Goal: Task Accomplishment & Management: Use online tool/utility

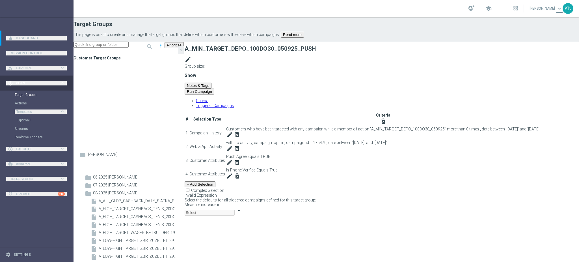
click at [284, 198] on div "# Selection Type Criteria delete_forever 1 Campaign History Customers who have …" at bounding box center [382, 155] width 394 height 86
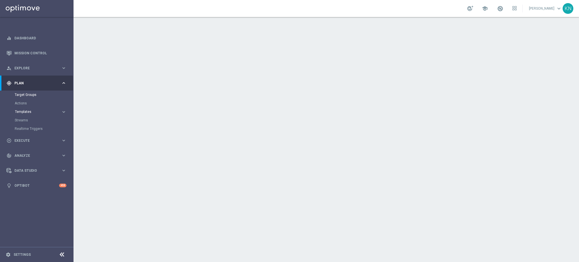
click at [23, 113] on span "Templates" at bounding box center [35, 111] width 40 height 3
click at [28, 103] on link "Actions" at bounding box center [37, 103] width 44 height 5
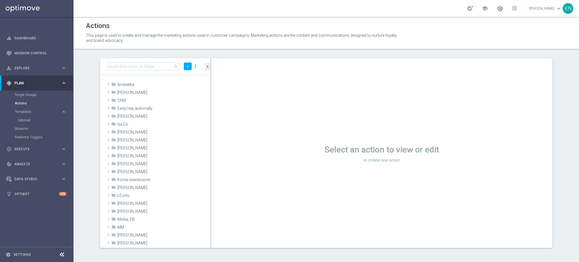
drag, startPoint x: 24, startPoint y: 147, endPoint x: 36, endPoint y: 150, distance: 12.5
click at [24, 147] on span "Execute" at bounding box center [37, 148] width 47 height 3
click at [30, 110] on link "Campaign Builder" at bounding box center [37, 109] width 44 height 5
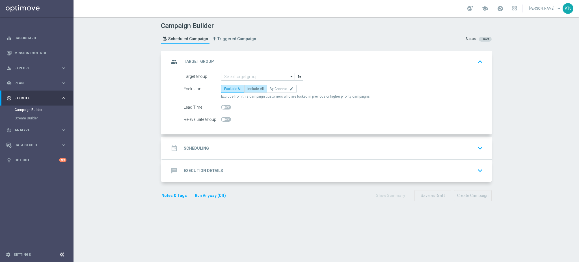
click at [254, 90] on span "Include All" at bounding box center [255, 89] width 16 height 4
click at [251, 90] on input "Include All" at bounding box center [249, 90] width 4 height 4
radio input "true"
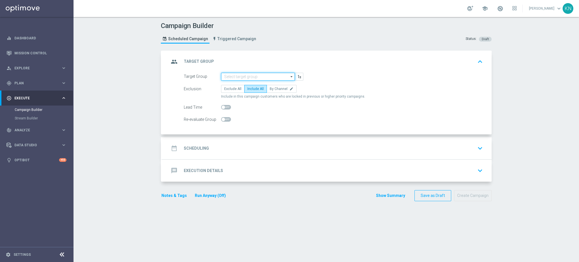
click at [249, 75] on input at bounding box center [258, 77] width 74 height 8
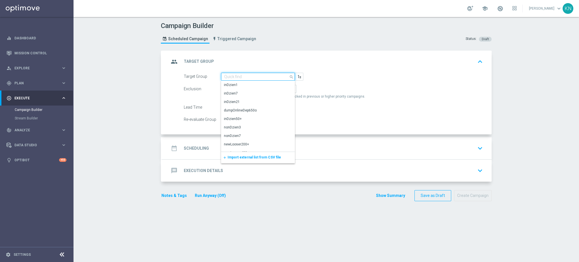
paste input "A_MIN_TARGET_DEPO_100DO30_050925_SMS"
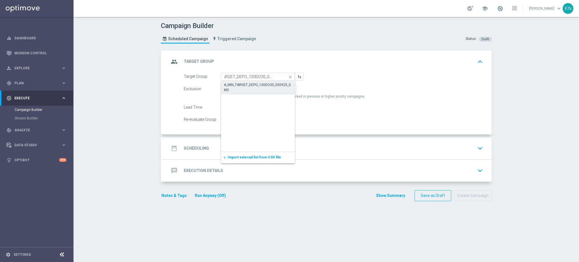
click at [260, 86] on div "A_MIN_TARGET_DEPO_100DO30_050925_SMS" at bounding box center [258, 87] width 68 height 10
type input "A_MIN_TARGET_DEPO_100DO30_050925_SMS"
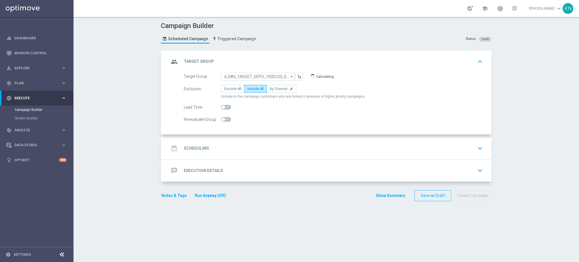
click at [222, 120] on span at bounding box center [223, 119] width 3 height 3
click at [222, 120] on input "checkbox" at bounding box center [226, 119] width 10 height 5
checkbox input "true"
click at [257, 144] on div "date_range Scheduling keyboard_arrow_down" at bounding box center [327, 148] width 316 height 11
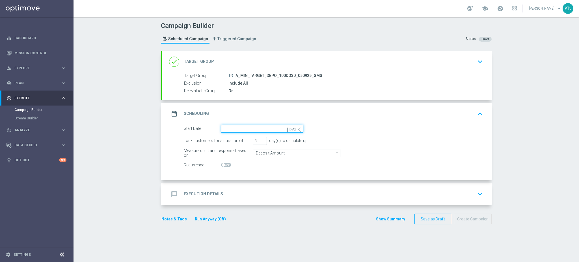
click at [248, 130] on input at bounding box center [262, 129] width 82 height 8
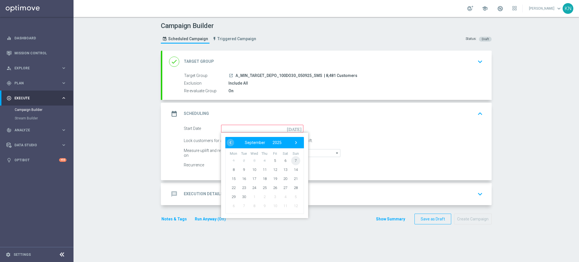
click at [292, 160] on span "7" at bounding box center [295, 160] width 9 height 9
type input "07 Sep 2025"
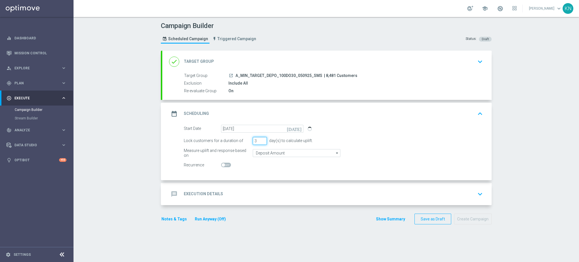
drag, startPoint x: 254, startPoint y: 142, endPoint x: 248, endPoint y: 140, distance: 6.3
click at [248, 140] on div "Lock customers for a duration of 3 day(s) to calculate uplift." at bounding box center [334, 141] width 308 height 8
type input "1"
click at [271, 155] on input "Deposit Amount" at bounding box center [297, 153] width 88 height 8
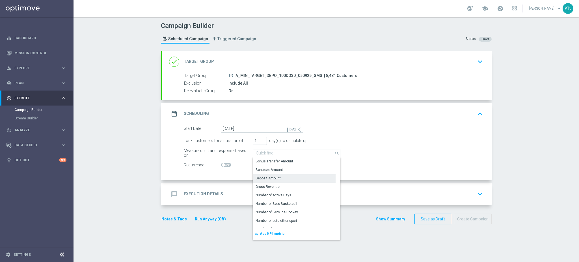
click at [269, 180] on div "Deposit Amount" at bounding box center [294, 178] width 83 height 8
type input "Deposit Amount"
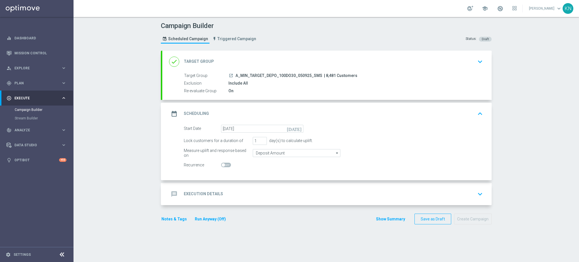
click at [319, 192] on div "message Execution Details keyboard_arrow_down" at bounding box center [327, 194] width 316 height 11
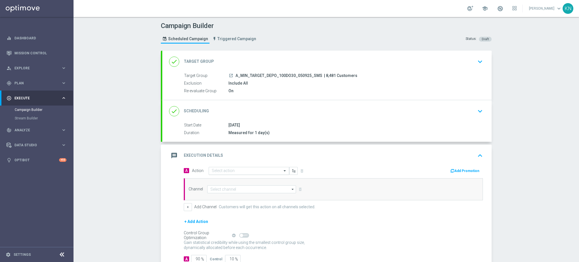
click at [238, 170] on input "text" at bounding box center [243, 171] width 63 height 5
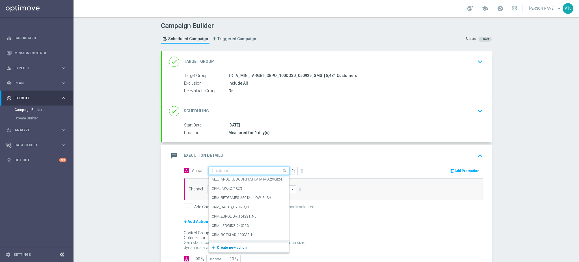
click at [227, 246] on span "Create new action" at bounding box center [232, 247] width 30 height 4
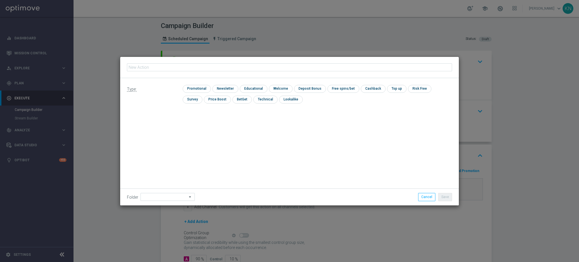
click at [205, 70] on input "text" at bounding box center [289, 67] width 325 height 8
type input "A_MIN_TARGET_DEPO_100DO30_050925_SMS"
click at [204, 87] on input "checkbox" at bounding box center [196, 89] width 27 height 8
checkbox input "true"
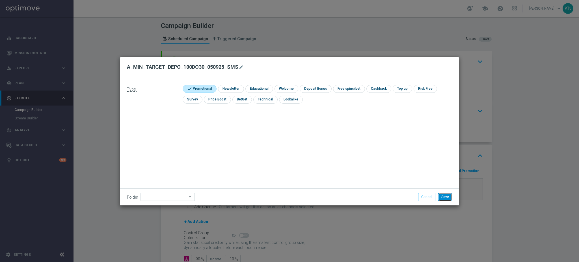
click at [444, 194] on button "Save" at bounding box center [445, 197] width 14 height 8
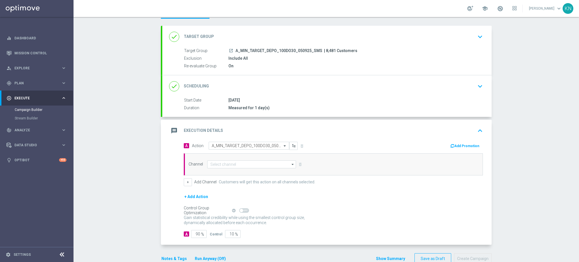
scroll to position [38, 0]
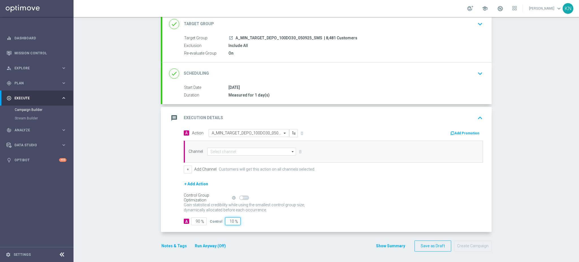
click at [228, 219] on input "10" at bounding box center [233, 221] width 16 height 8
type input "2"
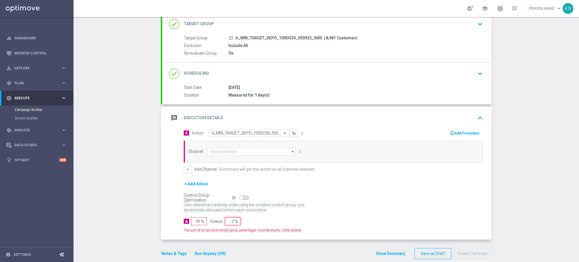
type input "98"
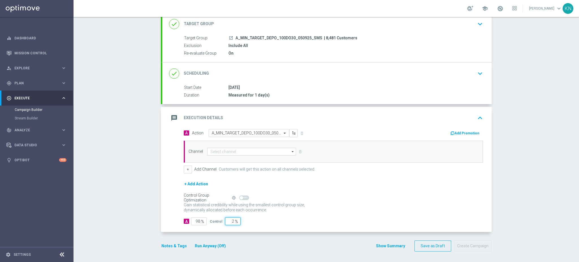
type input "2"
click at [234, 151] on input at bounding box center [251, 152] width 89 height 8
click at [228, 158] on div "SMS" at bounding box center [251, 160] width 89 height 8
type input "SMS"
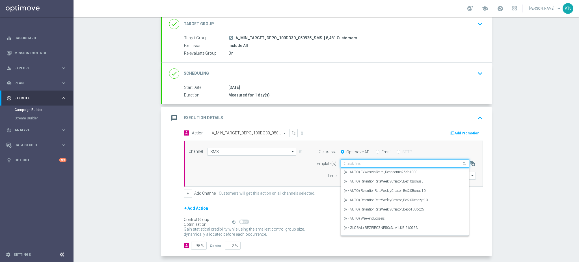
click at [360, 164] on input "text" at bounding box center [399, 163] width 111 height 5
paste input "A_MIN_TARGET_DEPO_100DO30_050925_SMS"
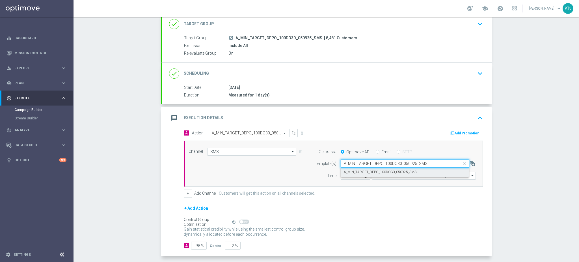
click at [370, 170] on label "A_MIN_TARGET_DEPO_100DO30_050925_SMS" at bounding box center [380, 172] width 73 height 5
type input "A_MIN_TARGET_DEPO_100DO30_050925_SMS"
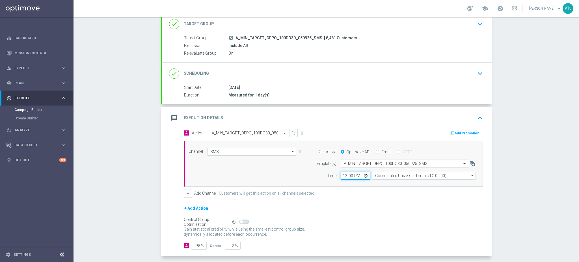
click at [342, 174] on input "12:00" at bounding box center [356, 176] width 30 height 8
click at [342, 175] on input "12:00" at bounding box center [356, 176] width 30 height 8
type input "14:01"
click at [400, 189] on div "+ Add Channel Customers will get this action on all channels selected." at bounding box center [333, 193] width 299 height 8
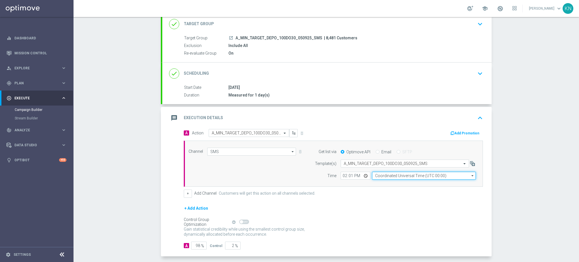
click at [411, 175] on input "Coordinated Universal Time (UTC 00:00)" at bounding box center [424, 176] width 104 height 8
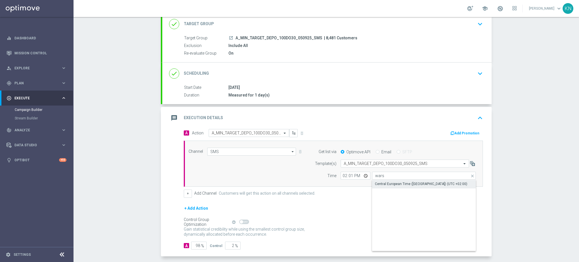
click at [400, 182] on div "Central European Time (Warsaw) (UTC +02:00)" at bounding box center [421, 183] width 92 height 5
type input "Central European Time (Warsaw) (UTC +02:00)"
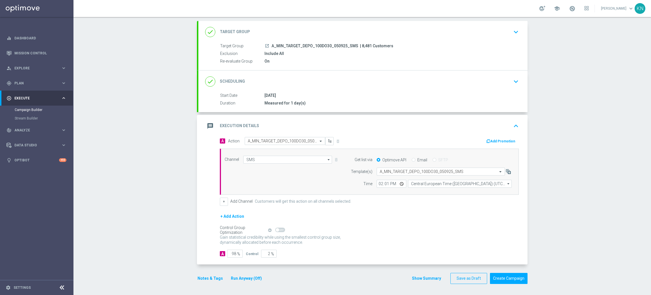
scroll to position [30, 0]
click at [207, 262] on button "Notes & Tags" at bounding box center [210, 277] width 27 height 7
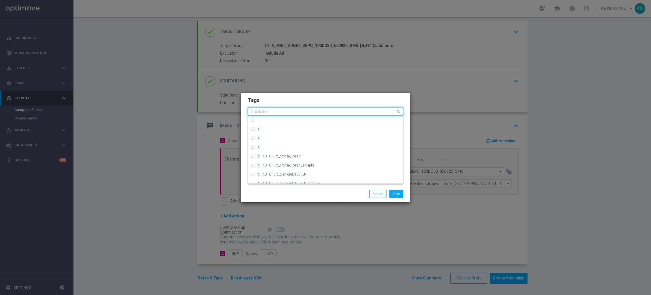
click at [273, 111] on input "text" at bounding box center [323, 111] width 145 height 5
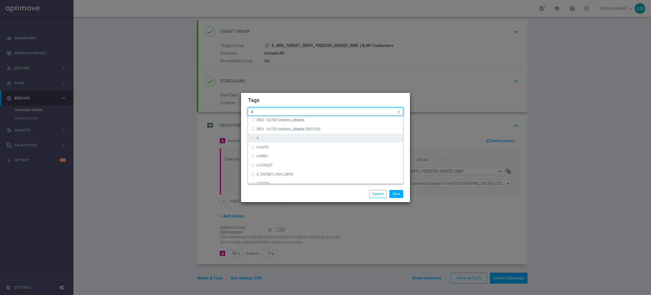
click at [261, 137] on div "A" at bounding box center [329, 137] width 144 height 3
type input "A"
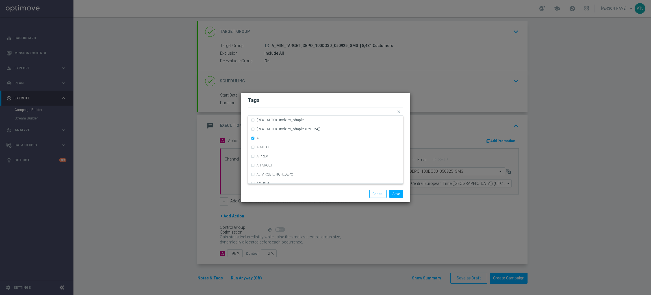
click at [282, 98] on h2 "Tags" at bounding box center [326, 100] width 156 height 7
click at [287, 113] on input "text" at bounding box center [329, 112] width 133 height 5
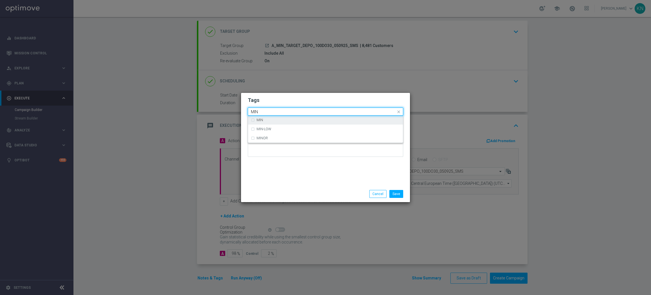
drag, startPoint x: 277, startPoint y: 119, endPoint x: 293, endPoint y: 103, distance: 22.0
click at [277, 119] on div "MIN" at bounding box center [329, 119] width 144 height 3
type input "MIN"
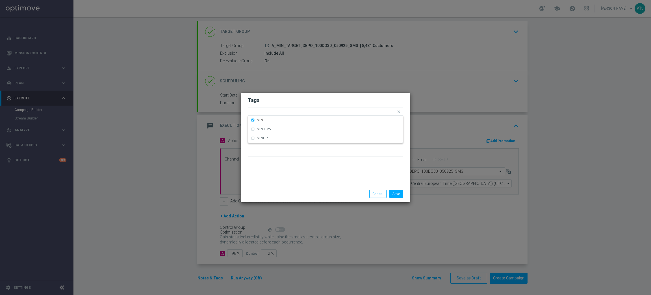
click at [293, 103] on form "Tags Quick find × A × MIN MIN MIN-LOW MINOR Notes" at bounding box center [326, 128] width 156 height 66
click at [304, 111] on input "text" at bounding box center [337, 112] width 117 height 5
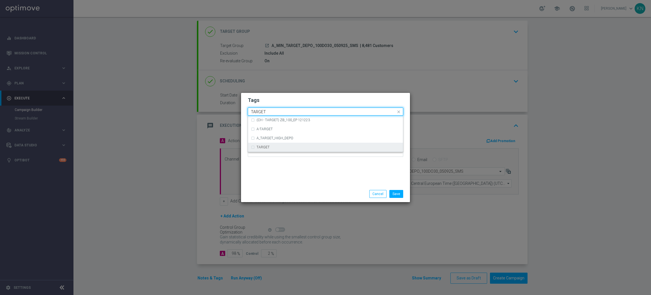
click at [267, 149] on div "TARGET" at bounding box center [325, 147] width 149 height 9
type input "TARGET"
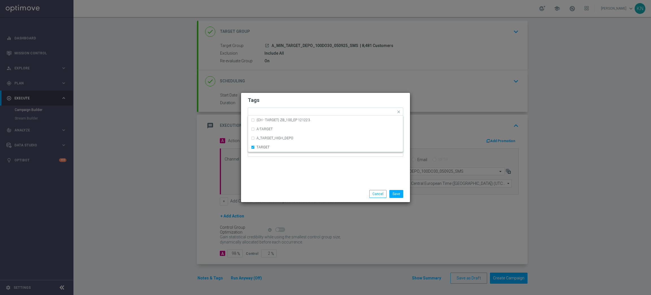
click at [295, 106] on form "Tags Quick find × A × MIN × TARGET (CH - TARGET) ZB_100_EP 121223 A-TARGET A_TA…" at bounding box center [326, 128] width 156 height 66
click at [308, 113] on input "text" at bounding box center [350, 112] width 92 height 5
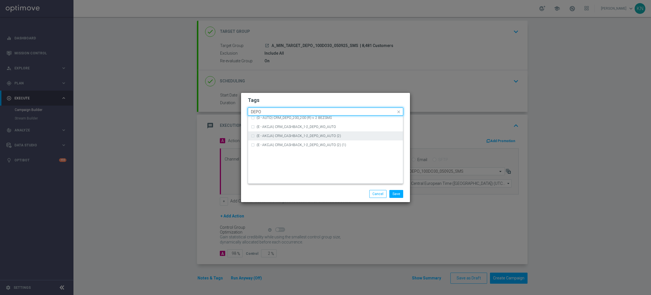
scroll to position [212, 0]
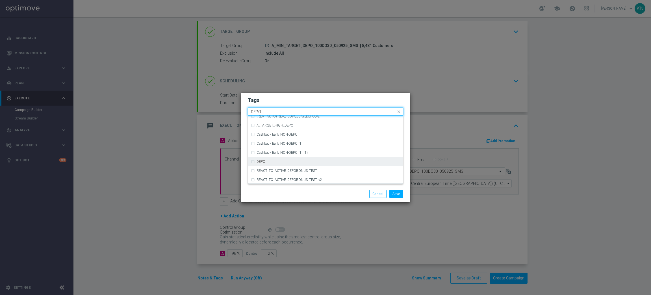
click at [276, 160] on div "DEPO" at bounding box center [329, 161] width 144 height 3
type input "DEPO"
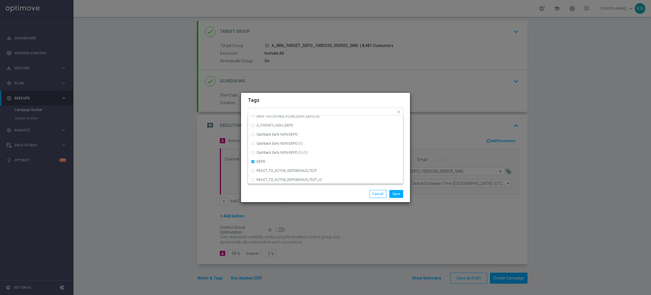
click at [315, 104] on form "Tags Quick find × A × MIN × TARGET × DEPO (REA - AUTO) REA_FLOW_11DAY_DEPO_v2 (…" at bounding box center [326, 128] width 156 height 66
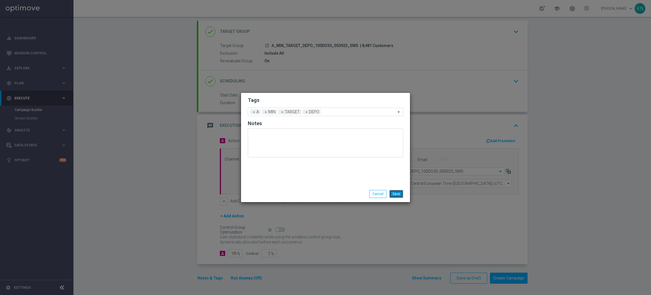
click at [398, 194] on button "Save" at bounding box center [397, 194] width 14 height 8
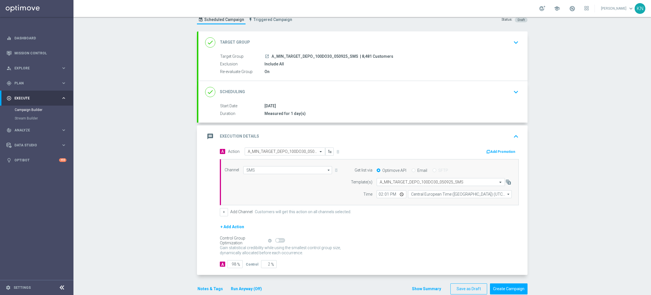
scroll to position [0, 0]
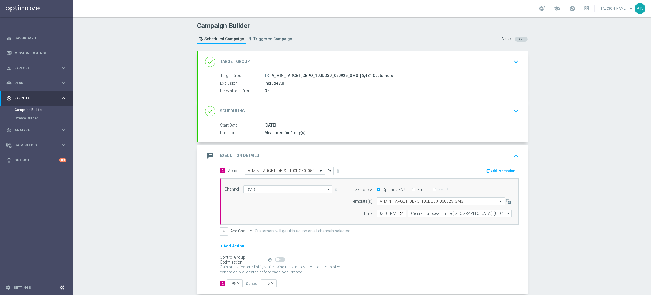
click at [579, 251] on div "Campaign Builder Scheduled Campaign Triggered Campaign Status: Draft done Targe…" at bounding box center [363, 156] width 578 height 278
click at [265, 75] on icon "launch" at bounding box center [267, 75] width 5 height 5
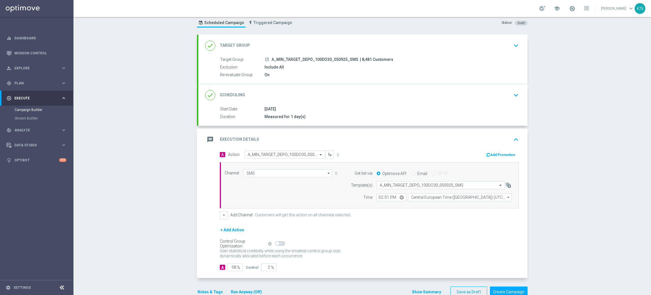
scroll to position [30, 0]
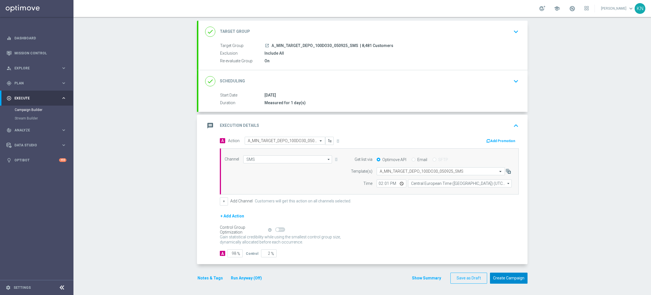
click at [509, 262] on button "Create Campaign" at bounding box center [509, 277] width 38 height 11
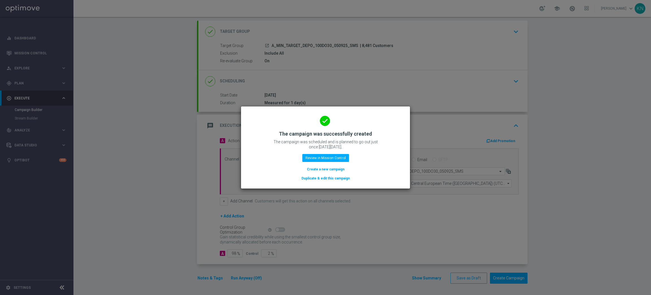
click at [322, 179] on button "Duplicate & edit this campaign" at bounding box center [325, 178] width 49 height 6
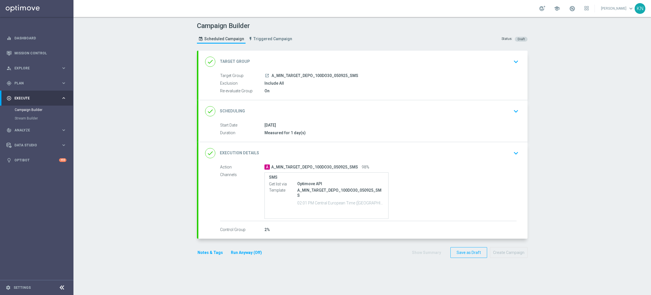
drag, startPoint x: 502, startPoint y: 64, endPoint x: 468, endPoint y: 73, distance: 35.1
click at [502, 64] on div "done Target Group keyboard_arrow_down" at bounding box center [363, 61] width 316 height 11
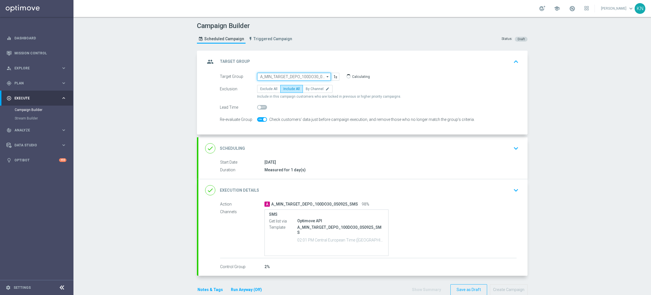
click at [298, 76] on input "A_MIN_TARGET_DEPO_100DO30_050925_SMS" at bounding box center [294, 77] width 74 height 8
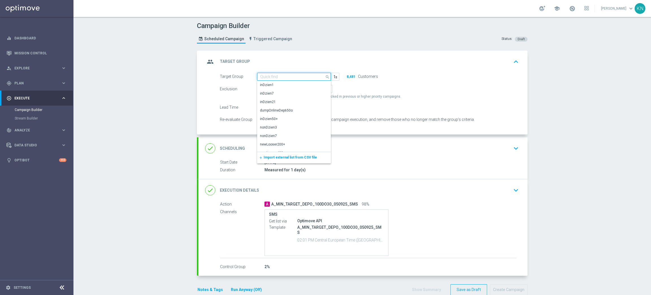
paste input "A_LOW_TARGET_DEPO_50DO100_050925_SMS"
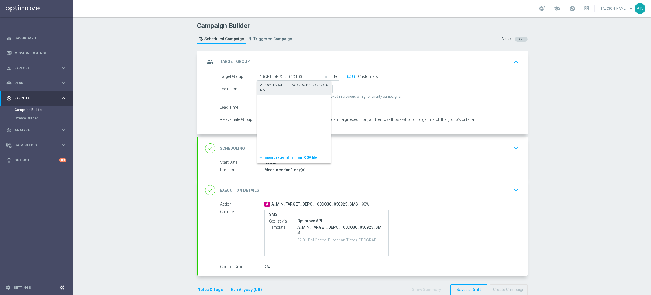
click at [289, 84] on div "A_LOW_TARGET_DEPO_50DO100_050925_SMS" at bounding box center [294, 87] width 68 height 10
type input "A_LOW_TARGET_DEPO_50DO100_050925_SMS"
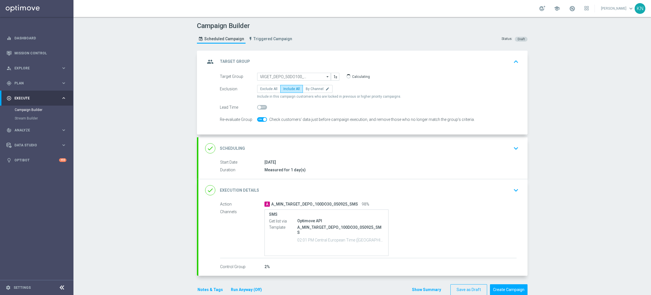
scroll to position [0, 0]
click at [365, 153] on div "done Scheduling keyboard_arrow_down" at bounding box center [363, 148] width 316 height 11
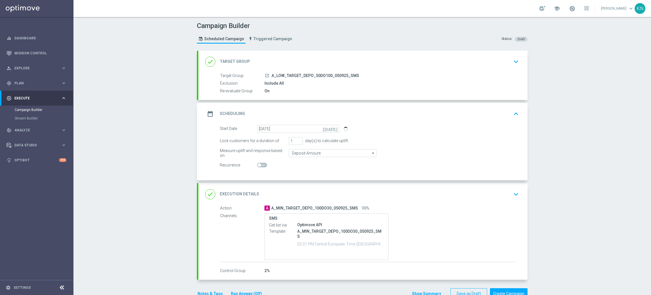
click at [452, 213] on div "SMS Get list via Optimove API Template A_MIN_TARGET_DEPO_100DO30_050925_SMS 02:…" at bounding box center [391, 236] width 252 height 46
click at [458, 201] on div "done Execution Details keyboard_arrow_down" at bounding box center [363, 194] width 329 height 22
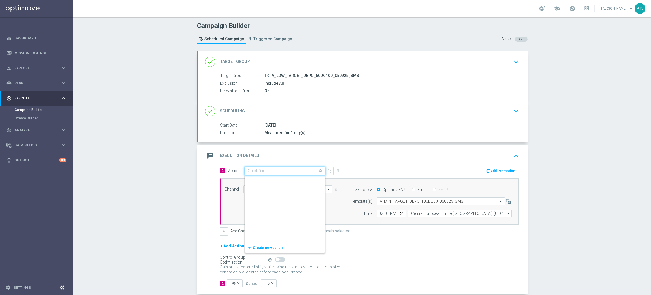
click at [279, 171] on input "text" at bounding box center [279, 171] width 63 height 5
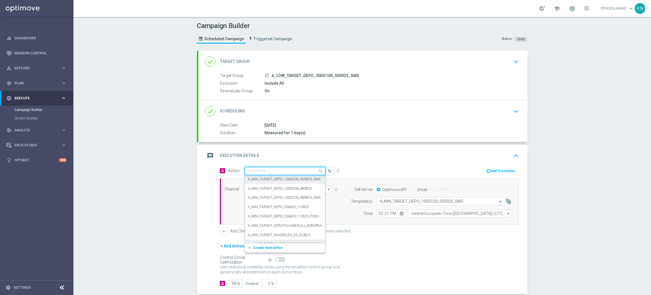
drag, startPoint x: 267, startPoint y: 249, endPoint x: 277, endPoint y: 177, distance: 72.0
click at [267, 248] on span "Create new action" at bounding box center [268, 247] width 30 height 4
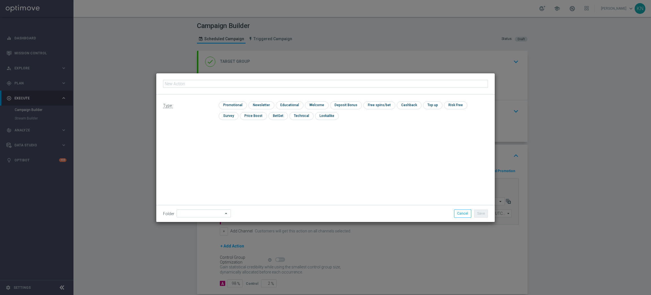
click at [236, 84] on input "text" at bounding box center [325, 84] width 325 height 8
type input "A_LOW_TARGET_DEPO_50DO100_050925_SMS"
click at [238, 104] on input "checkbox" at bounding box center [232, 105] width 27 height 8
checkbox input "true"
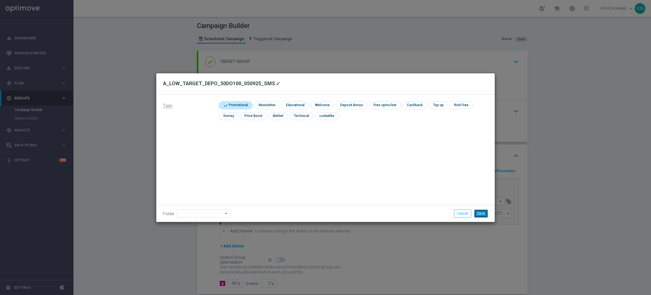
click at [478, 211] on button "Save" at bounding box center [481, 213] width 14 height 8
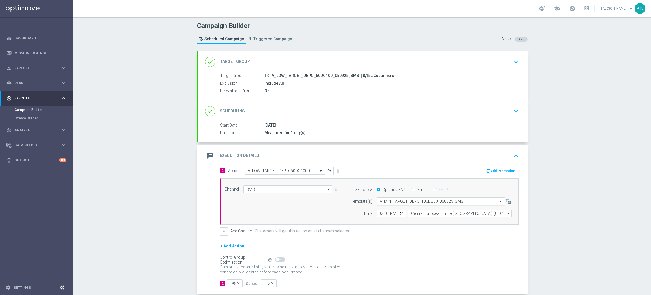
click at [404, 204] on div "Select template A_MIN_TARGET_DEPO_100DO30_050925_SMS" at bounding box center [441, 201] width 128 height 8
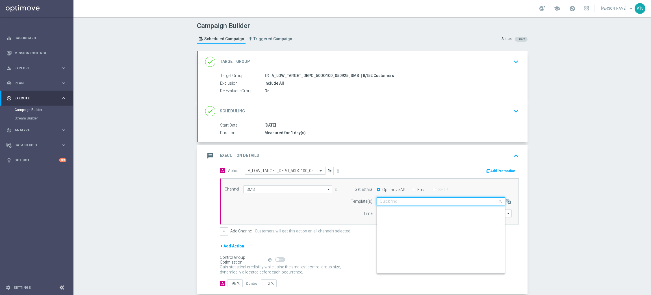
scroll to position [31792, 0]
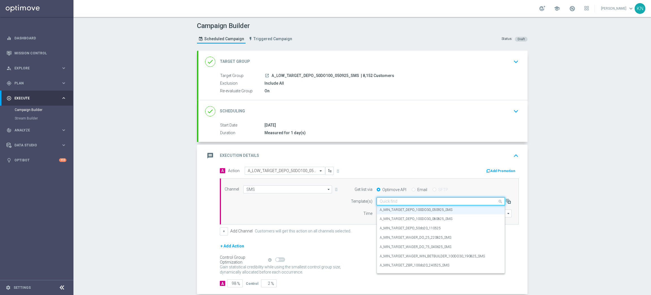
paste input "A_LOW_TARGET_DEPO_50DO100_050925_SMS"
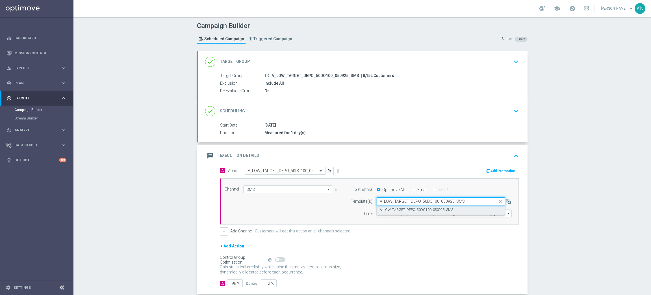
scroll to position [0, 0]
click at [398, 208] on label "A_LOW_TARGET_DEPO_50DO100_050925_SMS" at bounding box center [417, 209] width 74 height 5
type input "A_LOW_TARGET_DEPO_50DO100_050925_SMS"
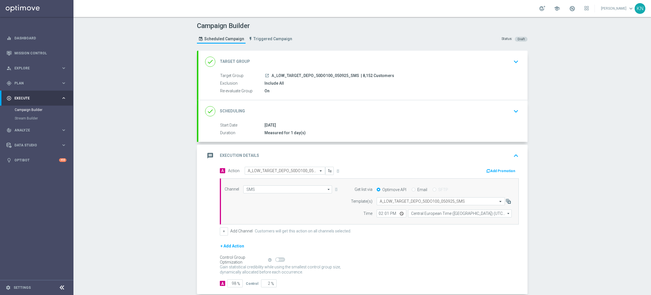
click at [399, 209] on form "Template(s) Select template A_LOW_TARGET_DEPO_50DO100_050925_SMS Time 14:01 Cen…" at bounding box center [430, 207] width 164 height 20
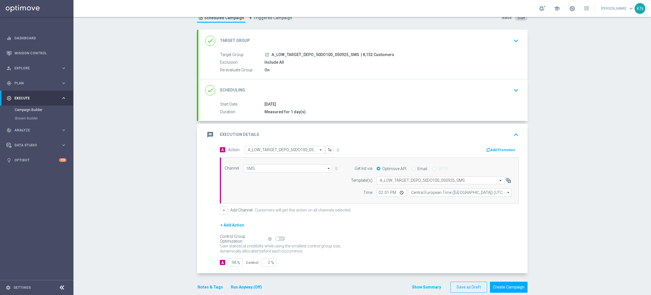
scroll to position [30, 0]
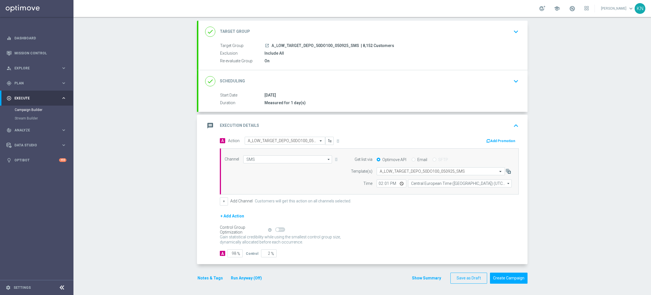
click at [212, 262] on button "Notes & Tags" at bounding box center [210, 277] width 27 height 7
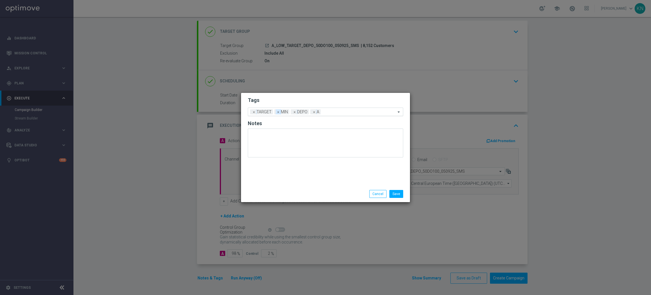
drag, startPoint x: 277, startPoint y: 111, endPoint x: 314, endPoint y: 113, distance: 36.8
click at [277, 111] on span "×" at bounding box center [278, 111] width 5 height 5
click at [327, 111] on input "text" at bounding box center [351, 112] width 89 height 5
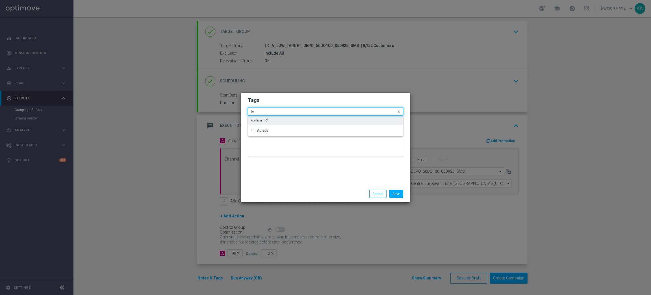
type input "l"
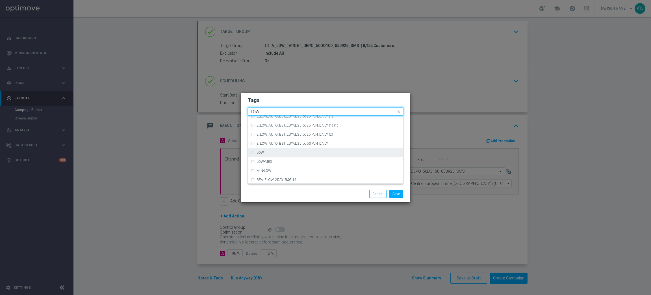
scroll to position [276, 0]
click at [276, 150] on div "LOW" at bounding box center [329, 151] width 144 height 3
type input "LOW"
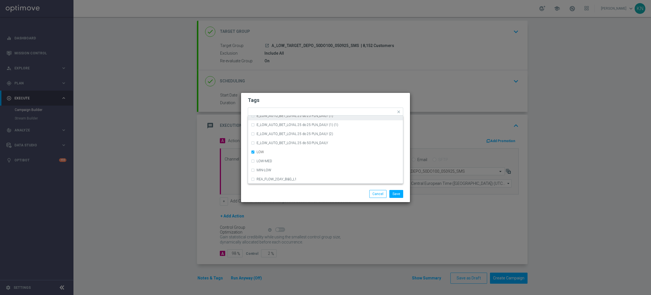
click at [317, 103] on h2 "Tags" at bounding box center [326, 100] width 156 height 7
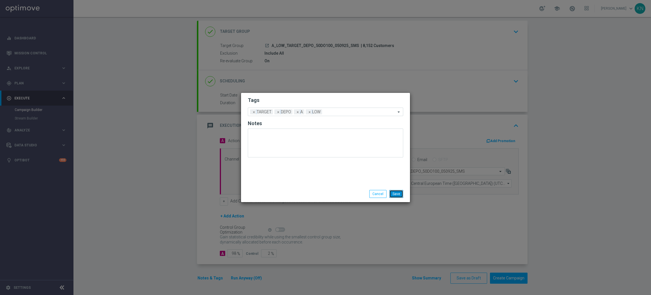
click at [396, 193] on button "Save" at bounding box center [397, 194] width 14 height 8
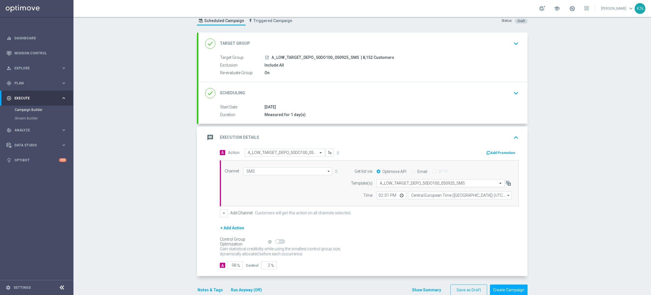
scroll to position [0, 0]
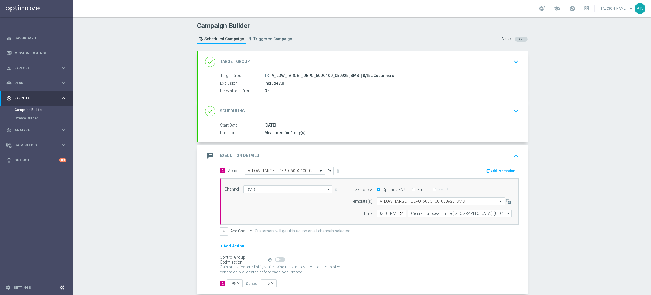
click at [480, 73] on div "launch A_LOW_TARGET_DEPO_50DO100_050925_SMS | 8,152 Customers" at bounding box center [391, 76] width 252 height 6
click at [512, 65] on icon "keyboard_arrow_down" at bounding box center [516, 61] width 8 height 8
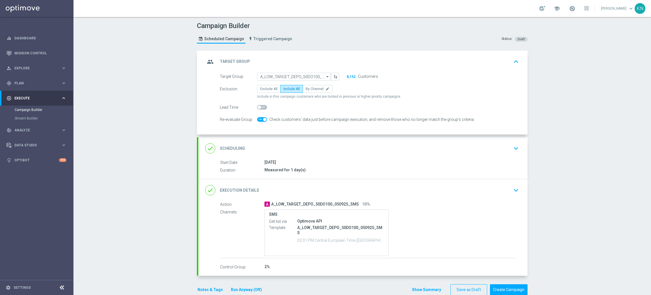
click at [340, 154] on div "done Scheduling keyboard_arrow_down" at bounding box center [363, 148] width 329 height 22
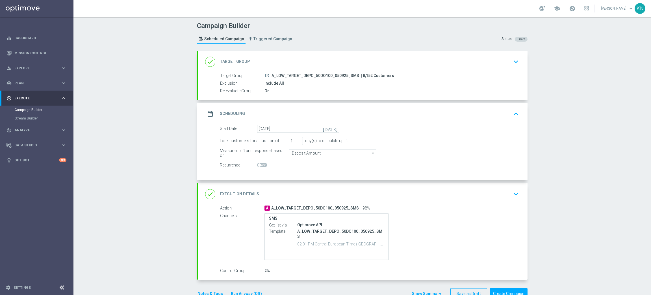
click at [265, 74] on icon "launch" at bounding box center [267, 75] width 5 height 5
click at [500, 120] on div "date_range Scheduling keyboard_arrow_up" at bounding box center [363, 114] width 329 height 22
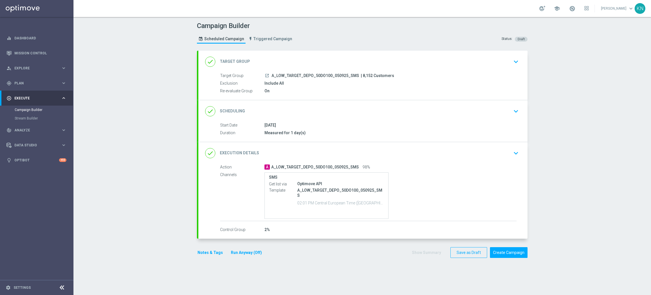
click at [478, 153] on div "done Execution Details keyboard_arrow_down" at bounding box center [363, 153] width 316 height 11
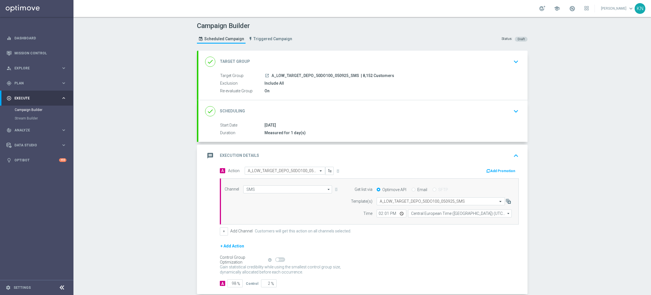
click at [491, 66] on div "done Target Group keyboard_arrow_down" at bounding box center [363, 61] width 316 height 11
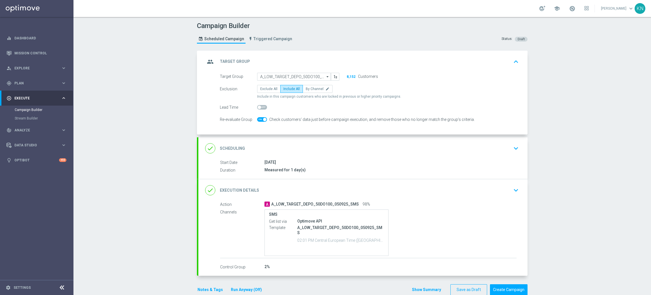
click at [453, 149] on div "done Scheduling keyboard_arrow_down" at bounding box center [363, 148] width 316 height 11
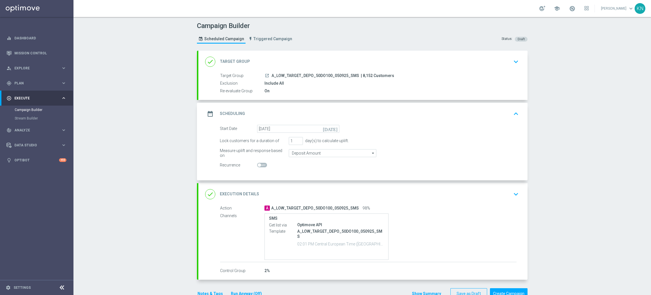
scroll to position [15, 0]
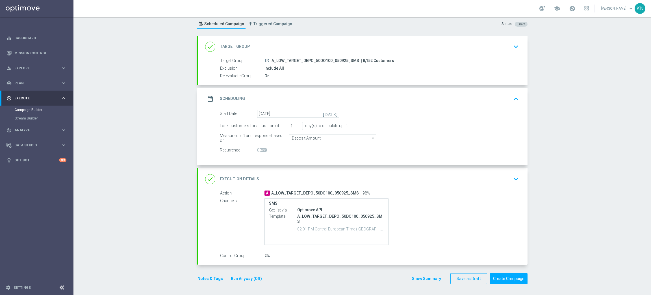
click at [506, 178] on div "done Execution Details keyboard_arrow_down" at bounding box center [363, 179] width 316 height 11
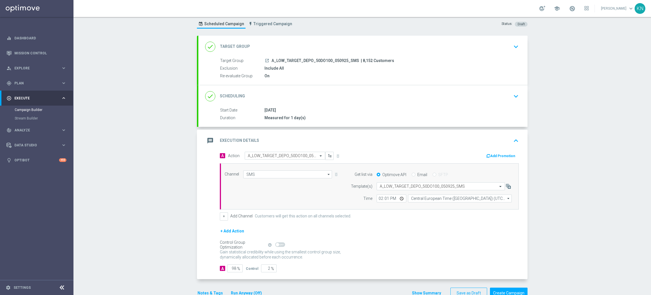
scroll to position [30, 0]
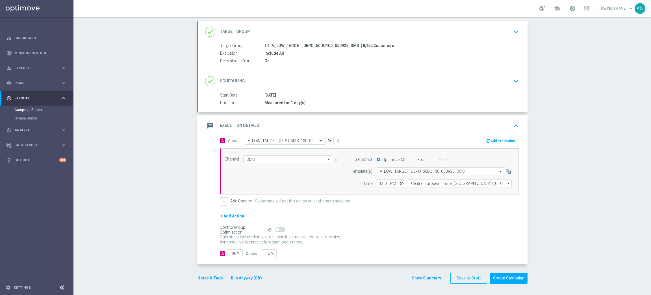
click at [208, 262] on button "Notes & Tags" at bounding box center [210, 277] width 27 height 7
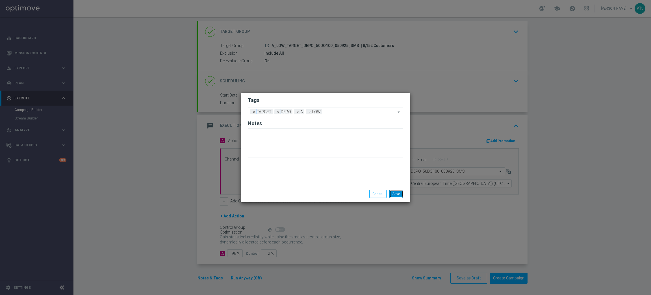
click at [395, 194] on button "Save" at bounding box center [397, 194] width 14 height 8
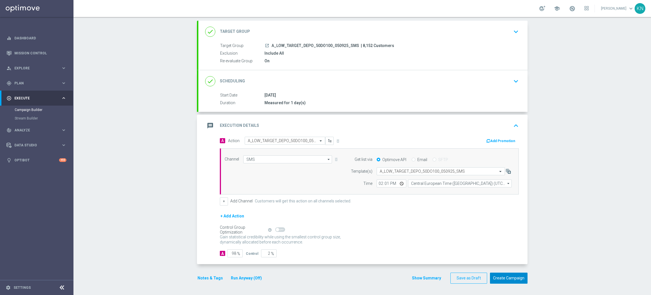
click at [501, 262] on button "Create Campaign" at bounding box center [509, 277] width 38 height 11
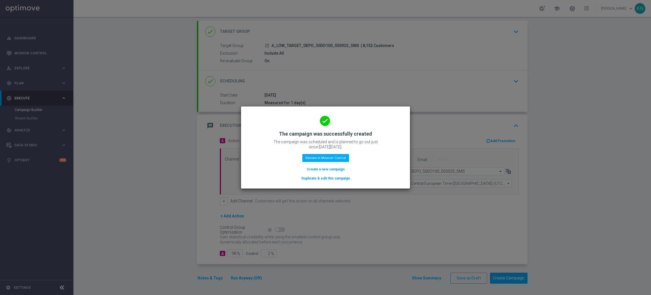
click at [327, 180] on button "Duplicate & edit this campaign" at bounding box center [325, 178] width 49 height 6
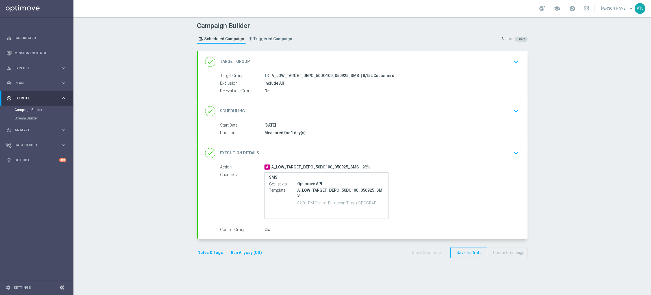
click at [335, 81] on div "Include All" at bounding box center [391, 83] width 252 height 6
click at [329, 74] on span "A_LOW_TARGET_DEPO_50DO100_050925_SMS" at bounding box center [316, 75] width 88 height 5
click at [502, 57] on div "done Target Group keyboard_arrow_down" at bounding box center [363, 61] width 316 height 11
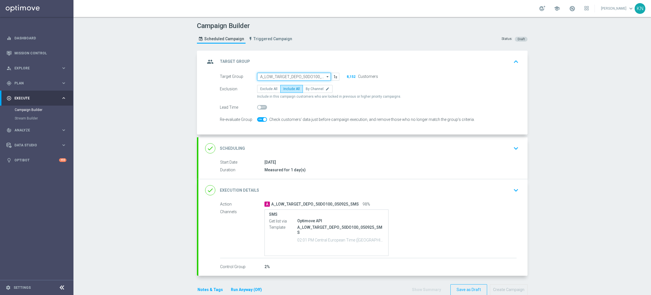
click at [285, 76] on input "A_LOW_TARGET_DEPO_50DO100_050925_SMS" at bounding box center [294, 77] width 74 height 8
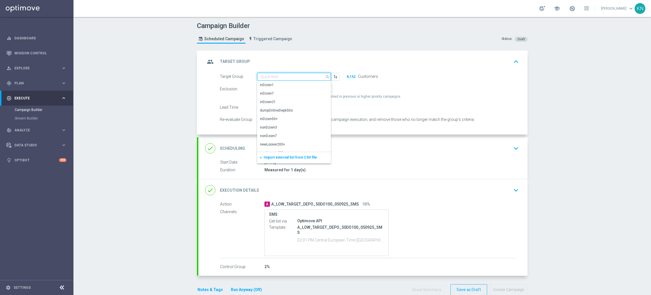
paste input "A_MED_TARGET_DEPO_50DO200_050925_SMS"
type input "A_MED_TARGET_DEPO_50DO200_050925_SMS"
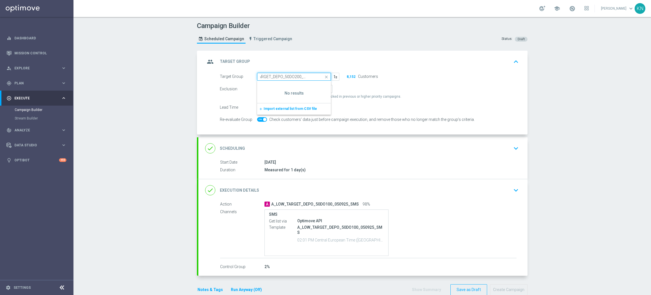
click at [286, 74] on input "A_MED_TARGET_DEPO_50DO200_050925_SMS" at bounding box center [294, 77] width 74 height 8
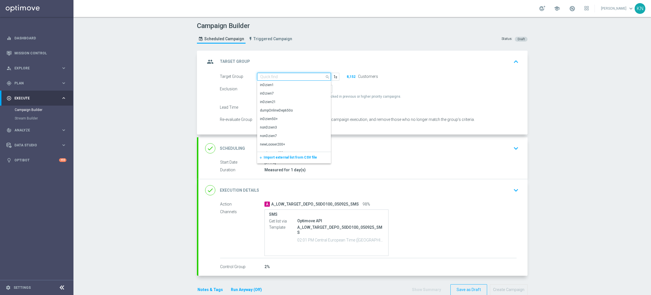
scroll to position [0, 0]
click at [272, 76] on input at bounding box center [294, 77] width 74 height 8
paste input "A_MED_TARGET_DEPO_50DO200_050925_SMS"
type input "A_MED_TARGET_DEPO_50DO200_050925_SMS"
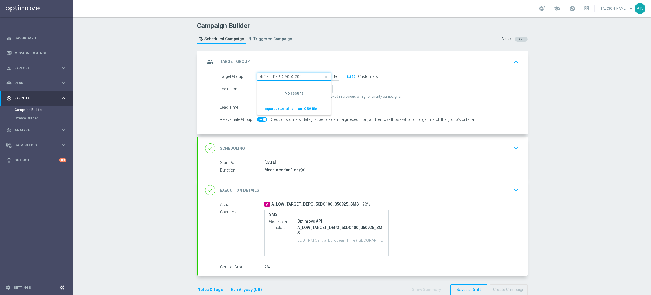
click at [297, 78] on input "A_MED_TARGET_DEPO_50DO200_050925_SMS" at bounding box center [294, 77] width 74 height 8
click at [297, 77] on input "A_MED_TARGET_DEPO_50DO200_050925_SMS" at bounding box center [294, 77] width 74 height 8
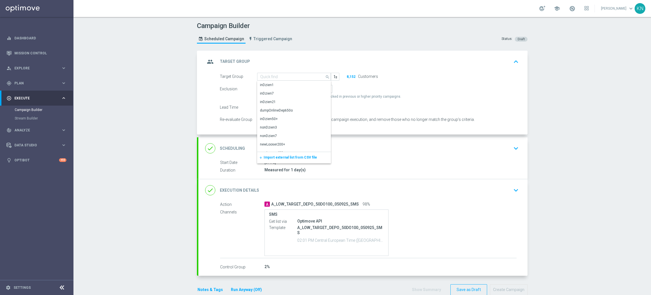
click at [145, 98] on div "Campaign Builder Scheduled Campaign Triggered Campaign Status: Draft group Targ…" at bounding box center [363, 156] width 578 height 278
type input "A_LOW_TARGET_DEPO_50DO100_050925_SMS"
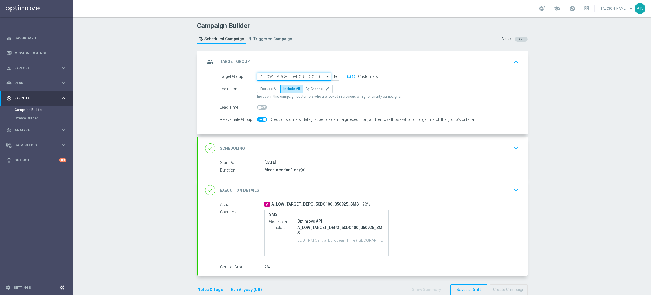
click at [286, 77] on input "A_LOW_TARGET_DEPO_50DO100_050925_SMS" at bounding box center [294, 77] width 74 height 8
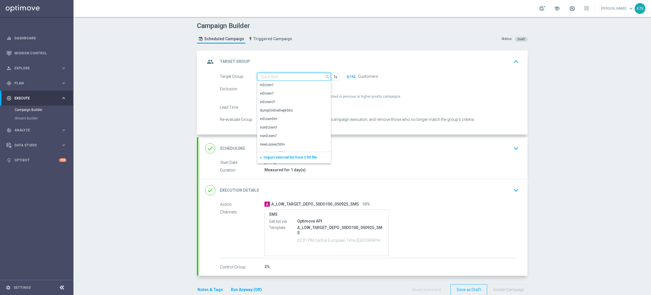
paste input "A_MED_TARGET_DEPO_50DO200_050925_SMS"
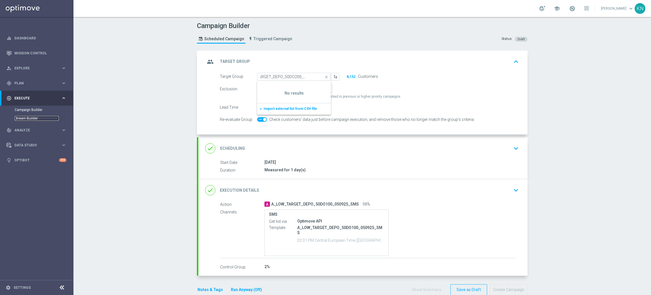
click at [27, 119] on link "Stream Builder" at bounding box center [37, 118] width 44 height 5
type input "A_LOW_TARGET_DEPO_50DO100_050925_SMS"
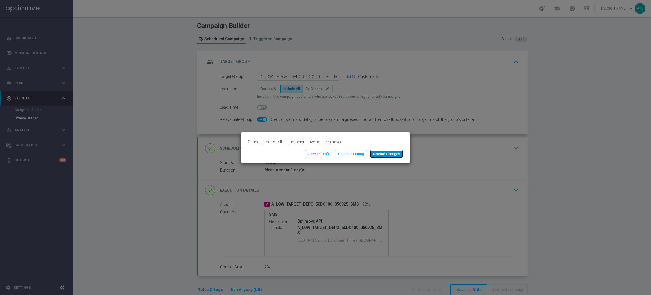
click at [383, 154] on button "Discard Changes" at bounding box center [386, 154] width 33 height 8
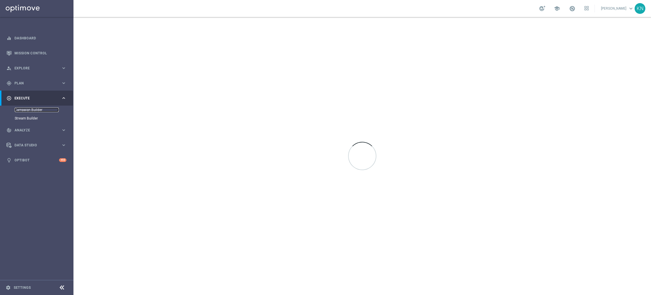
click at [30, 110] on link "Campaign Builder" at bounding box center [37, 109] width 44 height 5
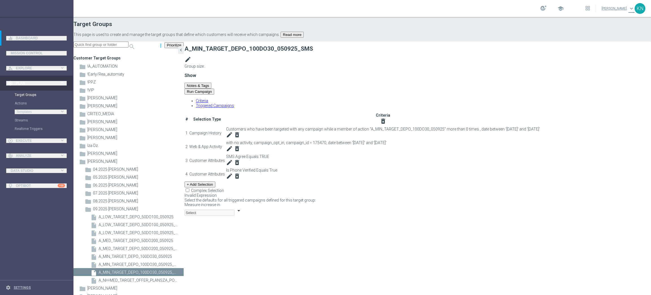
click at [413, 184] on div "# Selection Type Criteria delete_forever 1 Campaign History Customers who have …" at bounding box center [418, 155] width 467 height 86
click at [196, 73] on span "Show" at bounding box center [191, 75] width 12 height 5
click at [400, 181] on div "+ Add Selection" at bounding box center [418, 184] width 467 height 6
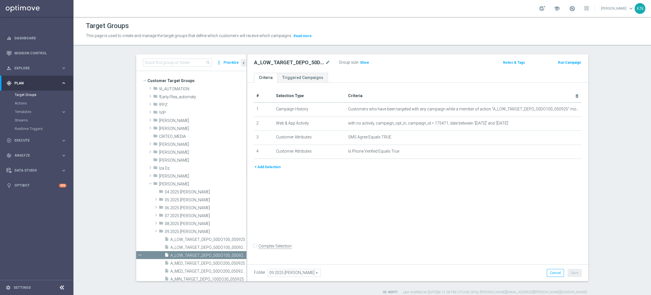
click at [390, 174] on div "+ Add Selection" at bounding box center [418, 169] width 336 height 10
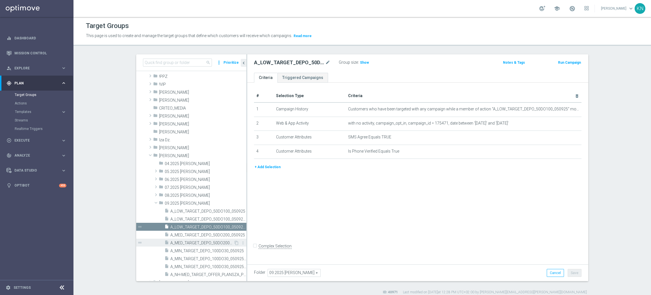
scroll to position [85, 0]
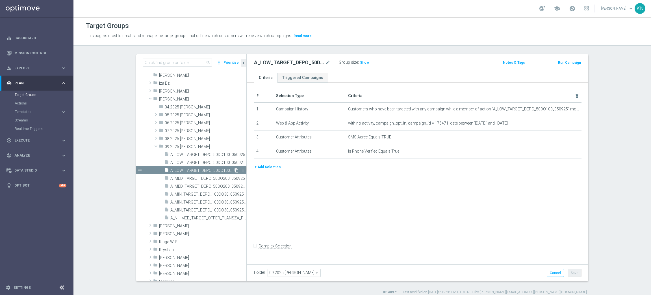
click at [234, 170] on icon "content_copy" at bounding box center [236, 170] width 5 height 5
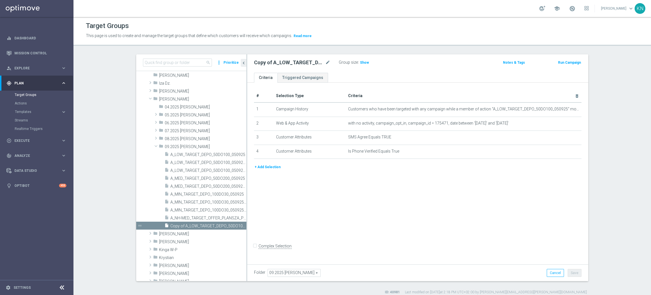
scroll to position [108, 0]
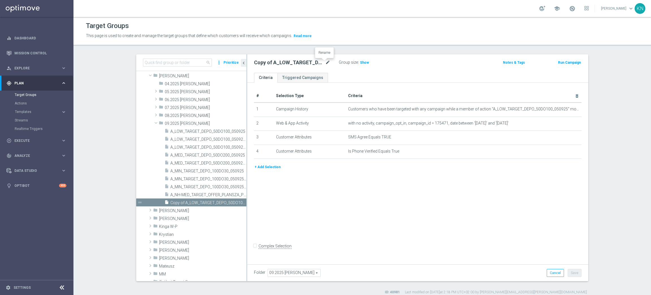
click at [325, 63] on icon "mode_edit" at bounding box center [327, 62] width 5 height 7
type input "A_MED_TARGET_DEPO_50DO200_050925_SMS"
click at [418, 67] on div "A_MED_TARGET_DEPO_50DO200_050925_SMS Group size : Show" at bounding box center [362, 63] width 224 height 8
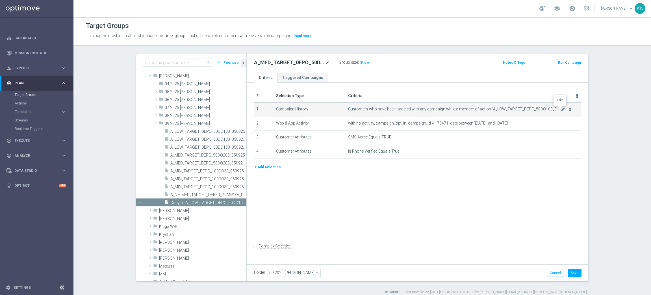
drag, startPoint x: 560, startPoint y: 110, endPoint x: 443, endPoint y: 110, distance: 117.1
click at [561, 110] on icon "mode_edit" at bounding box center [563, 109] width 5 height 5
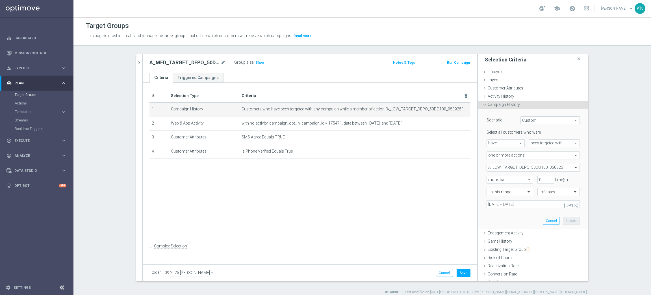
click at [531, 169] on span "A_LOW_TARGET_DEPO_50DO100_050925" at bounding box center [533, 167] width 93 height 7
click at [491, 178] on div "Show Selected" at bounding box center [502, 178] width 27 height 7
click at [489, 178] on input "Show Selected" at bounding box center [491, 180] width 4 height 4
checkbox input "true"
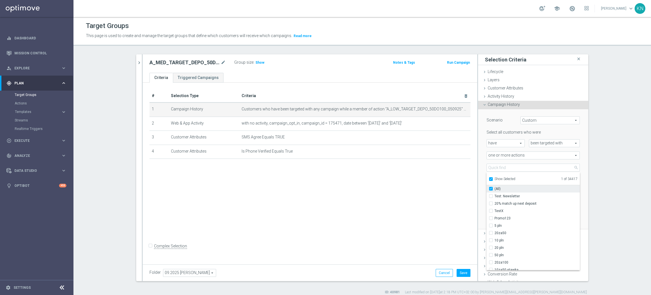
checkbox input "true"
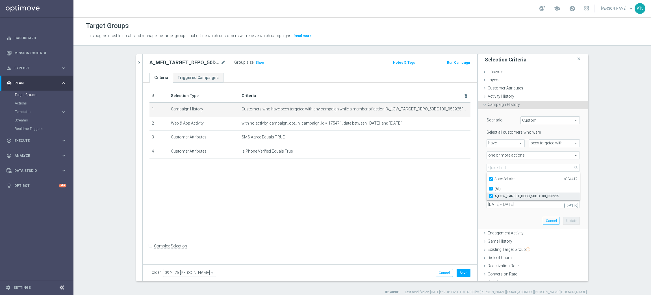
click at [495, 193] on label "A_LOW_TARGET_DEPO_50DO100_050925" at bounding box center [537, 195] width 85 height 7
click at [491, 194] on input "A_LOW_TARGET_DEPO_50DO100_050925" at bounding box center [493, 196] width 4 height 4
checkbox input "false"
type input "Select Action"
checkbox input "false"
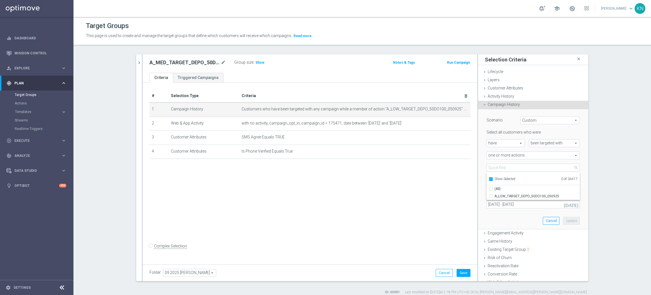
click at [489, 178] on input "Show Selected" at bounding box center [491, 180] width 4 height 4
checkbox input "false"
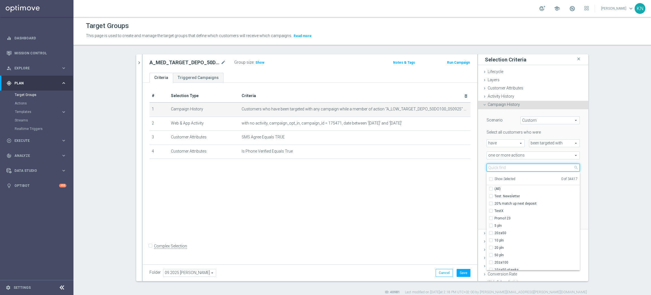
click at [493, 167] on input "search" at bounding box center [533, 167] width 93 height 8
paste input "A_MED_TARGET_DEPO_50DO200_050925"
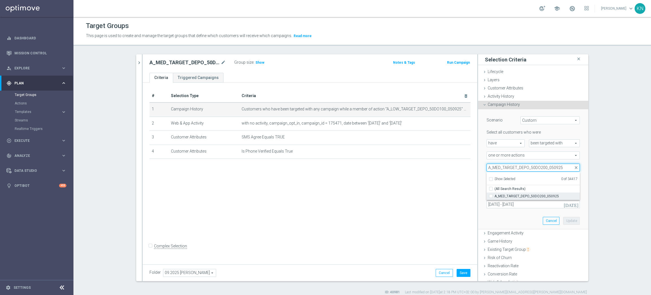
type input "A_MED_TARGET_DEPO_50DO200_050925"
click at [491, 195] on input "A_MED_TARGET_DEPO_50DO200_050925" at bounding box center [493, 196] width 4 height 4
checkbox input "true"
type input "A_MED_TARGET_DEPO_50DO200_050925"
checkbox input "true"
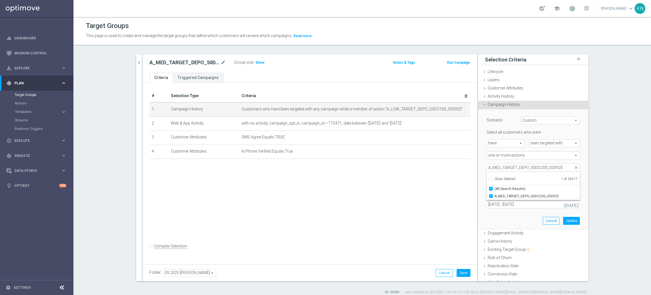
click at [478, 178] on div "Scenario Custom Custom arrow_drop_down search Select all customers who were hav…" at bounding box center [533, 169] width 110 height 120
click at [564, 222] on button "Update" at bounding box center [572, 221] width 17 height 8
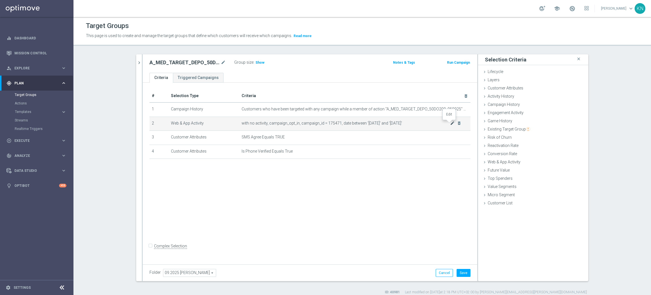
click at [450, 124] on icon "mode_edit" at bounding box center [452, 123] width 5 height 5
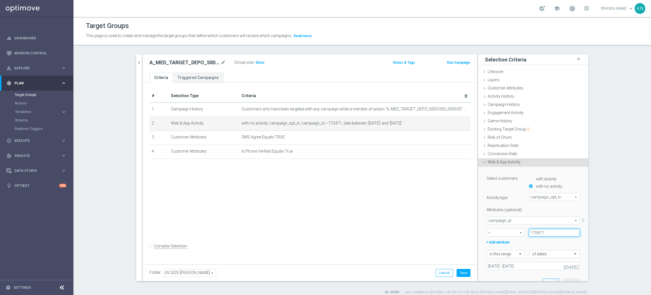
click at [534, 234] on input "175471" at bounding box center [554, 232] width 51 height 8
paste input "2"
type input "175472"
click at [555, 240] on div "+ Add attribute" at bounding box center [534, 241] width 102 height 7
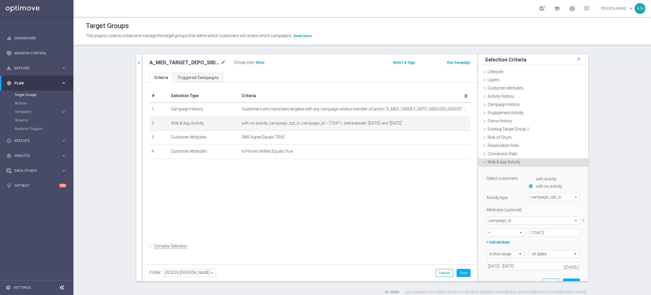
scroll to position [42, 0]
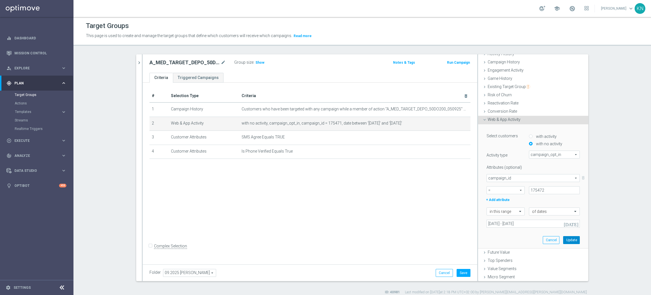
click at [566, 236] on button "Update" at bounding box center [572, 240] width 17 height 8
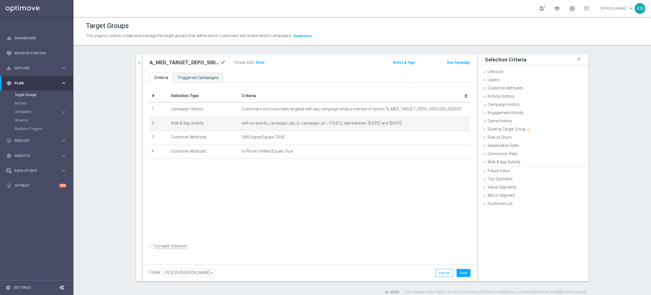
scroll to position [0, 0]
click at [329, 202] on div "# Selection Type Criteria delete_forever 1 Campaign History Customers who have …" at bounding box center [310, 173] width 335 height 180
click at [458, 275] on button "Save" at bounding box center [464, 273] width 14 height 8
click at [488, 129] on span "Existing Target Group" at bounding box center [509, 129] width 42 height 5
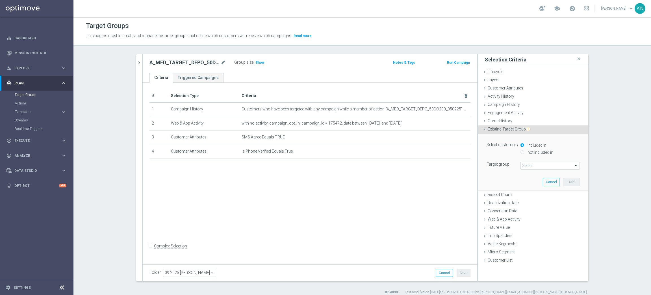
click at [527, 129] on img "button" at bounding box center [529, 129] width 4 height 4
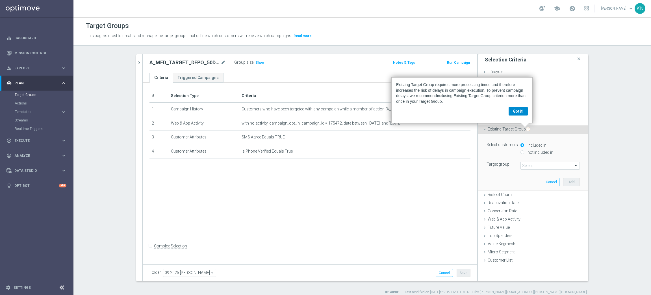
click at [517, 112] on button "Got it!" at bounding box center [518, 111] width 19 height 8
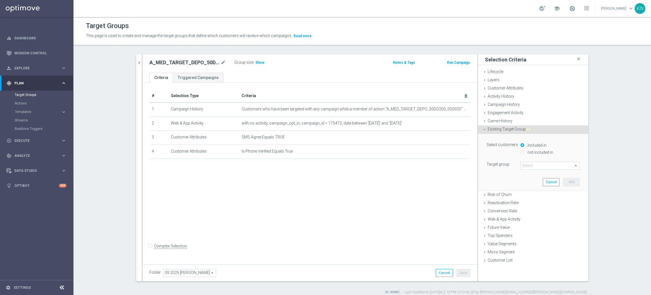
click at [483, 128] on icon at bounding box center [485, 129] width 5 height 5
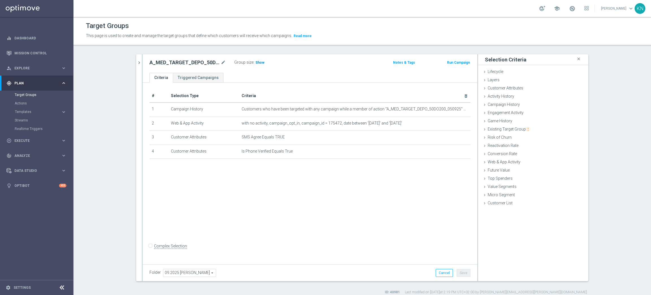
click at [256, 64] on span "Show" at bounding box center [260, 63] width 9 height 4
drag, startPoint x: 419, startPoint y: 254, endPoint x: 405, endPoint y: 247, distance: 15.3
click at [418, 254] on form "Complex Selection Invalid Expression" at bounding box center [310, 251] width 321 height 21
click at [130, 61] on div "search more_vert Prioritize Customer Target Groups library_add create_new_folde…" at bounding box center [362, 174] width 475 height 240
click at [25, 143] on div "play_circle_outline Execute keyboard_arrow_right" at bounding box center [36, 140] width 73 height 15
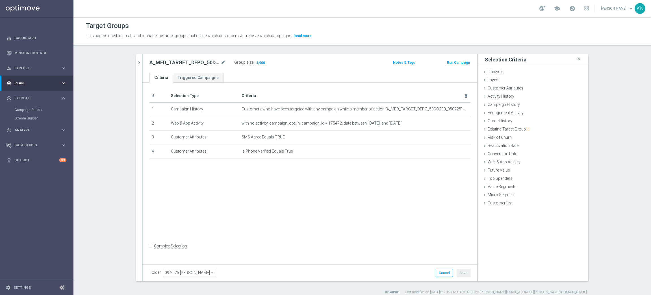
click at [32, 112] on div "Campaign Builder" at bounding box center [44, 109] width 58 height 8
click at [33, 109] on link "Campaign Builder" at bounding box center [37, 109] width 44 height 5
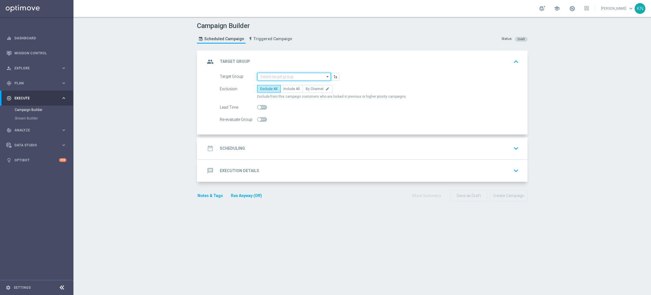
click at [278, 75] on input at bounding box center [294, 77] width 74 height 8
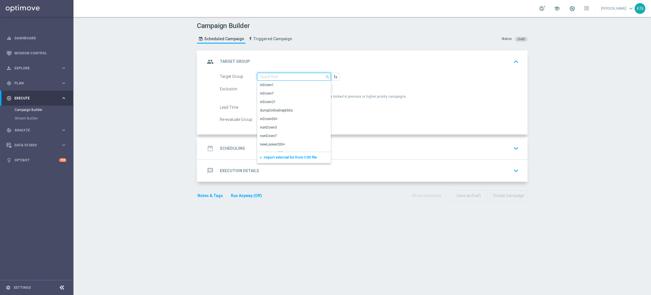
paste input "A_MED_TARGET_DEPO_50DO200_050925_SMS"
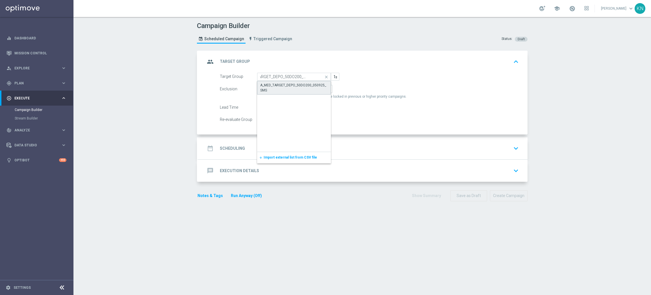
click at [288, 88] on div "A_MED_TARGET_DEPO_50DO200_050925_SMS" at bounding box center [294, 88] width 68 height 10
type input "A_MED_TARGET_DEPO_50DO200_050925_SMS"
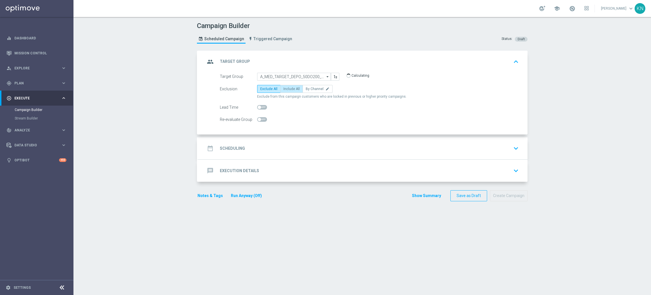
click at [286, 88] on span "Include All" at bounding box center [292, 89] width 16 height 4
click at [286, 88] on input "Include All" at bounding box center [286, 90] width 4 height 4
radio input "true"
click at [259, 118] on span at bounding box center [262, 119] width 10 height 5
click at [259, 118] on input "checkbox" at bounding box center [262, 119] width 10 height 5
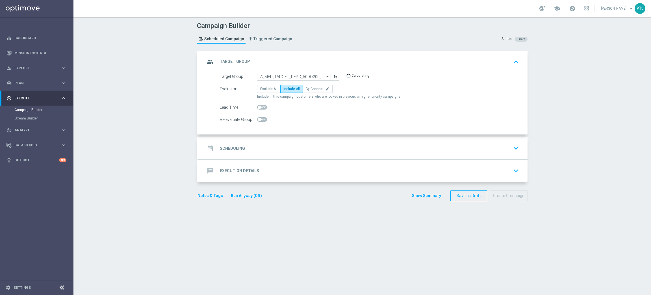
checkbox input "true"
click at [298, 146] on div "date_range Scheduling keyboard_arrow_down" at bounding box center [363, 148] width 316 height 11
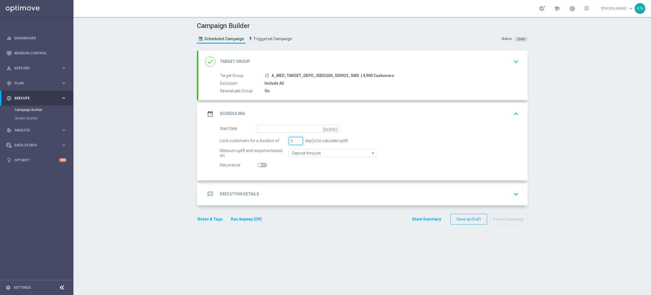
drag, startPoint x: 290, startPoint y: 142, endPoint x: 279, endPoint y: 140, distance: 10.9
click at [279, 140] on div "Lock customers for a duration of 3 day(s) to calculate uplift." at bounding box center [370, 141] width 308 height 8
type input "1"
click at [272, 129] on input at bounding box center [298, 129] width 82 height 8
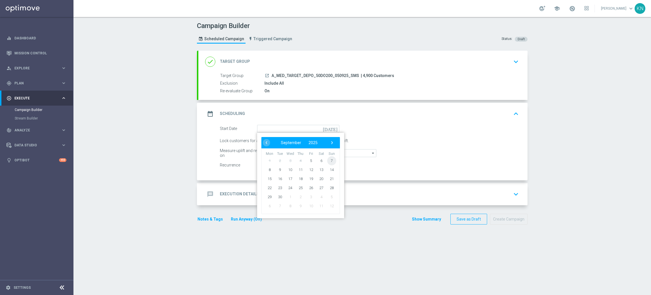
click at [329, 161] on span "7" at bounding box center [331, 160] width 9 height 9
type input "07 Sep 2025"
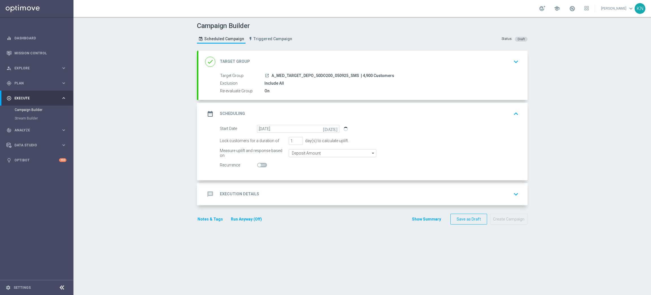
click at [463, 195] on div "message Execution Details keyboard_arrow_down" at bounding box center [363, 194] width 316 height 11
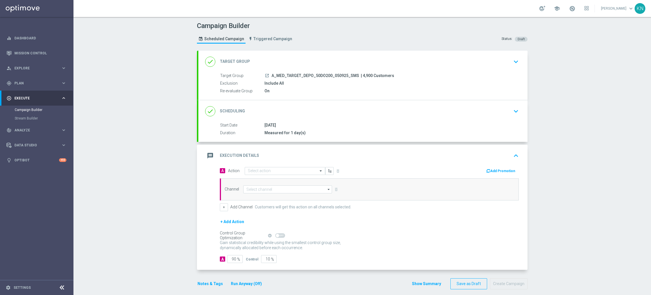
click at [268, 175] on div "A Action Select action delete_forever Add Promotion Channel arrow_drop_down Sho…" at bounding box center [370, 189] width 308 height 44
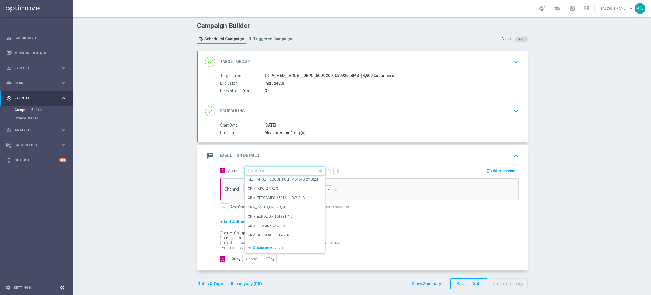
click at [267, 171] on input "text" at bounding box center [279, 171] width 63 height 5
click at [264, 246] on span "Create new action" at bounding box center [268, 247] width 30 height 4
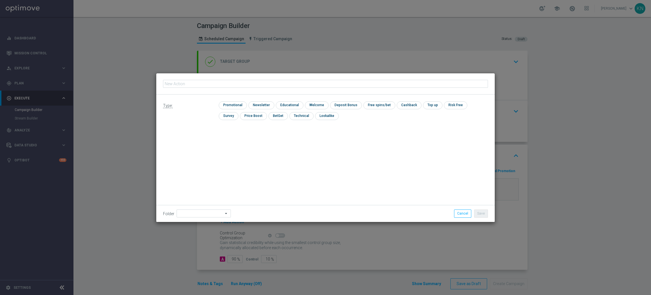
click at [201, 84] on input "text" at bounding box center [325, 84] width 325 height 8
type input "A_MED_TARGET_DEPO_50DO200_050925_SMS"
click at [238, 103] on input "checkbox" at bounding box center [232, 105] width 27 height 8
checkbox input "true"
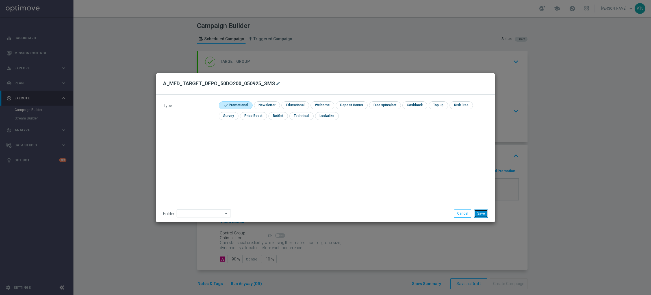
click at [480, 212] on button "Save" at bounding box center [481, 213] width 14 height 8
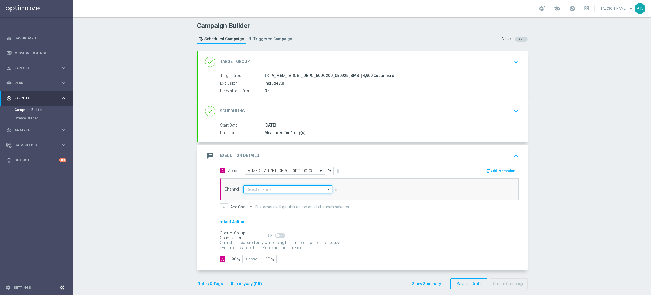
click at [267, 189] on input at bounding box center [287, 189] width 89 height 8
type input "SMS"
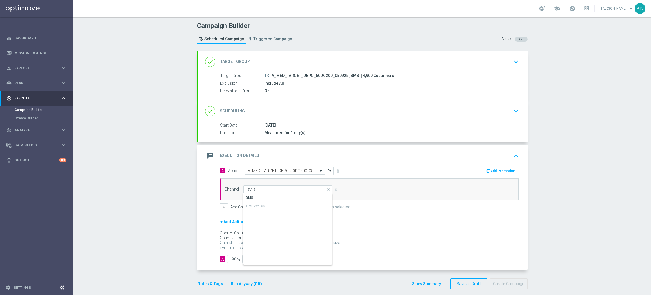
click at [267, 196] on div "SMS" at bounding box center [287, 197] width 89 height 8
click at [277, 197] on div "SMS" at bounding box center [287, 197] width 89 height 8
type input "SMS"
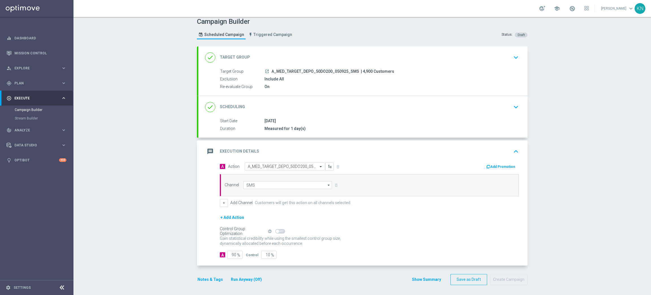
scroll to position [6, 0]
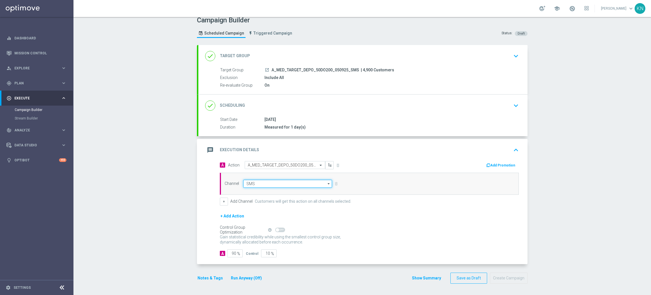
click at [249, 184] on input "SMS" at bounding box center [287, 184] width 89 height 8
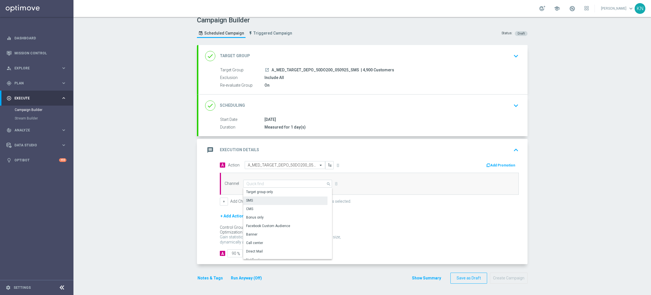
click at [250, 199] on div "SMS" at bounding box center [285, 200] width 84 height 8
type input "SMS"
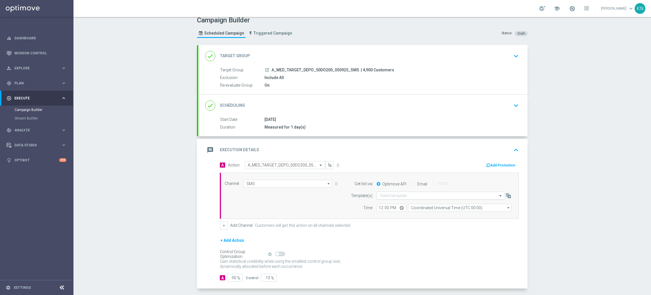
click at [400, 194] on input "text" at bounding box center [435, 195] width 111 height 5
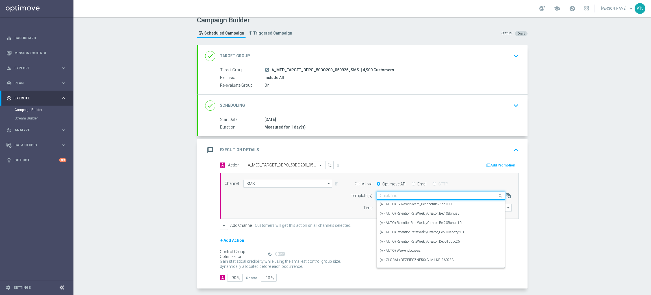
paste input "A_MED_TARGET_DEPO_50DO200_050925_SMS"
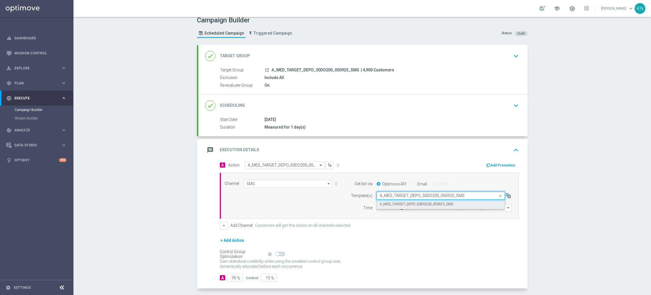
click at [411, 204] on label "A_MED_TARGET_DEPO_50DO200_050925_SMS" at bounding box center [417, 204] width 74 height 5
type input "A_MED_TARGET_DEPO_50DO200_050925_SMS"
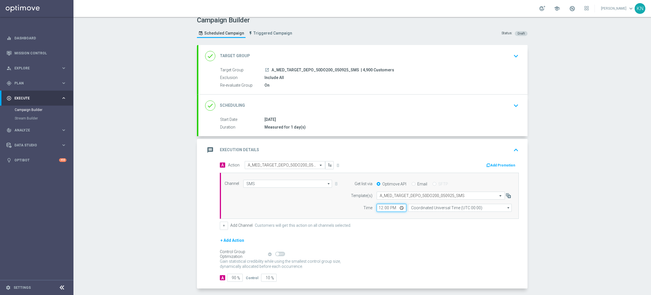
click at [377, 206] on input "12:00" at bounding box center [392, 208] width 30 height 8
type input "14:01"
click at [446, 210] on input "Coordinated Universal Time (UTC 00:00)" at bounding box center [460, 208] width 104 height 8
click at [442, 215] on div "Central European Time (Warsaw) (UTC +02:00)" at bounding box center [457, 215] width 92 height 5
type input "Central European Time (Warsaw) (UTC +02:00)"
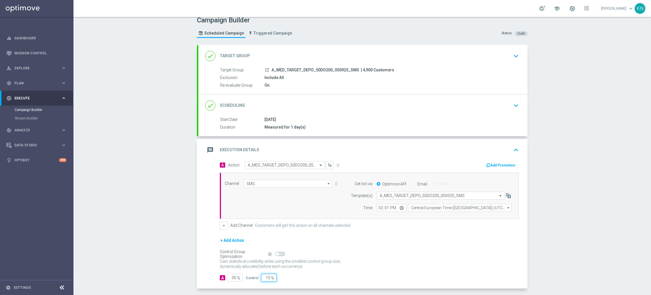
click at [264, 274] on input "10" at bounding box center [269, 277] width 16 height 8
type input "2"
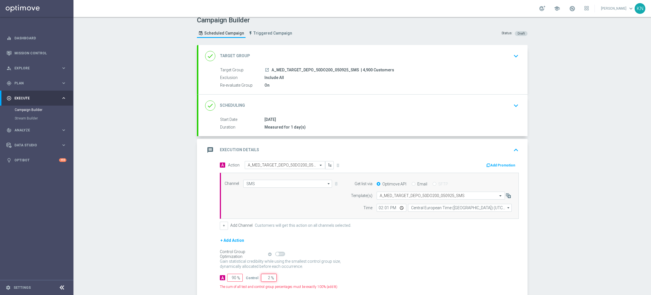
type input "98"
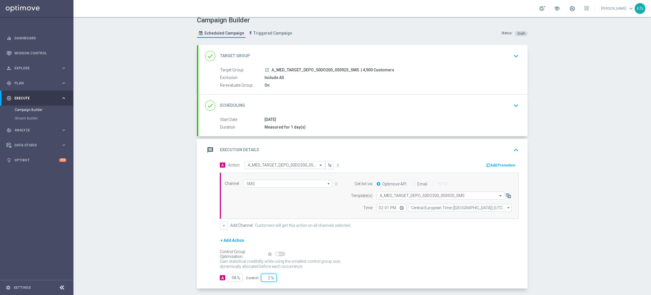
type input "2"
click at [308, 277] on div "A 98 % Control 2 %" at bounding box center [369, 277] width 299 height 8
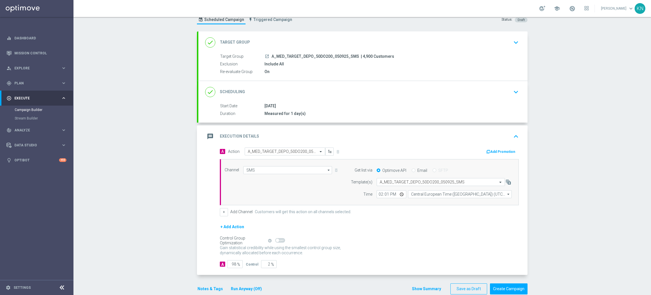
scroll to position [30, 0]
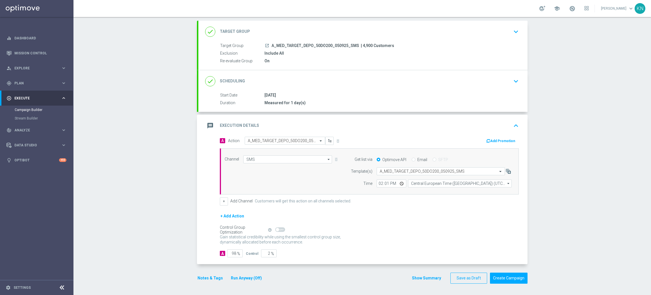
click at [211, 276] on button "Notes & Tags" at bounding box center [210, 277] width 27 height 7
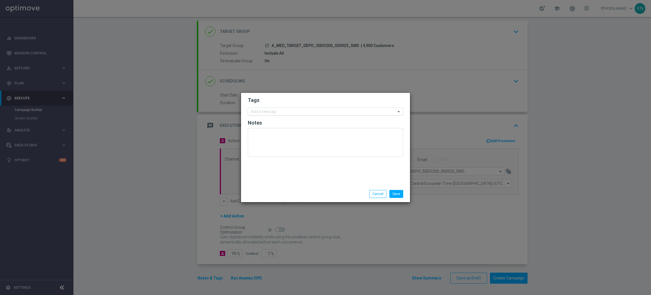
click at [274, 111] on input "text" at bounding box center [323, 111] width 145 height 5
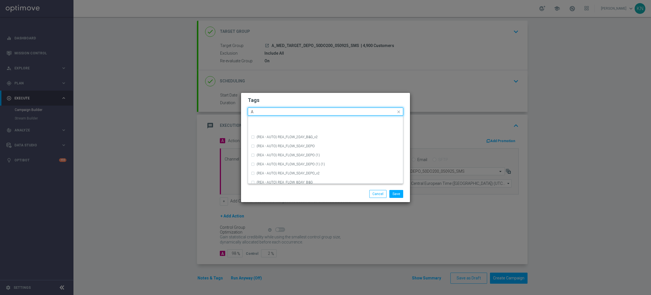
scroll to position [636, 0]
click at [267, 178] on div "A" at bounding box center [325, 180] width 149 height 9
type input "A"
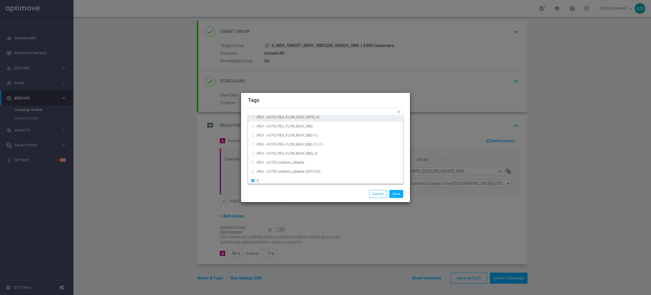
click at [290, 102] on h2 "Tags" at bounding box center [326, 100] width 156 height 7
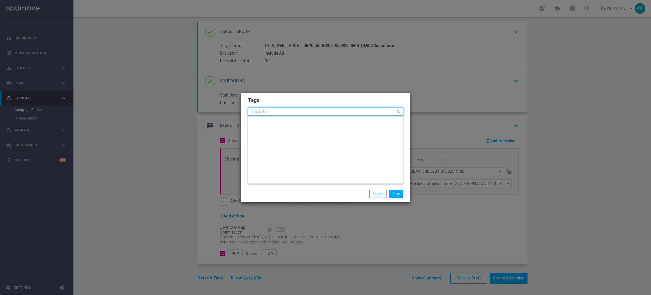
click at [295, 115] on ng-select "Quick find × A 10_14D 200% od wpłaty do 200 PLN 200% od wpłaty do 200 PLN (1) 2…" at bounding box center [326, 111] width 156 height 8
click at [280, 129] on div "MED" at bounding box center [329, 128] width 144 height 3
type input "MED"
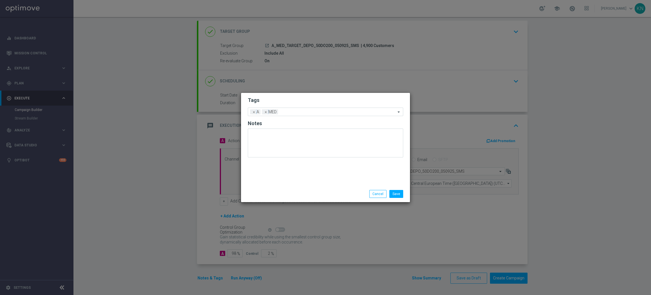
click at [291, 98] on h2 "Tags" at bounding box center [326, 100] width 156 height 7
click at [302, 110] on input "text" at bounding box center [339, 112] width 116 height 5
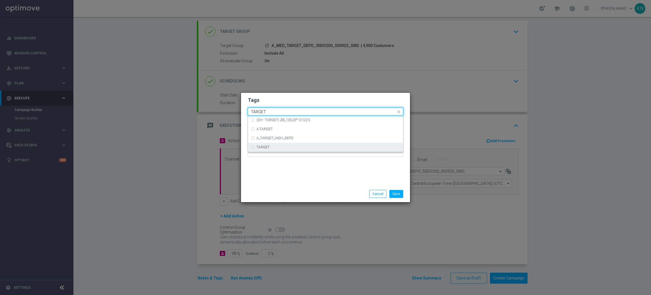
drag, startPoint x: 279, startPoint y: 148, endPoint x: 301, endPoint y: 99, distance: 53.1
click at [279, 147] on div "TARGET" at bounding box center [329, 146] width 144 height 3
type input "TARGET"
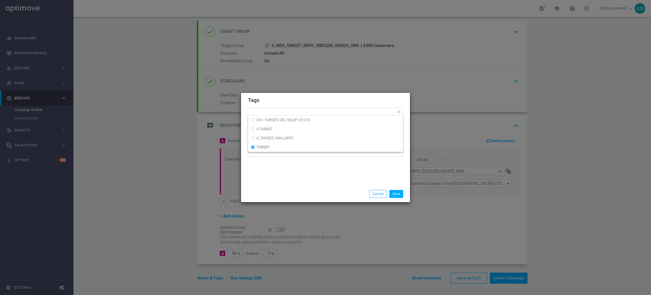
drag, startPoint x: 302, startPoint y: 99, endPoint x: 312, endPoint y: 111, distance: 15.2
click at [302, 100] on h2 "Tags" at bounding box center [326, 100] width 156 height 7
click at [323, 112] on input "text" at bounding box center [350, 112] width 91 height 5
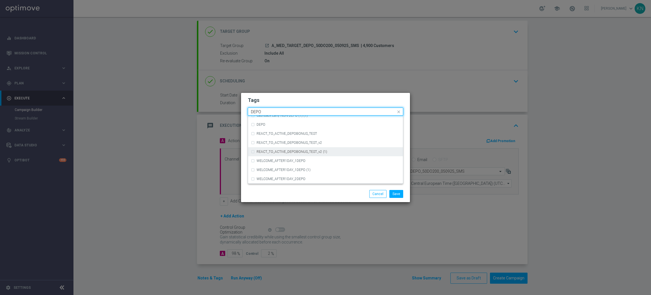
scroll to position [254, 0]
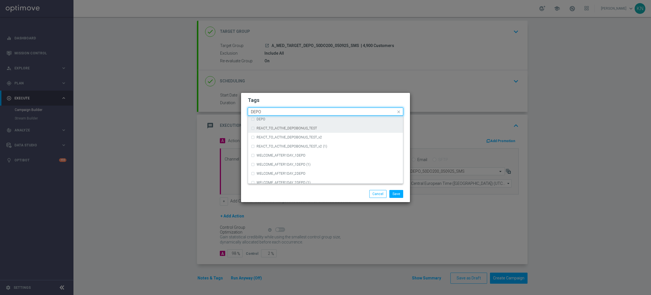
click at [271, 120] on div "DEPO" at bounding box center [329, 118] width 144 height 3
type input "DEPO"
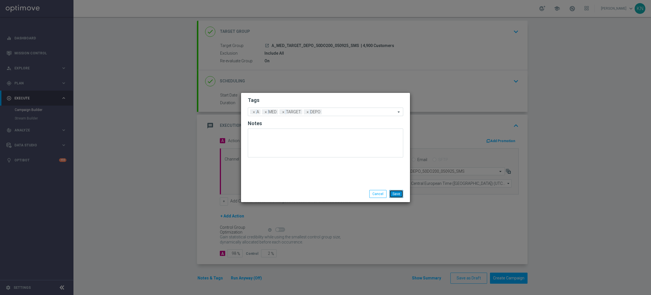
click at [397, 192] on button "Save" at bounding box center [397, 194] width 14 height 8
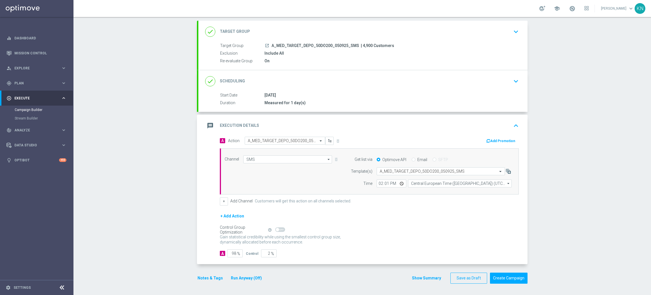
click at [268, 112] on accordion "done Target Group keyboard_arrow_down Target Group launch A_MED_TARGET_DEPO_50D…" at bounding box center [362, 142] width 331 height 243
click at [565, 120] on div "Campaign Builder Scheduled Campaign Triggered Campaign Status: Draft done Targe…" at bounding box center [363, 156] width 578 height 278
click at [617, 159] on div "Campaign Builder Scheduled Campaign Triggered Campaign Status: Draft done Targe…" at bounding box center [363, 156] width 578 height 278
click at [265, 44] on icon "launch" at bounding box center [267, 45] width 5 height 5
drag, startPoint x: 165, startPoint y: 52, endPoint x: 422, endPoint y: 4, distance: 261.2
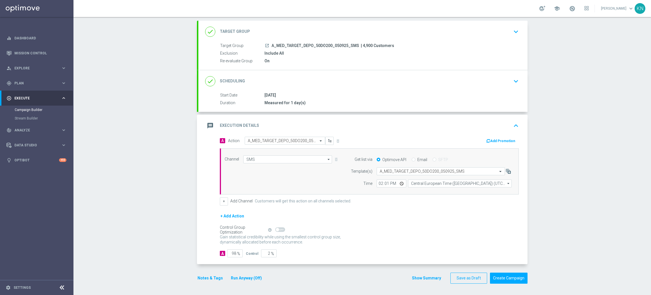
click at [165, 52] on div "Campaign Builder Scheduled Campaign Triggered Campaign Status: Draft done Targe…" at bounding box center [363, 156] width 578 height 278
click at [206, 279] on button "Notes & Tags" at bounding box center [210, 277] width 27 height 7
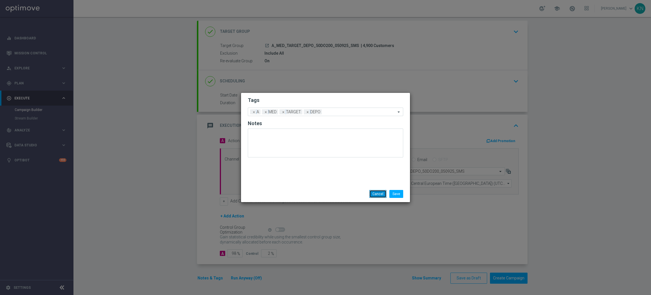
click at [379, 193] on button "Cancel" at bounding box center [378, 194] width 17 height 8
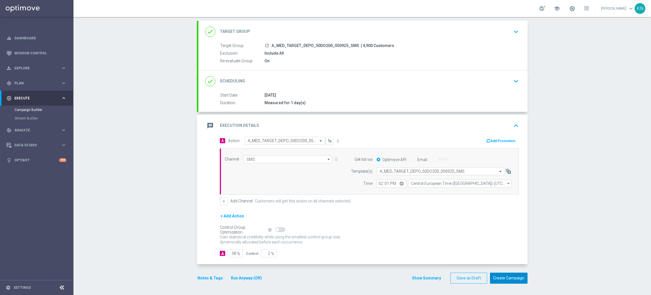
click at [515, 282] on button "Create Campaign" at bounding box center [509, 277] width 38 height 11
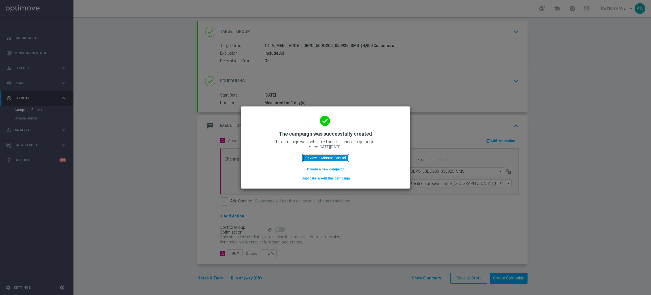
click at [326, 159] on button "Review in Mission Control" at bounding box center [326, 158] width 47 height 8
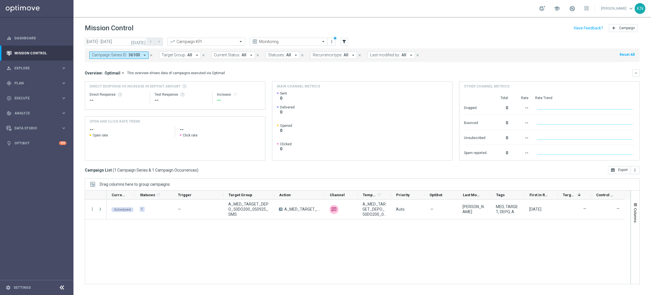
click at [144, 54] on icon "arrow_drop_down" at bounding box center [144, 55] width 5 height 5
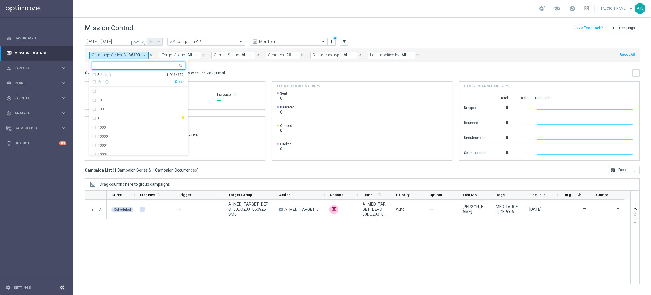
click at [89, 73] on h3 "Overview:" at bounding box center [94, 72] width 18 height 5
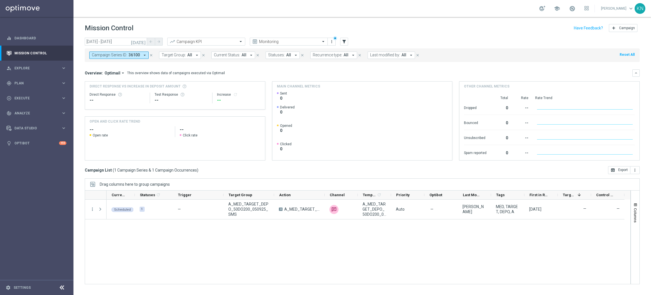
click at [107, 54] on span "Campaign Series ID:" at bounding box center [109, 55] width 35 height 5
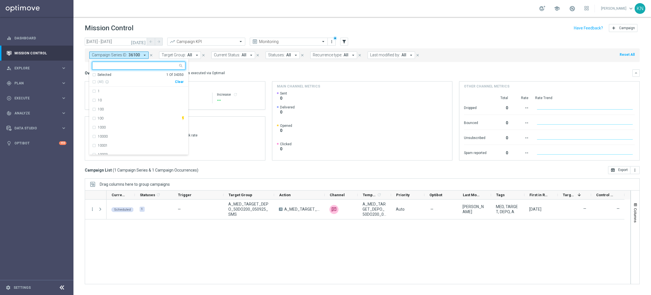
click at [94, 75] on div "Selected 1 Of 34350" at bounding box center [138, 74] width 92 height 5
click at [94, 90] on div "36100" at bounding box center [138, 91] width 93 height 9
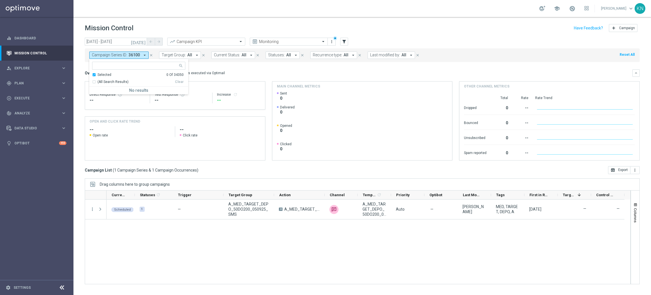
click at [95, 73] on div "Selected 0 Of 34350" at bounding box center [138, 74] width 92 height 5
drag, startPoint x: 193, startPoint y: 65, endPoint x: 190, endPoint y: 70, distance: 5.6
click at [194, 65] on mini-dashboard "Overview: Optimail arrow_drop_down This overview shows data of campaigns execut…" at bounding box center [362, 114] width 555 height 104
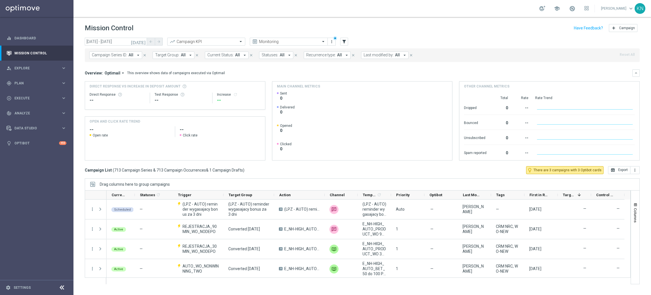
click at [177, 55] on span "Target Group:" at bounding box center [167, 55] width 24 height 5
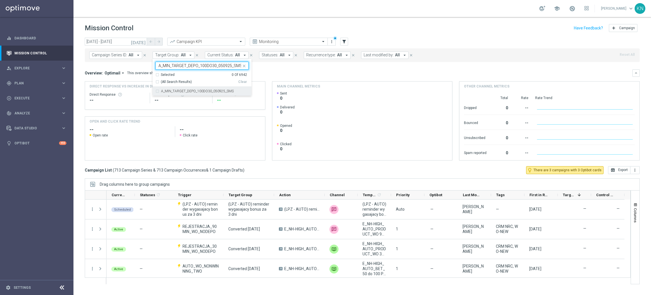
click at [178, 90] on label "A_MIN_TARGET_DEPO_100DO30_050925_SMS" at bounding box center [197, 90] width 73 height 3
click at [172, 67] on input "A_MIN_TARGET_DEPO_100DO30_050925_SMS" at bounding box center [200, 65] width 83 height 5
paste input "LOW_TARGET_DEPO_50DO10"
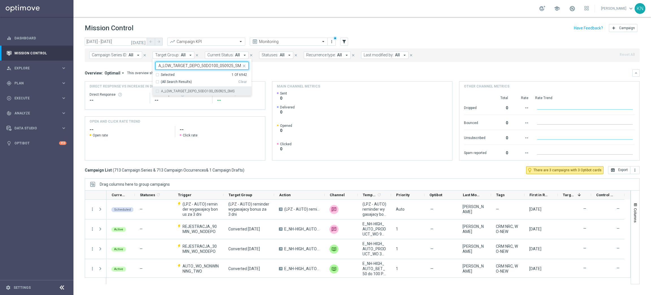
click at [184, 93] on div "A_LOW_TARGET_DEPO_50DO100_050925_SMS" at bounding box center [202, 91] width 93 height 9
click at [180, 65] on input "A_LOW_TARGET_DEPO_50DO100_050925_SMS" at bounding box center [200, 65] width 83 height 5
paste input "MED_TARGET_DEPO_50DO2"
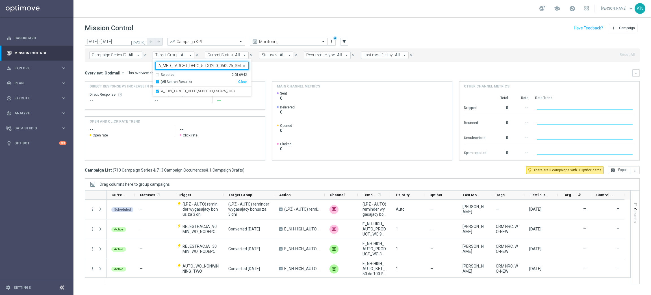
scroll to position [0, 0]
click at [178, 89] on div "A_MED_TARGET_DEPO_50DO200_050925_SMS" at bounding box center [202, 91] width 93 height 9
type input "A_MED_TARGET_DEPO_50DO200_050925_SMS"
click at [278, 69] on mini-dashboard "Overview: Optimail arrow_drop_down This overview shows data of campaigns execut…" at bounding box center [362, 114] width 555 height 104
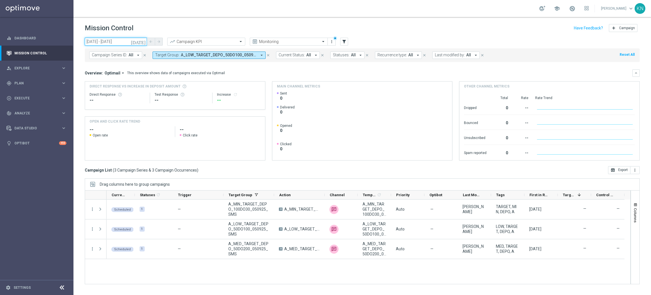
click at [118, 41] on input "07 Sep 2025 - 07 Sep 2025" at bounding box center [116, 42] width 62 height 8
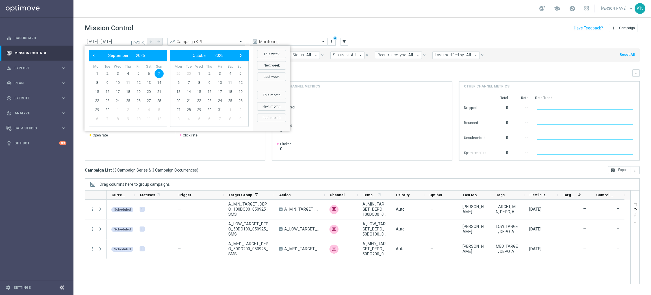
click at [208, 23] on div "Mission Control add Campaign" at bounding box center [362, 28] width 555 height 11
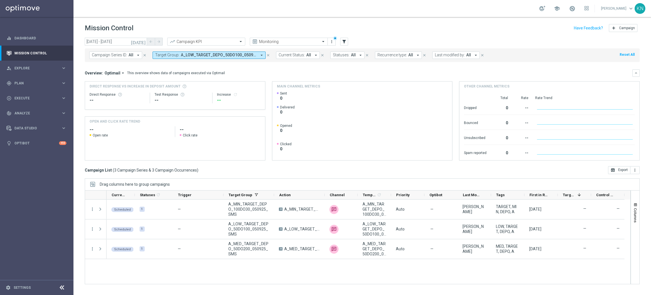
click at [203, 52] on button "Target Group: A_LOW_TARGET_DEPO_50DO100_050925_SMS, A_MED_TARGET_DEPO_50DO200_0…" at bounding box center [209, 54] width 113 height 7
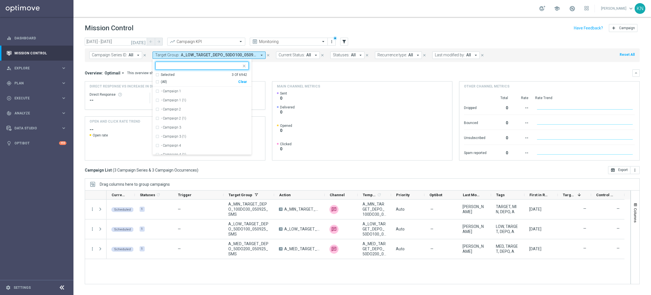
click at [175, 65] on input "text" at bounding box center [200, 65] width 83 height 5
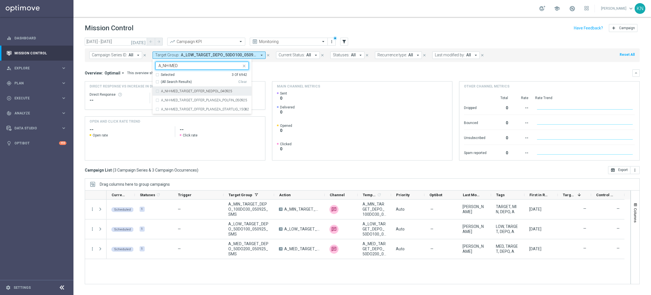
click at [209, 92] on label "A_NH-MED_TARGET_OFFER_NEDPOL_040925" at bounding box center [196, 90] width 71 height 3
type input "A_NH-MED"
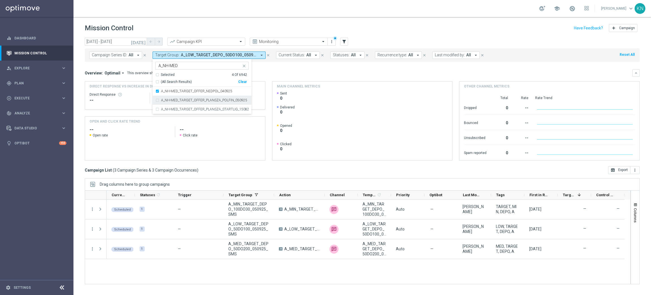
click at [327, 75] on div "Overview: Optimail arrow_drop_down This overview shows data of campaigns execut…" at bounding box center [359, 72] width 548 height 5
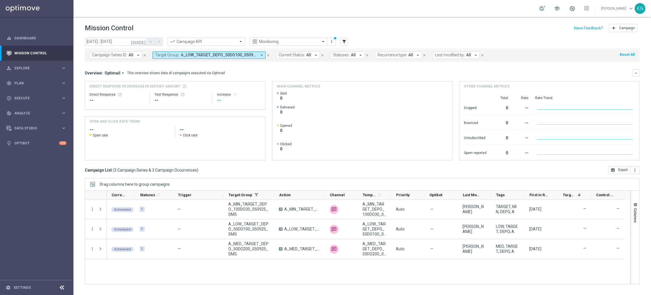
click at [223, 54] on span "A_LOW_TARGET_DEPO_50DO100_050925_SMS, A_MED_TARGET_DEPO_50DO200_050925_SMS, A_M…" at bounding box center [219, 55] width 76 height 5
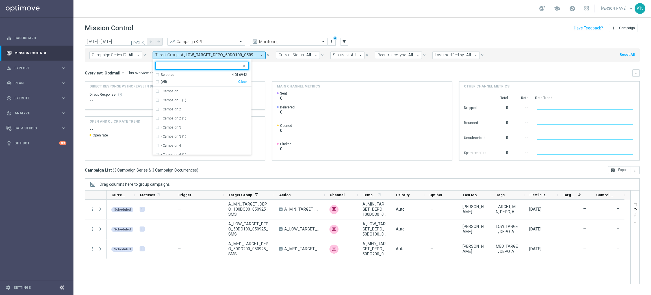
click at [165, 74] on div "Selected" at bounding box center [168, 74] width 14 height 5
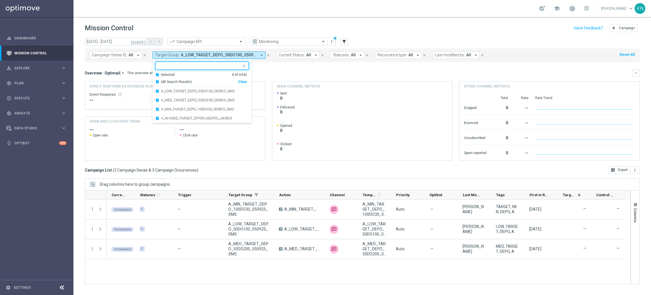
click at [165, 74] on div "Selected" at bounding box center [168, 74] width 14 height 5
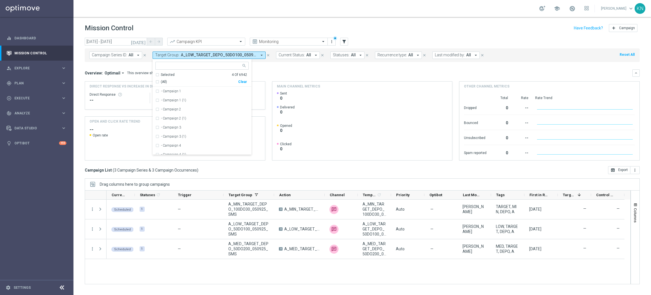
click at [289, 72] on div "Overview: Optimail arrow_drop_down This overview shows data of campaigns execut…" at bounding box center [359, 72] width 548 height 5
click at [232, 55] on span "A_LOW_TARGET_DEPO_50DO100_050925_SMS, A_MED_TARGET_DEPO_50DO200_050925_SMS, A_M…" at bounding box center [219, 55] width 76 height 5
click at [166, 74] on div "Selected" at bounding box center [168, 74] width 14 height 5
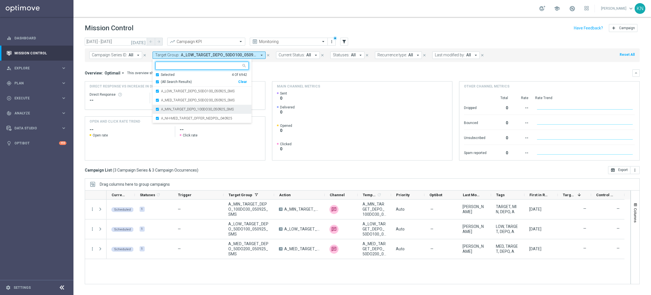
click at [156, 107] on div "A_MIN_TARGET_DEPO_100DO30_050925_SMS" at bounding box center [202, 109] width 93 height 9
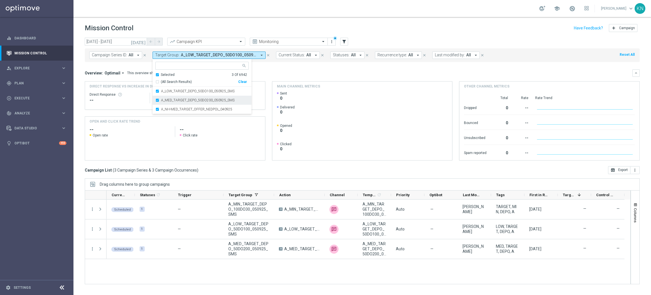
click at [157, 98] on div "A_MED_TARGET_DEPO_50DO200_050925_SMS" at bounding box center [202, 100] width 93 height 9
click at [158, 91] on div "A_LOW_TARGET_DEPO_50DO100_050925_SMS" at bounding box center [202, 91] width 93 height 9
click at [315, 71] on div "Overview: Optimail arrow_drop_down This overview shows data of campaigns execut…" at bounding box center [359, 72] width 548 height 5
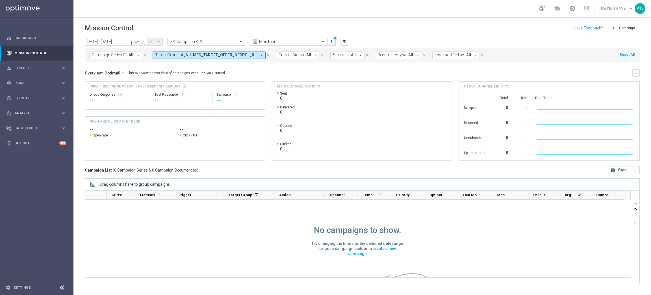
click at [197, 55] on span "A_NH-MED_TARGET_OFFER_NEDPOL_040925" at bounding box center [219, 55] width 76 height 5
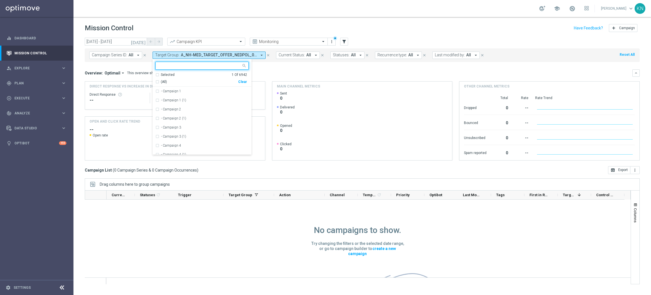
click at [286, 70] on div "Overview: Optimail arrow_drop_down This overview shows data of campaigns execut…" at bounding box center [359, 72] width 548 height 5
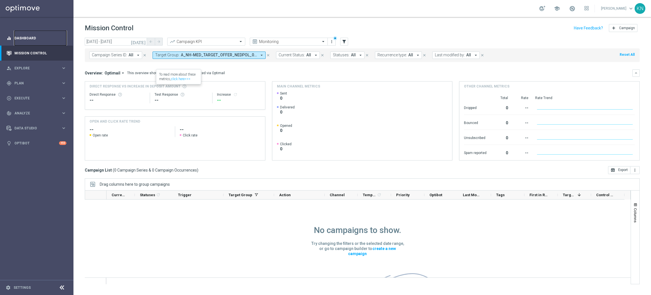
click at [30, 40] on link "Dashboard" at bounding box center [40, 38] width 52 height 15
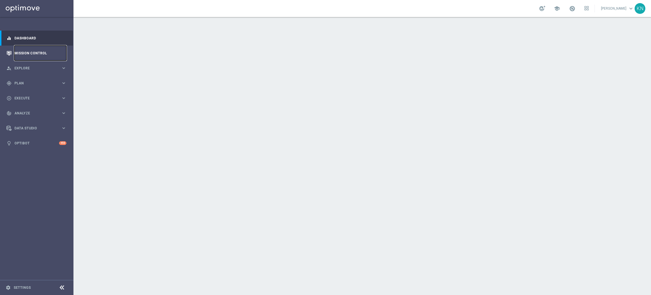
click at [40, 52] on link "Mission Control" at bounding box center [40, 53] width 52 height 15
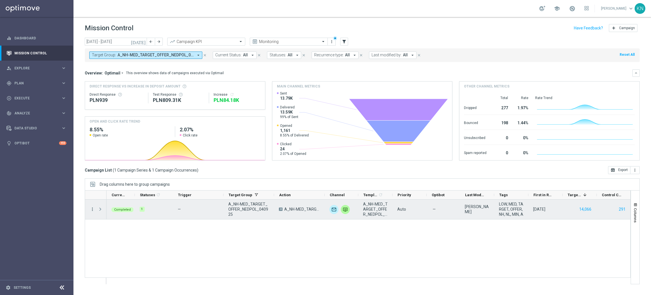
click at [91, 210] on icon "more_vert" at bounding box center [92, 208] width 5 height 5
click at [131, 214] on span "Campaign Details" at bounding box center [117, 213] width 29 height 4
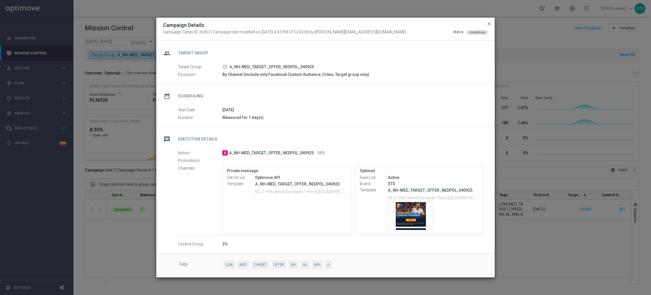
click at [487, 23] on span "close" at bounding box center [489, 23] width 5 height 5
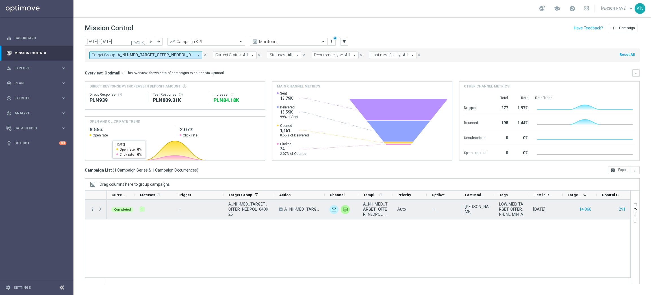
click at [91, 209] on icon "more_vert" at bounding box center [92, 208] width 5 height 5
click at [125, 212] on span "Campaign Details" at bounding box center [117, 213] width 29 height 4
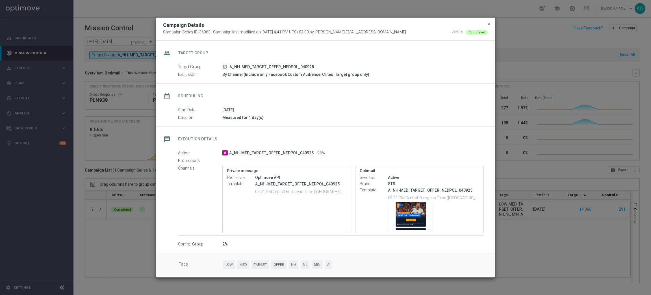
click at [25, 87] on modal-container "Campaign Details Campaign Series ID: 36063 | Campaign last modified on 4 Sep 20…" at bounding box center [325, 147] width 651 height 295
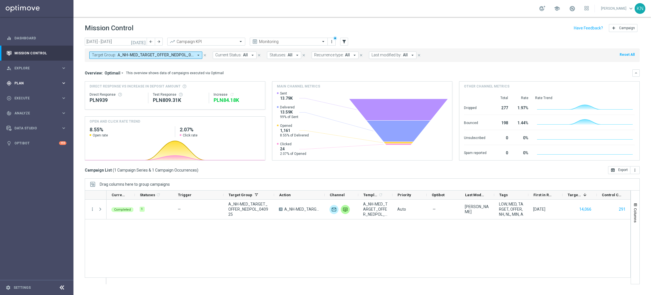
click at [25, 84] on span "Plan" at bounding box center [37, 82] width 47 height 3
click at [28, 94] on link "Target Groups" at bounding box center [37, 94] width 44 height 5
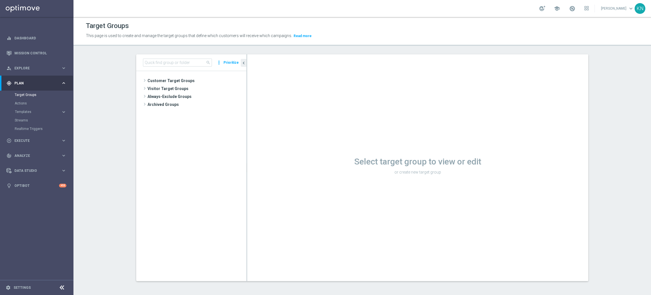
click at [82, 239] on section "search more_vert Prioritize Customer Target Groups library_add create_new_folder" at bounding box center [363, 171] width 578 height 235
click at [182, 81] on span "Customer Target Groups" at bounding box center [190, 81] width 85 height 8
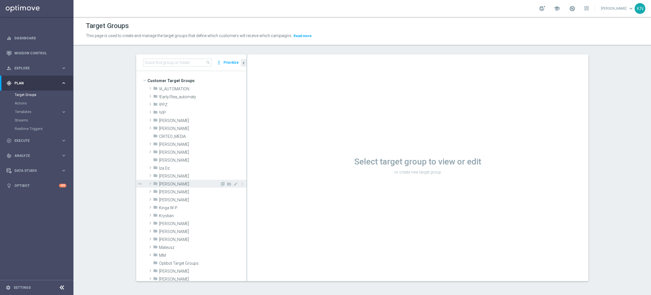
click at [162, 184] on span "[PERSON_NAME]" at bounding box center [189, 184] width 61 height 5
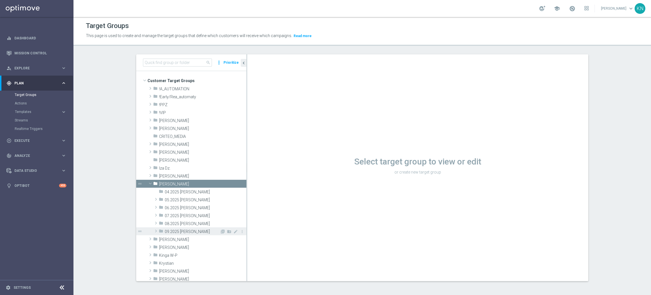
click at [182, 230] on span "09.2025 [PERSON_NAME]" at bounding box center [192, 231] width 55 height 5
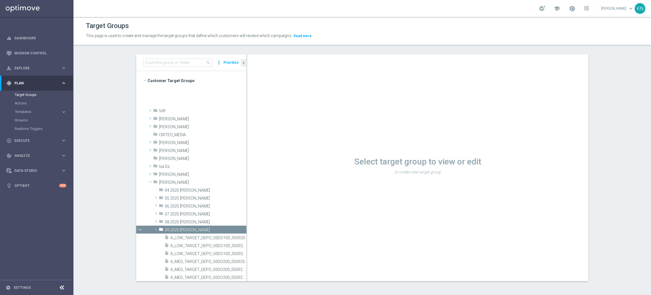
scroll to position [170, 0]
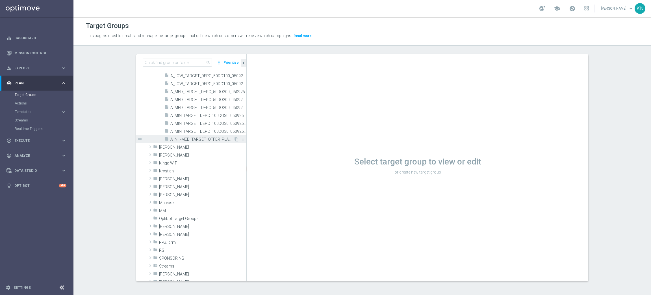
click at [184, 142] on div "insert_drive_file A_NH-MED_TARGET_OFFER_PLANSZA_POLFIN_050925" at bounding box center [199, 139] width 69 height 8
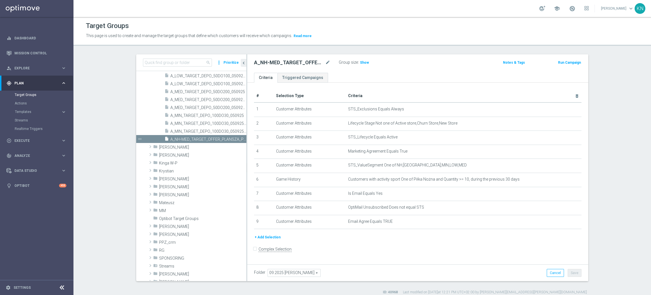
click at [326, 239] on div "+ Add Selection" at bounding box center [418, 237] width 336 height 6
click at [266, 236] on button "+ Add Selection" at bounding box center [267, 237] width 27 height 6
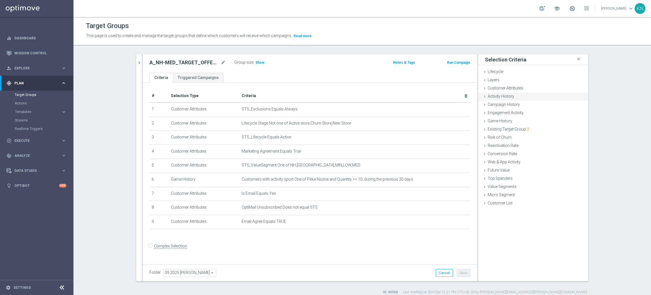
click at [503, 96] on span "Activity History" at bounding box center [501, 96] width 27 height 5
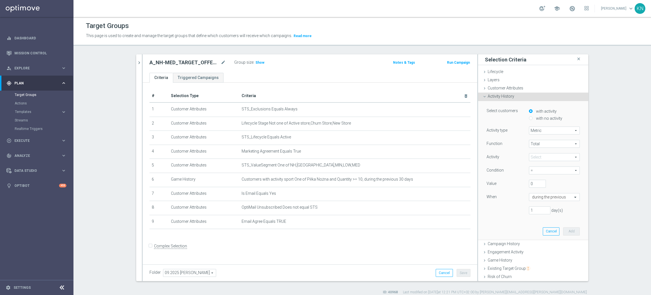
click at [535, 132] on span "Metric" at bounding box center [555, 130] width 50 height 7
click at [538, 145] on span "Days with activity" at bounding box center [554, 146] width 45 height 5
click at [542, 143] on span at bounding box center [555, 143] width 50 height 7
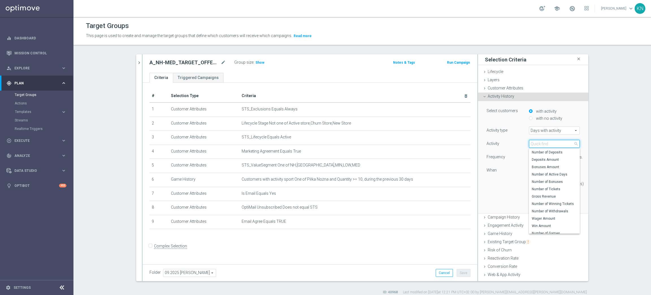
click at [537, 143] on input "search" at bounding box center [554, 144] width 51 height 8
click at [544, 131] on span "Days with activity" at bounding box center [555, 130] width 50 height 7
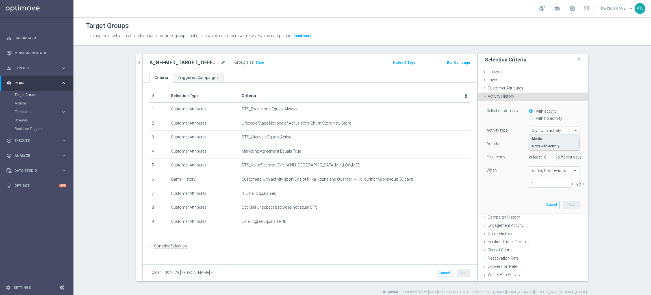
click at [539, 136] on label "Metric" at bounding box center [555, 138] width 50 height 7
type input "Metric"
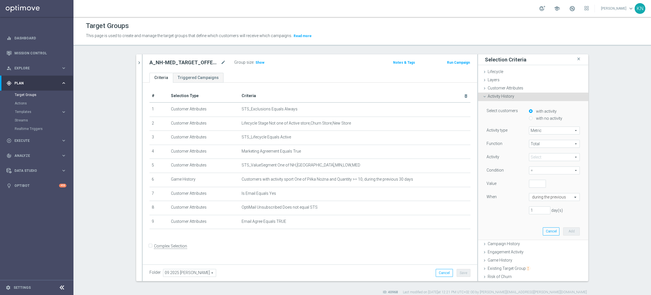
click at [542, 142] on span "Total" at bounding box center [555, 143] width 50 height 7
click at [515, 148] on div "Function" at bounding box center [504, 144] width 42 height 9
click at [536, 154] on span at bounding box center [555, 156] width 50 height 7
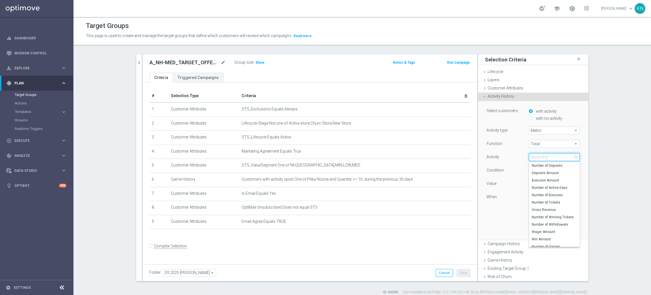
click at [536, 157] on input "search" at bounding box center [554, 157] width 51 height 8
click at [547, 185] on label "Number of Active Days" at bounding box center [554, 187] width 51 height 7
type input "Number of Active Days"
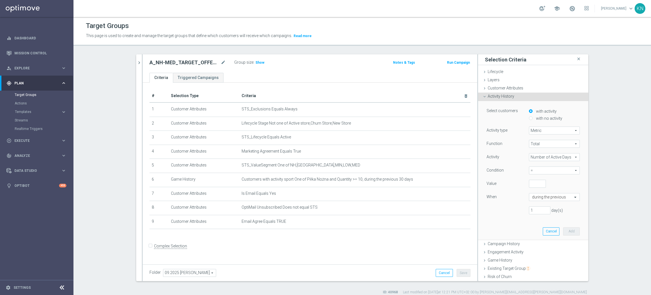
click at [542, 172] on span "=" at bounding box center [555, 170] width 50 height 7
click at [543, 171] on input "search" at bounding box center [554, 170] width 51 height 8
click at [501, 210] on div "1 day(s)" at bounding box center [534, 210] width 102 height 8
click at [612, 149] on section "search more_vert Prioritize Customer Target Groups library_add create_new_folder" at bounding box center [363, 174] width 578 height 240
click at [540, 130] on span "Metric" at bounding box center [555, 130] width 50 height 7
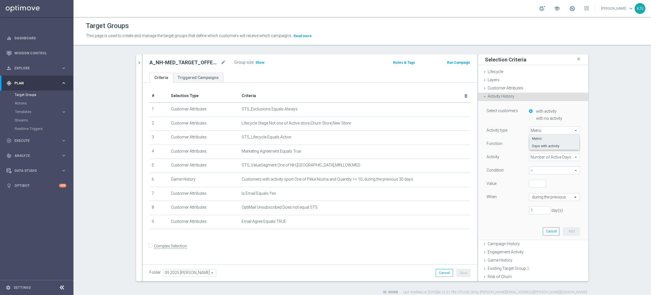
click at [544, 147] on span "Days with activity" at bounding box center [554, 146] width 45 height 5
type input "Days with activity"
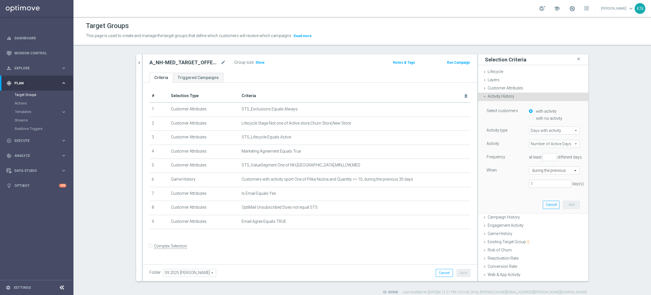
click at [551, 144] on span "Number of Active Days" at bounding box center [555, 143] width 50 height 7
click at [631, 152] on section "search more_vert Prioritize Customer Target Groups library_add create_new_folder" at bounding box center [363, 174] width 578 height 240
click at [552, 171] on input "text" at bounding box center [548, 170] width 33 height 5
click at [614, 167] on section "search more_vert Prioritize Customer Target Groups library_add create_new_folder" at bounding box center [363, 174] width 578 height 240
type input "1"
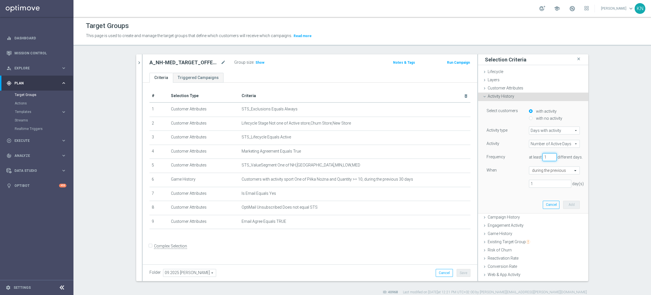
click at [545, 156] on input "1" at bounding box center [550, 157] width 14 height 8
click at [535, 116] on label "with no activity" at bounding box center [549, 118] width 28 height 5
click at [530, 116] on input "with no activity" at bounding box center [531, 118] width 4 height 4
radio input "true"
click at [495, 86] on span "Customer Attributes" at bounding box center [506, 88] width 36 height 5
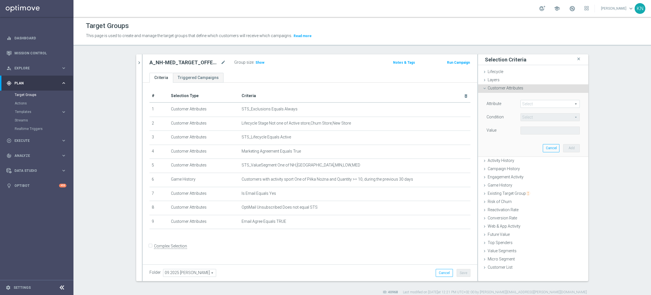
click at [531, 100] on span at bounding box center [550, 103] width 59 height 7
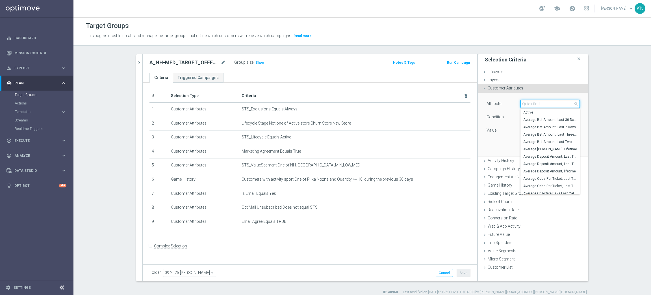
click at [532, 104] on input "search" at bounding box center [550, 104] width 59 height 8
type input "number of act"
click at [608, 111] on section "search more_vert Prioritize Customer Target Groups library_add create_new_folder" at bounding box center [363, 174] width 578 height 240
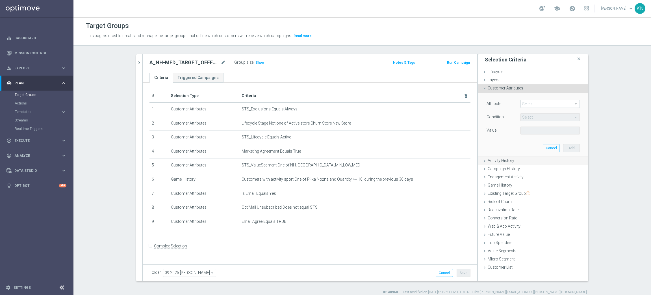
click at [496, 158] on span "Activity History" at bounding box center [501, 160] width 27 height 5
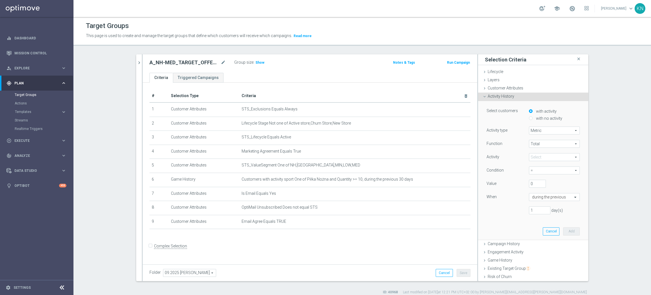
click at [535, 118] on label "with no activity" at bounding box center [549, 118] width 28 height 5
click at [533, 118] on input "with no activity" at bounding box center [531, 118] width 4 height 4
radio input "true"
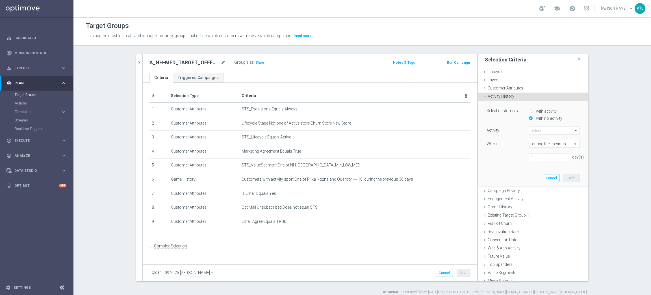
click at [603, 113] on section "search more_vert Prioritize Customer Target Groups library_add create_new_folder" at bounding box center [363, 174] width 578 height 240
click at [543, 130] on span at bounding box center [555, 130] width 50 height 7
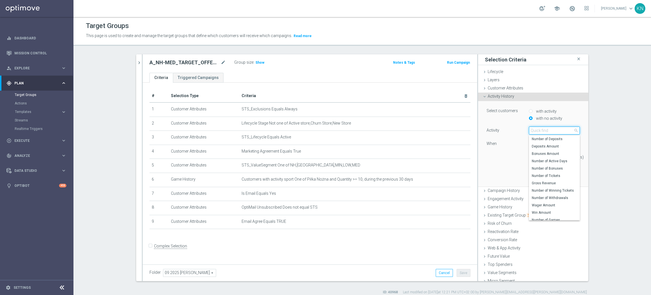
click at [532, 132] on input "search" at bounding box center [554, 130] width 51 height 8
click at [545, 160] on span "Number of Active Days" at bounding box center [554, 161] width 45 height 5
type input "Number of Active Days"
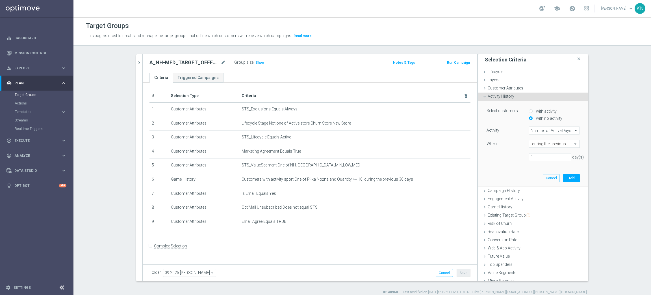
click at [547, 144] on input "text" at bounding box center [548, 143] width 33 height 5
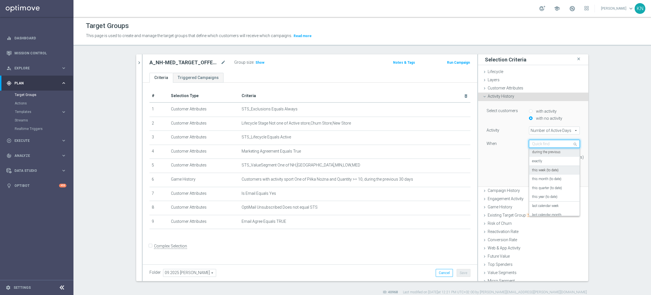
click at [550, 169] on label "this week (to date)" at bounding box center [545, 170] width 27 height 5
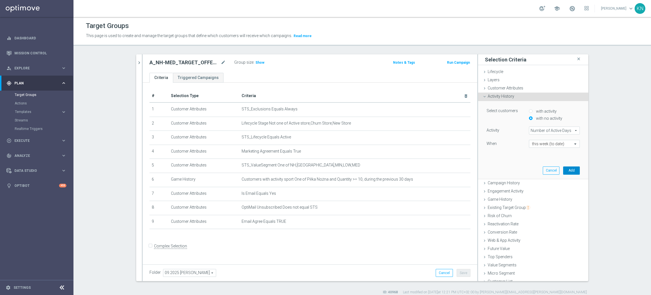
click at [564, 169] on button "Add" at bounding box center [572, 170] width 17 height 8
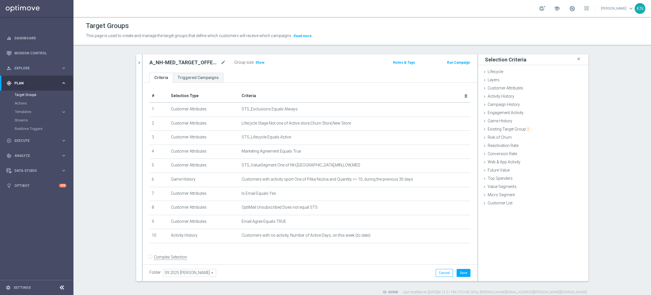
click at [353, 253] on form "Complex Selection Invalid Expression" at bounding box center [310, 263] width 321 height 21
click at [491, 90] on span "Customer Attributes" at bounding box center [506, 88] width 36 height 5
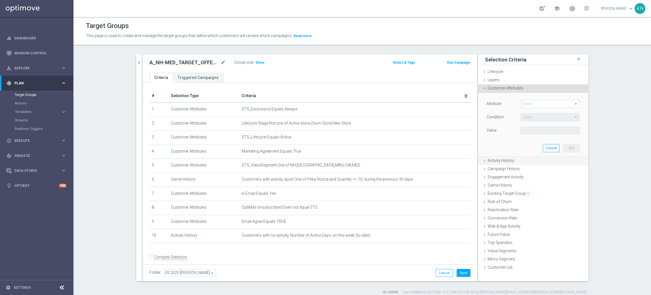
click at [493, 162] on span "Activity History" at bounding box center [501, 160] width 27 height 5
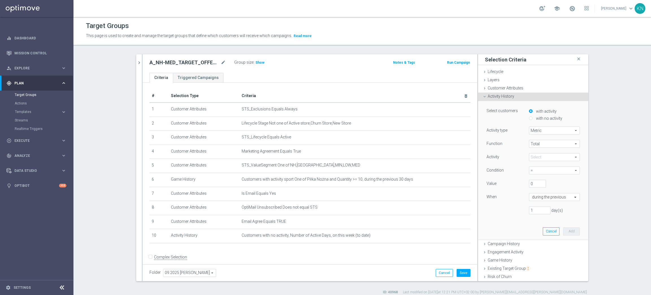
click at [535, 159] on span at bounding box center [555, 156] width 50 height 7
click at [540, 186] on span "Number of Active Days" at bounding box center [554, 187] width 45 height 5
type input "Number of Active Days"
click at [542, 169] on span "=" at bounding box center [555, 170] width 50 height 7
click at [539, 212] on label "<=" at bounding box center [554, 215] width 51 height 7
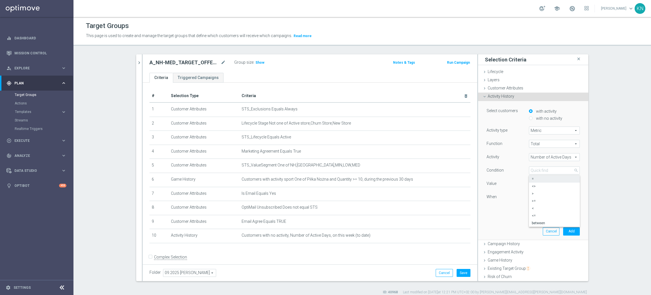
type input "<="
drag, startPoint x: 527, startPoint y: 184, endPoint x: 534, endPoint y: 193, distance: 11.8
click at [525, 183] on div "0" at bounding box center [537, 184] width 25 height 8
type input "2"
click at [547, 197] on input "text" at bounding box center [548, 197] width 33 height 5
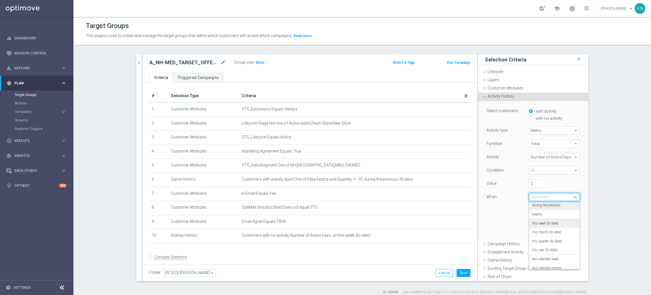
click at [547, 223] on label "this week (to date)" at bounding box center [545, 223] width 27 height 5
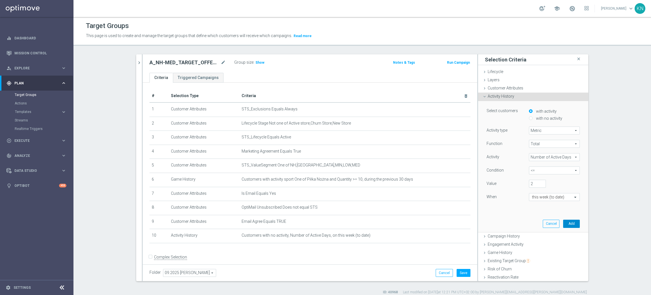
click at [566, 221] on button "Add" at bounding box center [572, 223] width 17 height 8
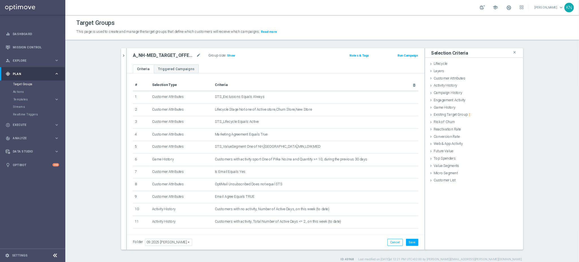
scroll to position [18, 0]
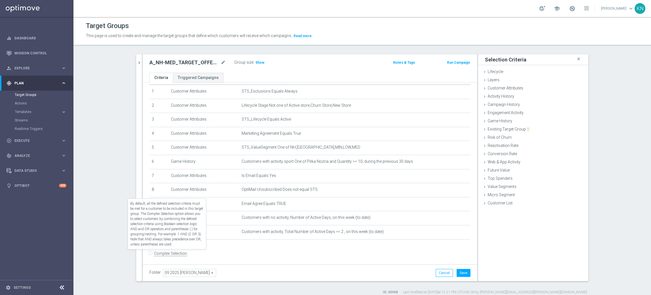
click at [150, 250] on input "Complex Selection" at bounding box center [152, 254] width 4 height 8
checkbox input "true"
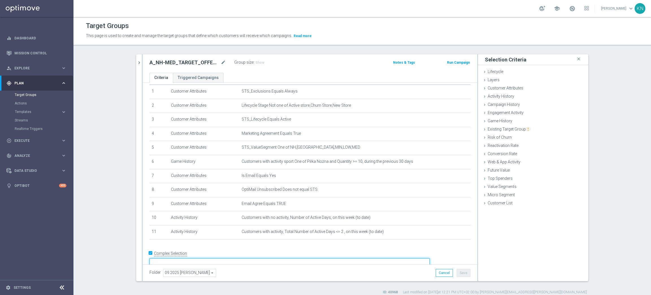
click at [212, 258] on textarea at bounding box center [290, 263] width 281 height 10
type textarea "1 and 2 and 3 and 4 and 5 and 6 and 7 and 8 and 9 and (10 or 11)"
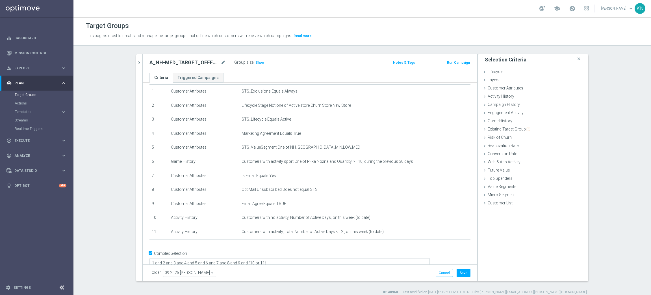
click at [269, 243] on div "# Selection Type Criteria delete_forever 1 Customer Attributes STS_Exclusions E…" at bounding box center [310, 158] width 330 height 172
click at [461, 270] on button "Save" at bounding box center [464, 273] width 14 height 8
click at [254, 61] on label ":" at bounding box center [254, 62] width 1 height 5
click at [255, 63] on h3 "Show" at bounding box center [260, 62] width 10 height 6
click at [599, 126] on section "search more_vert Prioritize Customer Target Groups library_add create_new_folder" at bounding box center [363, 174] width 578 height 240
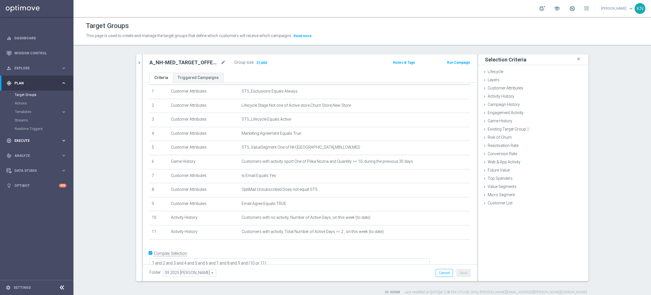
click at [28, 141] on span "Execute" at bounding box center [37, 140] width 47 height 3
click at [33, 110] on link "Campaign Builder" at bounding box center [37, 109] width 44 height 5
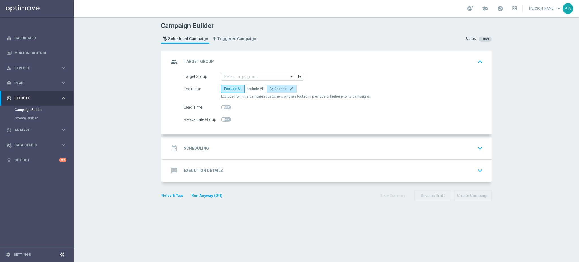
click at [272, 85] on label "By Channel edit" at bounding box center [282, 89] width 30 height 8
click at [272, 88] on input "By Channel edit" at bounding box center [272, 90] width 4 height 4
radio input "true"
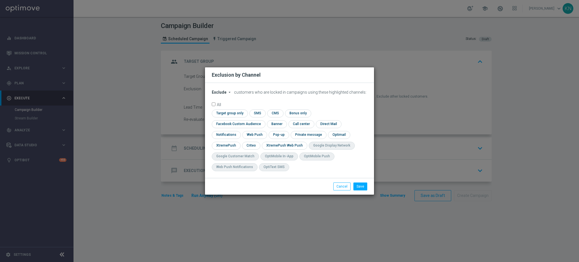
click at [222, 94] on span "Exclude" at bounding box center [219, 92] width 15 height 5
click at [225, 107] on div "Include" at bounding box center [222, 105] width 21 height 7
click at [232, 116] on input "checkbox" at bounding box center [229, 113] width 34 height 8
checkbox input "true"
click at [245, 125] on input "checkbox" at bounding box center [237, 124] width 51 height 8
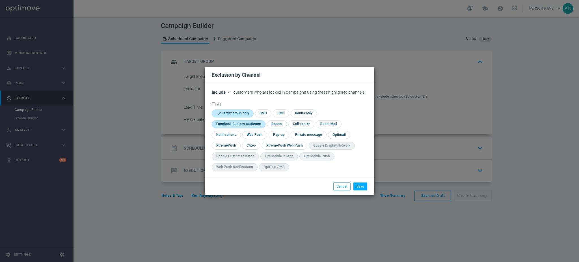
checkbox input "true"
click at [252, 145] on input "checkbox" at bounding box center [251, 146] width 18 height 8
checkbox input "true"
click at [362, 184] on button "Save" at bounding box center [360, 186] width 14 height 8
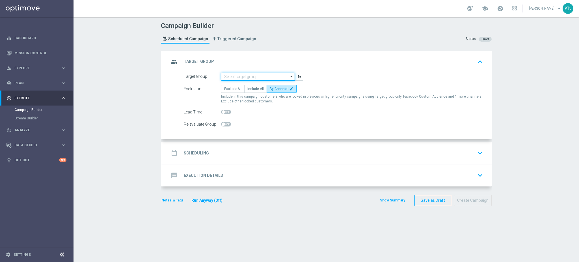
click at [252, 77] on input at bounding box center [258, 77] width 74 height 8
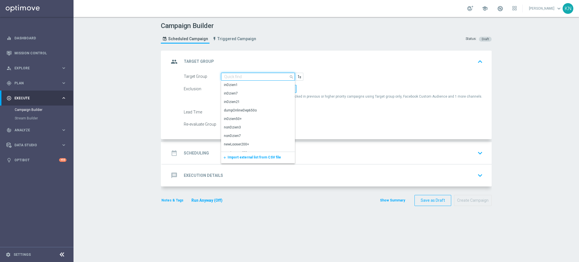
paste input "A_NH-MED_TARGET_OFFER_PLANSZA_POLFIN_050925"
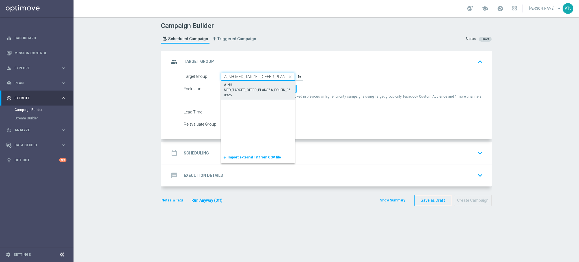
scroll to position [0, 33]
click at [250, 88] on div "A_NH-MED_TARGET_OFFER_PLANSZA_POLFIN_050925" at bounding box center [258, 89] width 68 height 15
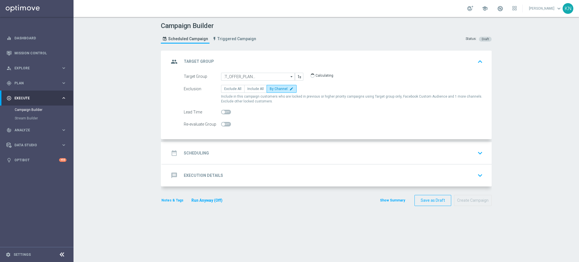
type input "A_NH-MED_TARGET_OFFER_PLANSZA_POLFIN_050925"
click at [330, 152] on div "date_range Scheduling keyboard_arrow_down" at bounding box center [327, 153] width 316 height 11
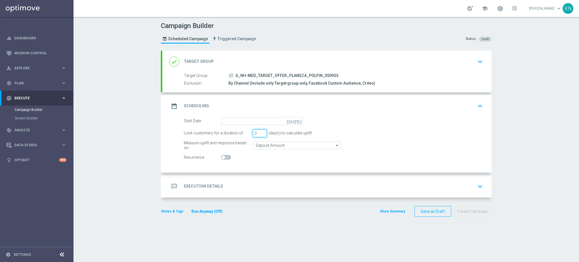
drag, startPoint x: 256, startPoint y: 133, endPoint x: 248, endPoint y: 130, distance: 8.0
click at [248, 130] on div "Lock customers for a duration of 3 day(s) to calculate uplift." at bounding box center [334, 133] width 308 height 8
type input "1"
click at [271, 144] on input "Deposit Amount" at bounding box center [297, 145] width 88 height 8
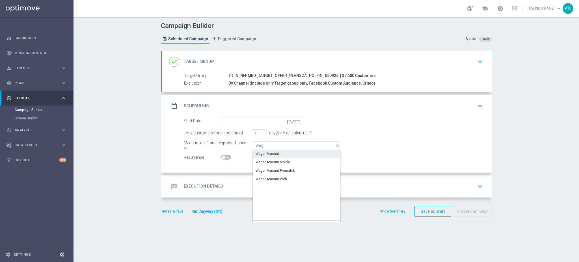
click at [272, 153] on div "Wager Amount" at bounding box center [267, 153] width 23 height 5
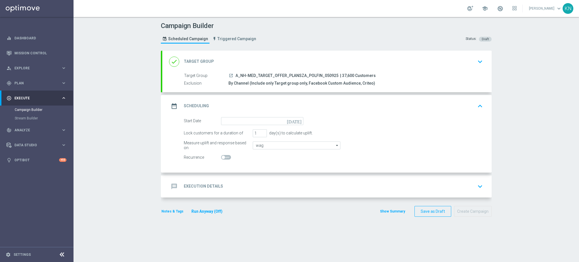
type input "Wager Amount"
click at [247, 122] on input at bounding box center [262, 121] width 82 height 8
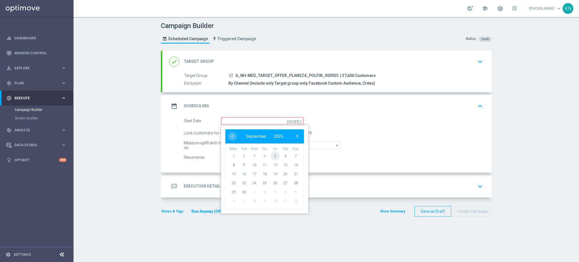
click at [271, 155] on span "5" at bounding box center [275, 155] width 9 height 9
type input "05 Sep 2025"
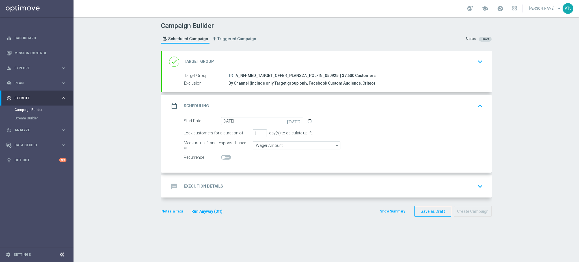
click at [260, 185] on div "message Execution Details keyboard_arrow_down" at bounding box center [327, 186] width 316 height 11
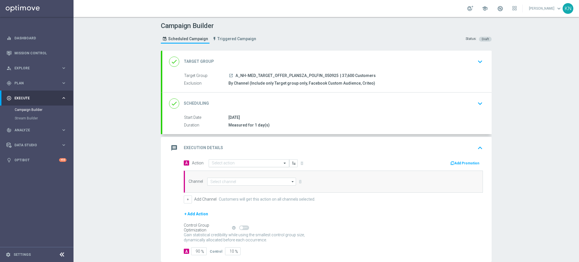
click at [219, 161] on input "text" at bounding box center [243, 163] width 63 height 5
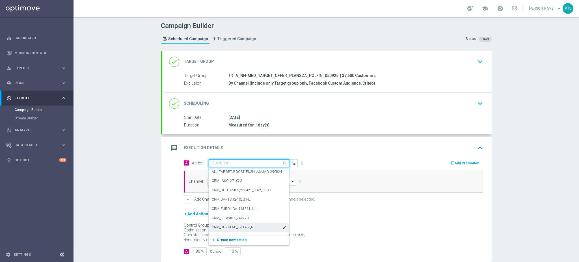
click at [222, 241] on button "add_new Create new action" at bounding box center [248, 240] width 78 height 7
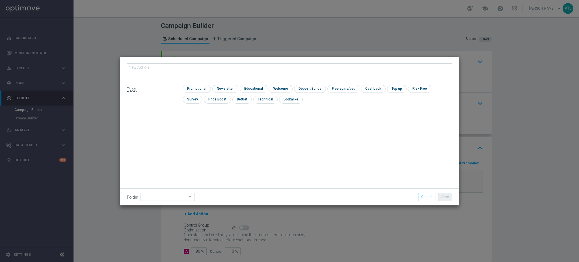
click at [191, 67] on input "text" at bounding box center [289, 67] width 325 height 8
type input "A_NH-MED_TARGET_OFFER_PLANSZA_POLFIN_050925"
click at [200, 86] on input "checkbox" at bounding box center [196, 89] width 27 height 8
checkbox input "true"
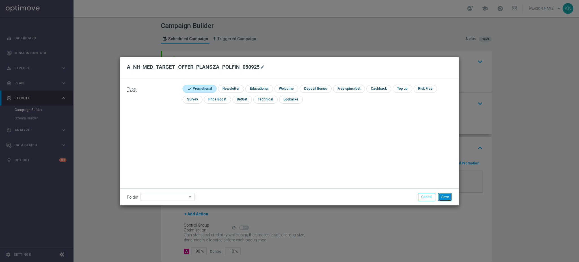
click at [444, 198] on button "Save" at bounding box center [445, 197] width 14 height 8
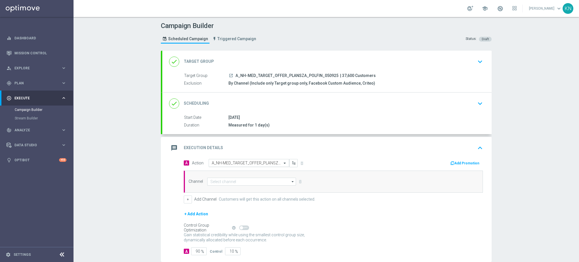
click at [237, 163] on input "text" at bounding box center [243, 163] width 63 height 5
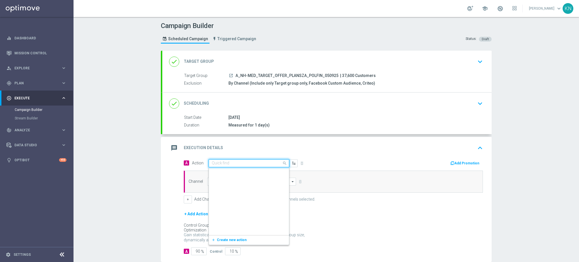
scroll to position [151335, 0]
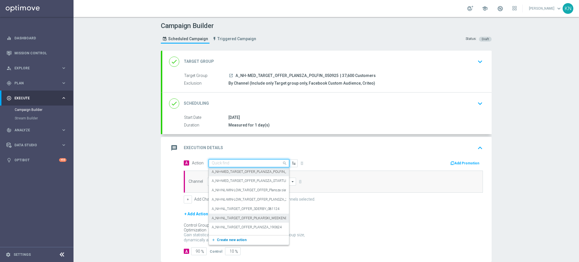
click at [232, 239] on span "Create new action" at bounding box center [232, 240] width 30 height 4
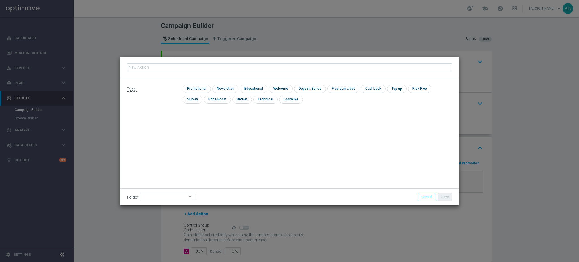
click at [205, 66] on input "text" at bounding box center [289, 67] width 325 height 8
type input "A_NH-MED_TARGET_OFFER_PLANSZA_POLFIN_050925"
click at [227, 88] on input "checkbox" at bounding box center [224, 89] width 25 height 8
checkbox input "true"
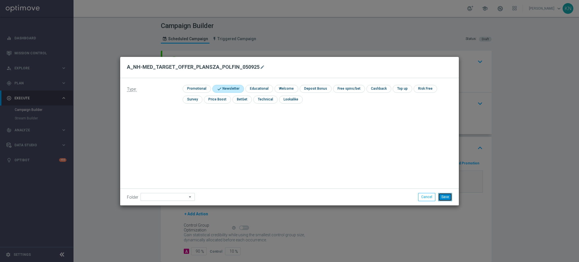
click at [445, 196] on button "Save" at bounding box center [445, 197] width 14 height 8
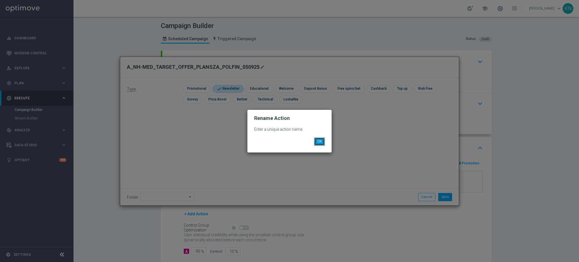
click at [315, 143] on button "OK" at bounding box center [319, 141] width 11 height 8
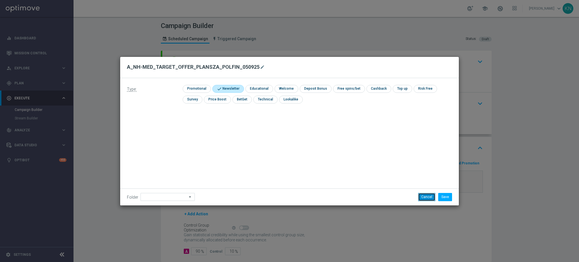
click at [428, 197] on button "Cancel" at bounding box center [426, 197] width 17 height 8
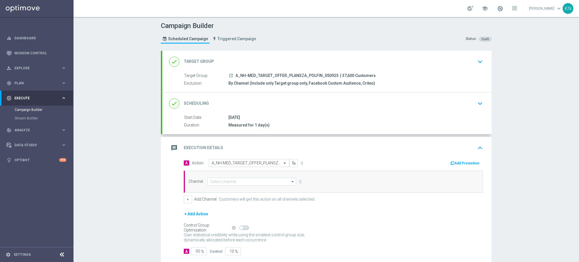
click at [246, 161] on input "text" at bounding box center [243, 163] width 63 height 5
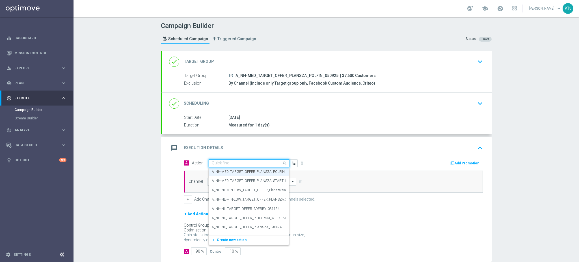
click at [337, 152] on div "message Execution Details keyboard_arrow_up" at bounding box center [327, 148] width 316 height 11
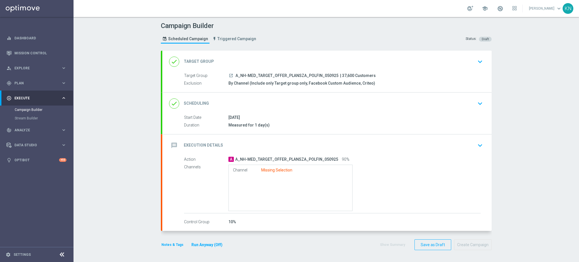
click at [322, 154] on div "message Execution Details keyboard_arrow_down" at bounding box center [326, 145] width 329 height 22
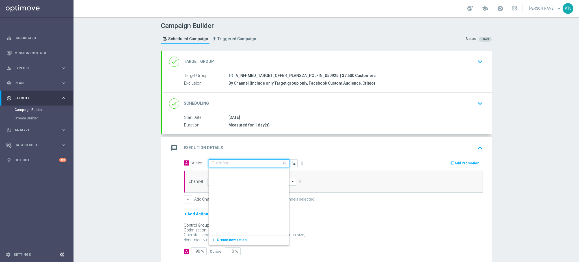
click at [282, 162] on span at bounding box center [285, 162] width 7 height 7
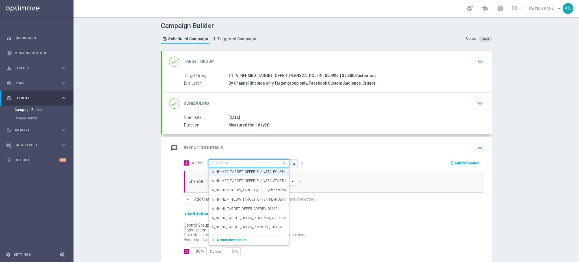
click at [311, 143] on div "message Execution Details keyboard_arrow_up" at bounding box center [327, 148] width 316 height 11
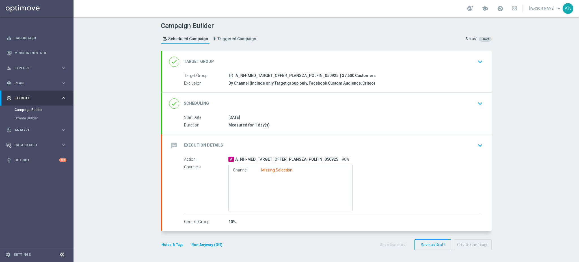
click at [289, 159] on span "A_NH-MED_TARGET_OFFER_PLANSZA_POLFIN_050925" at bounding box center [286, 159] width 103 height 5
click at [423, 158] on div "A A_NH-MED_TARGET_OFFER_PLANSZA_POLFIN_050925 90%" at bounding box center [354, 159] width 252 height 6
click at [445, 146] on div "message Execution Details keyboard_arrow_down" at bounding box center [327, 145] width 316 height 11
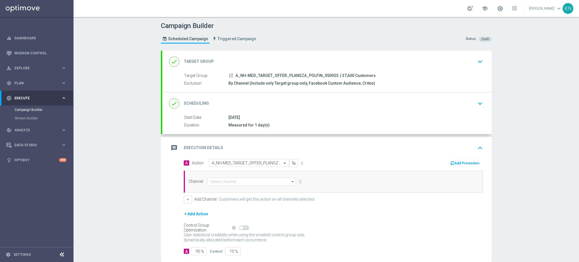
click at [301, 162] on div "A Action Select action A_NH-MED_TARGET_OFFER_PLANSZA_POLFIN_050925 delete_forev…" at bounding box center [257, 163] width 154 height 8
click at [299, 162] on div "A Action Select action A_NH-MED_TARGET_OFFER_PLANSZA_POLFIN_050925 delete_forev…" at bounding box center [257, 163] width 154 height 8
click at [298, 162] on div "A Action Select action A_NH-MED_TARGET_OFFER_PLANSZA_POLFIN_050925 delete_forev…" at bounding box center [257, 163] width 154 height 8
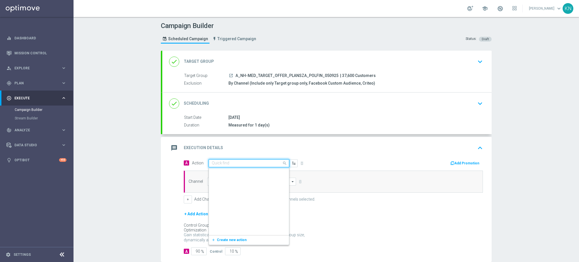
click at [229, 161] on input "text" at bounding box center [243, 163] width 63 height 5
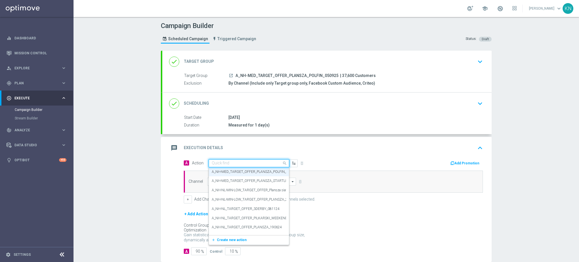
drag, startPoint x: 260, startPoint y: 172, endPoint x: 243, endPoint y: 168, distance: 16.9
click at [243, 168] on div "A_NH-MED_TARGET_OFFER_PLANSZA_POLFIN_050925 edit" at bounding box center [249, 171] width 74 height 9
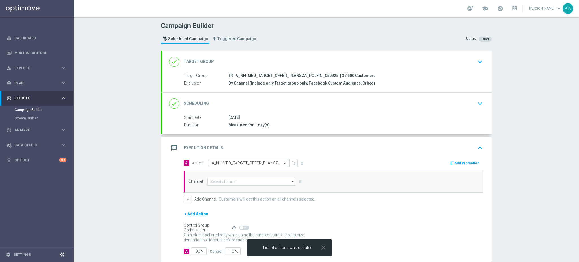
click at [304, 111] on div "done Scheduling keyboard_arrow_down" at bounding box center [326, 103] width 329 height 22
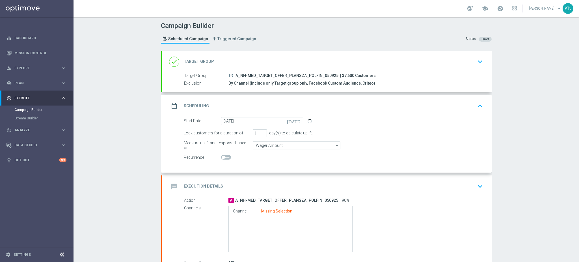
click at [350, 196] on div "message Execution Details keyboard_arrow_down" at bounding box center [326, 186] width 329 height 22
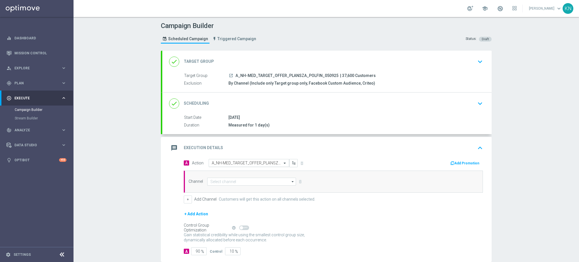
click at [243, 162] on input "text" at bounding box center [243, 163] width 63 height 5
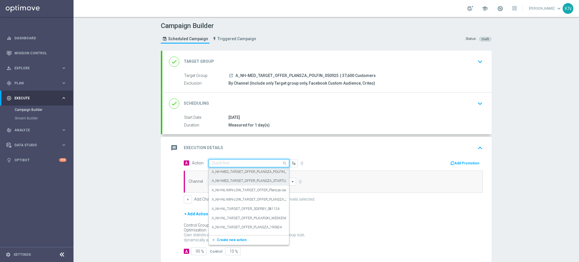
click at [238, 180] on label "A_NH-MED_TARGET_OFFER_PLANSZA_STARTLIG_150825" at bounding box center [257, 180] width 90 height 5
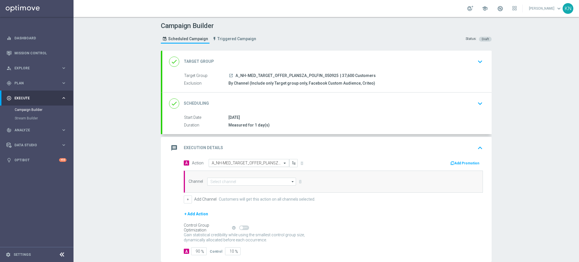
click at [251, 165] on input "text" at bounding box center [243, 163] width 63 height 5
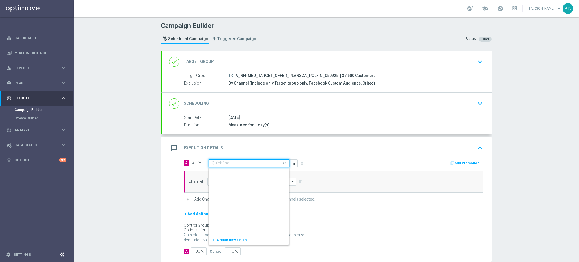
scroll to position [151344, 0]
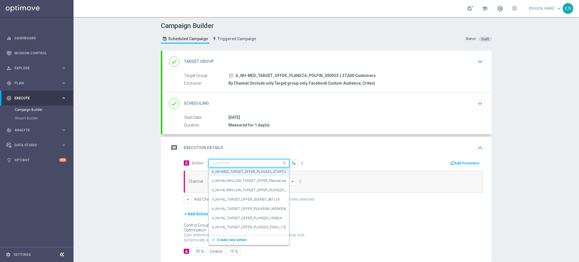
paste input "A_NH-MED_TARGET_OFFER_PLANSZA_POLFIN_050925"
type input "A_NH-MED_TARGET_OFFER_PLANSZA_POLFIN_050925"
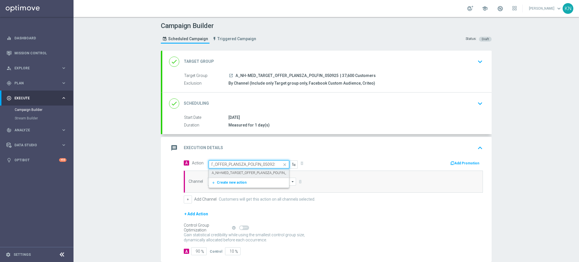
click at [244, 172] on label "A_NH-MED_TARGET_OFFER_PLANSZA_POLFIN_050925" at bounding box center [255, 173] width 86 height 5
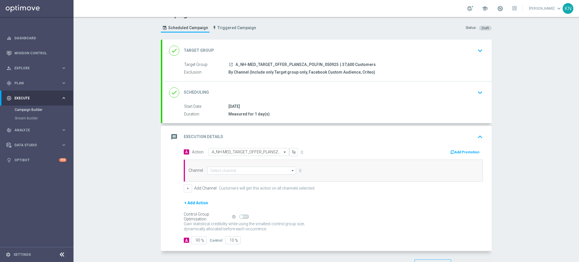
scroll to position [30, 0]
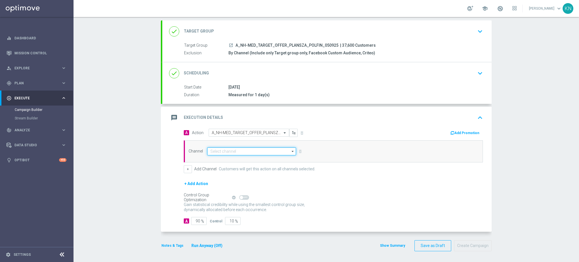
click at [230, 152] on input at bounding box center [251, 151] width 89 height 8
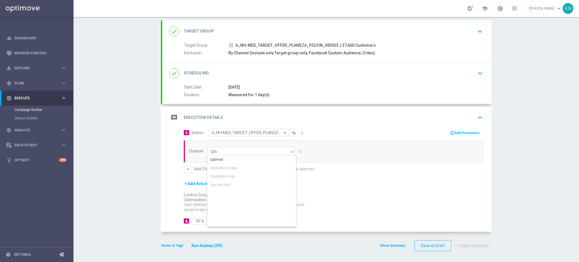
click at [222, 159] on div "Optimail" at bounding box center [251, 160] width 89 height 8
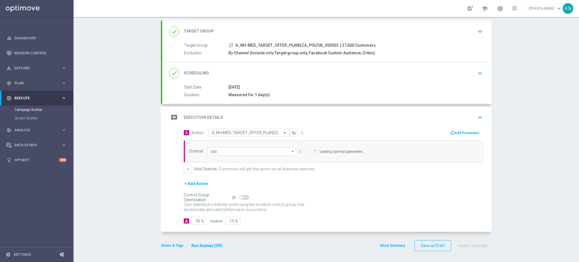
type input "Optimail"
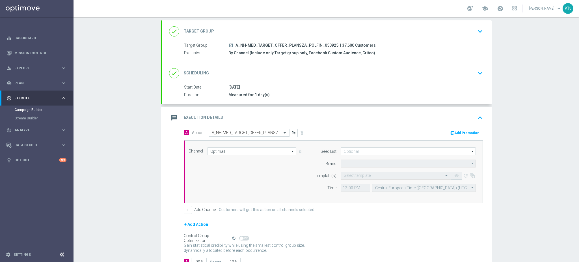
type input "STS"
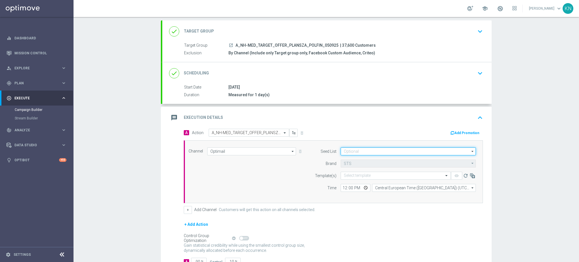
click at [361, 150] on input at bounding box center [408, 151] width 135 height 8
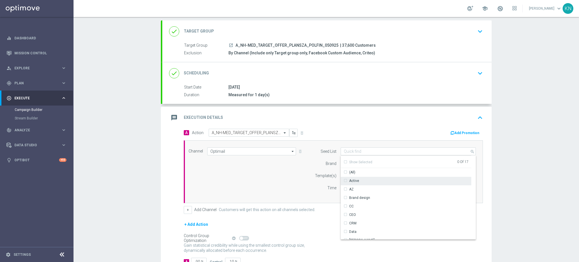
click at [344, 179] on div "Active" at bounding box center [352, 180] width 16 height 5
click at [368, 143] on div "Channel Optimail Optimail arrow_drop_down Drag here to set row groups Drag here…" at bounding box center [333, 171] width 299 height 63
type input "Active"
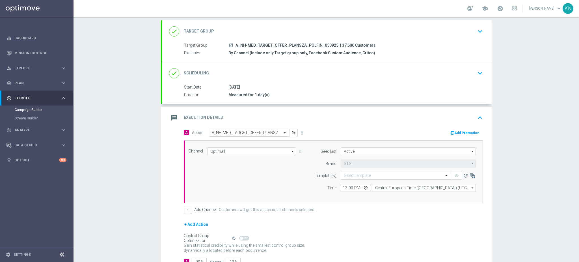
click at [364, 175] on input "text" at bounding box center [390, 175] width 93 height 5
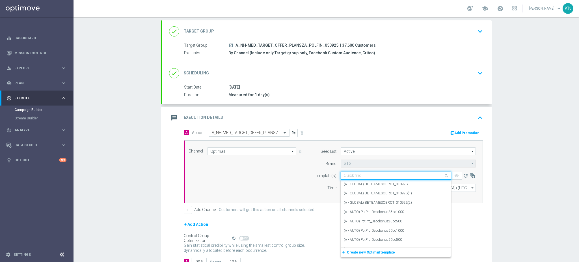
paste input "A_NH-MED_TARGET_OFFER_PLANSZA_POLFIN_050925"
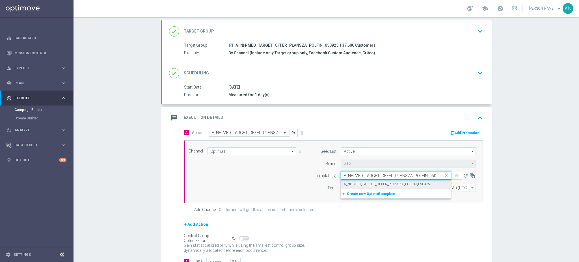
scroll to position [0, 5]
click at [390, 184] on label "A_NH-MED_TARGET_OFFER_PLANSZA_POLFIN_050925" at bounding box center [387, 184] width 86 height 5
type input "A_NH-MED_TARGET_OFFER_PLANSZA_POLFIN_050925"
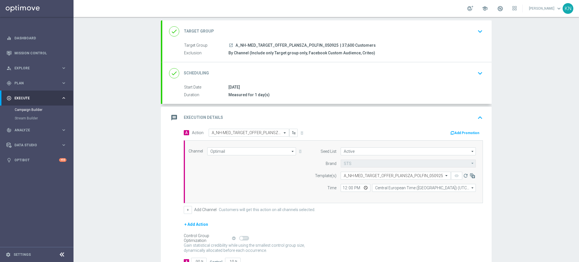
scroll to position [0, 0]
drag, startPoint x: 340, startPoint y: 187, endPoint x: 346, endPoint y: 189, distance: 5.3
click at [341, 187] on input "12:00" at bounding box center [356, 188] width 30 height 8
type input "16:01"
click at [391, 200] on div "Channel Optimail Optimail arrow_drop_down Drag here to set row groups Drag here…" at bounding box center [333, 171] width 299 height 63
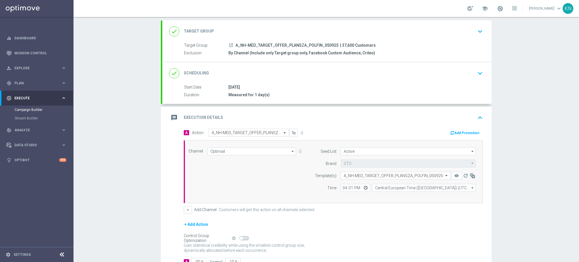
click at [195, 210] on label "Add Channel" at bounding box center [205, 209] width 22 height 5
click at [186, 209] on button "+" at bounding box center [188, 210] width 8 height 8
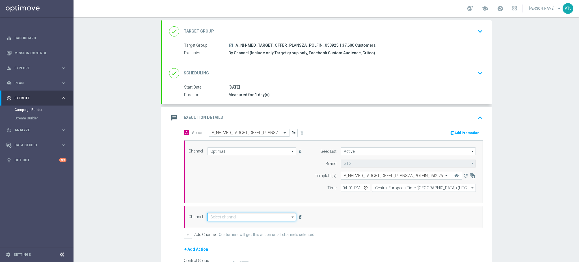
click at [237, 216] on input at bounding box center [251, 217] width 89 height 8
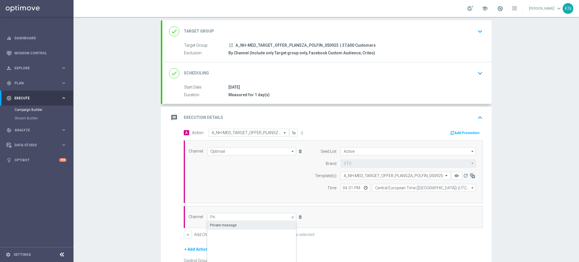
click at [235, 224] on div "Private message" at bounding box center [251, 225] width 89 height 8
type input "Private message"
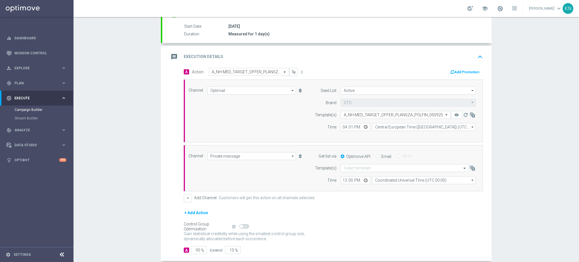
scroll to position [106, 0]
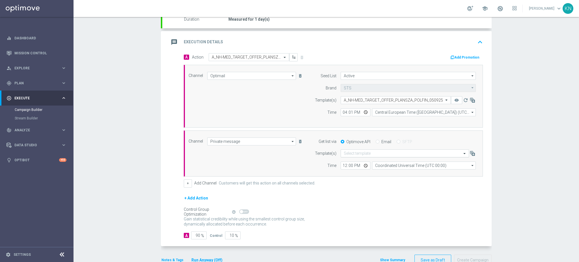
click at [363, 153] on input "text" at bounding box center [399, 153] width 111 height 5
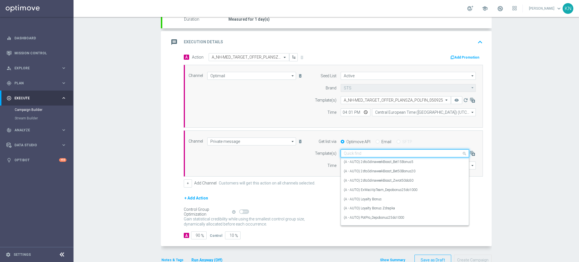
paste input "A_NH-MED_TARGET_OFFER_PLANSZA_POLFIN_050925"
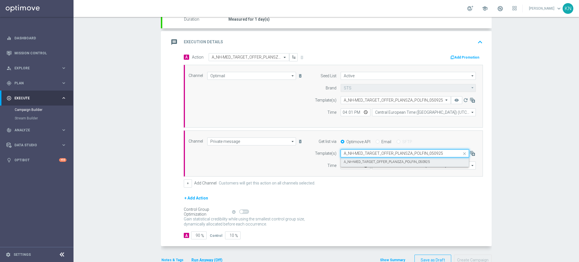
click at [368, 162] on label "A_NH-MED_TARGET_OFFER_PLANSZA_POLFIN_050925" at bounding box center [387, 161] width 86 height 5
type input "A_NH-MED_TARGET_OFFER_PLANSZA_POLFIN_050925"
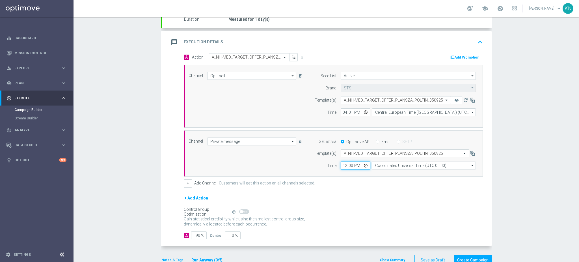
click at [342, 165] on input "12:00" at bounding box center [356, 165] width 30 height 8
type input "16:01"
click at [422, 166] on input "Coordinated Universal Time (UTC 00:00)" at bounding box center [424, 165] width 104 height 8
click at [401, 175] on div "Central European Time (Warsaw) (UTC +02:00)" at bounding box center [421, 173] width 92 height 5
type input "Central European Time (Warsaw) (UTC +02:00)"
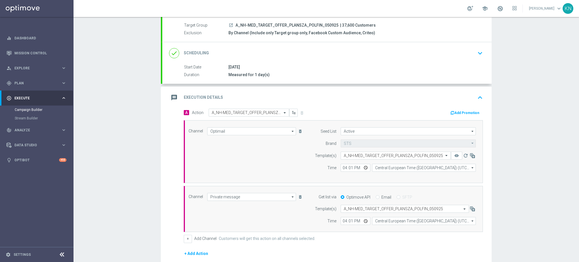
scroll to position [0, 0]
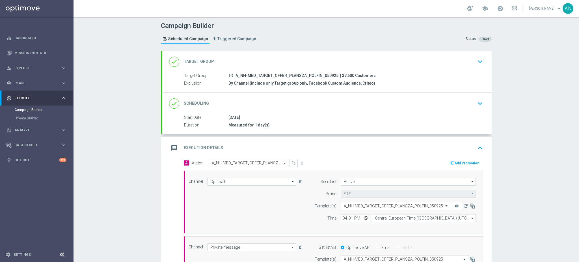
click at [468, 111] on div "done Scheduling keyboard_arrow_down" at bounding box center [326, 103] width 329 height 22
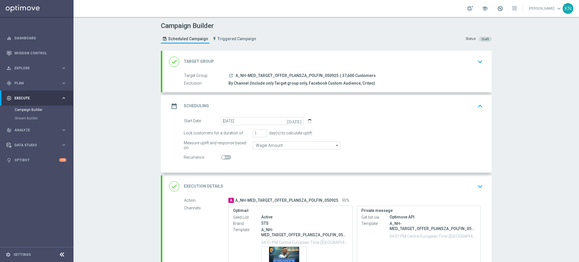
click at [475, 58] on button "keyboard_arrow_down" at bounding box center [480, 61] width 10 height 11
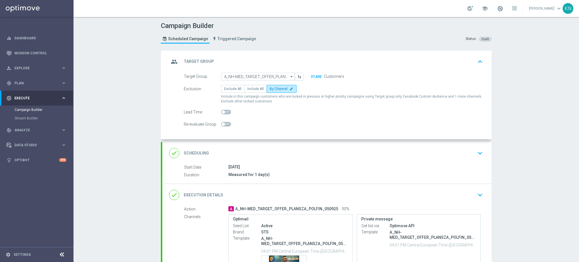
click at [471, 156] on div "done Scheduling keyboard_arrow_down" at bounding box center [327, 153] width 316 height 11
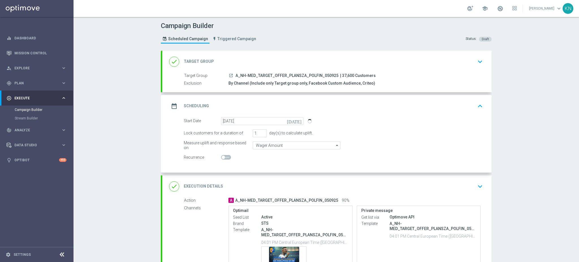
scroll to position [38, 0]
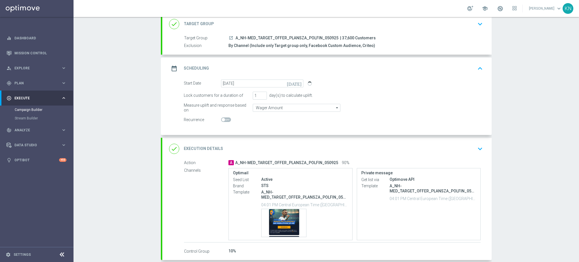
click at [299, 151] on div "done Execution Details keyboard_arrow_down" at bounding box center [327, 148] width 316 height 11
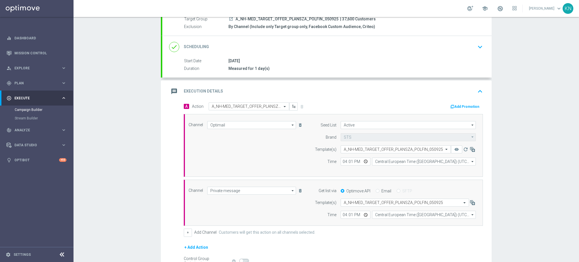
scroll to position [75, 0]
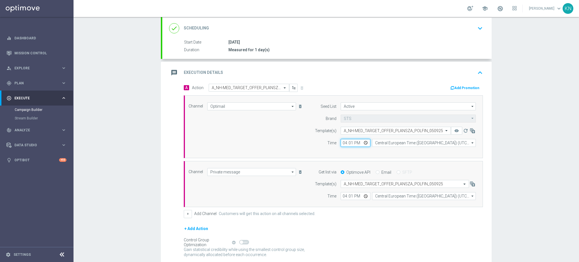
click at [350, 142] on input "16:01" at bounding box center [356, 143] width 30 height 8
click at [349, 142] on input "16:01" at bounding box center [356, 143] width 30 height 8
type input "16:11"
click at [351, 194] on input "16:01" at bounding box center [356, 196] width 30 height 8
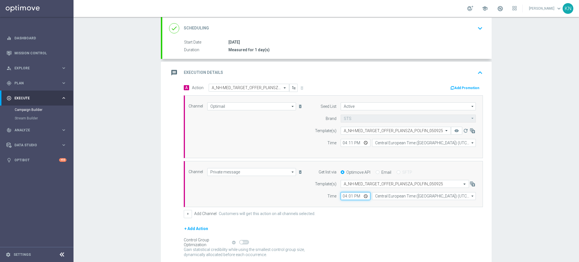
click at [346, 197] on input "16:01" at bounding box center [356, 196] width 30 height 8
type input "16:11"
click at [363, 204] on div "Channel Private message Private message arrow_drop_down Drag here to set row gr…" at bounding box center [333, 184] width 299 height 46
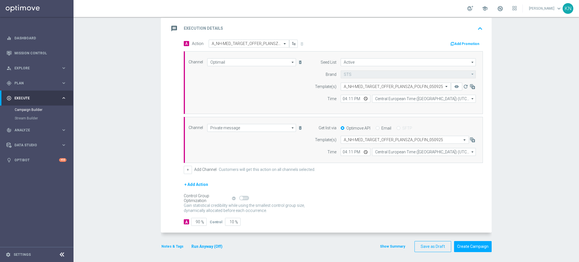
scroll to position [120, 0]
click at [228, 220] on input "10" at bounding box center [233, 221] width 16 height 8
type input "2"
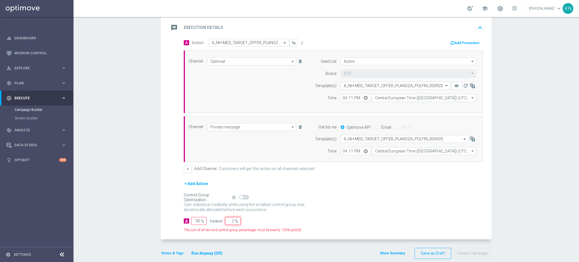
type input "98"
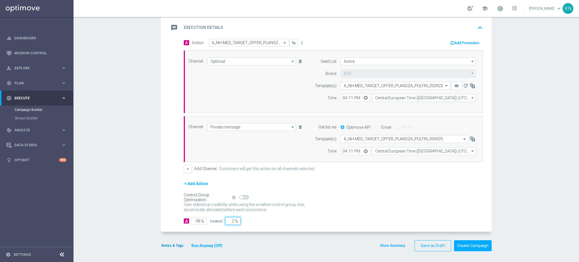
type input "2"
click at [177, 246] on button "Notes & Tags" at bounding box center [172, 245] width 23 height 6
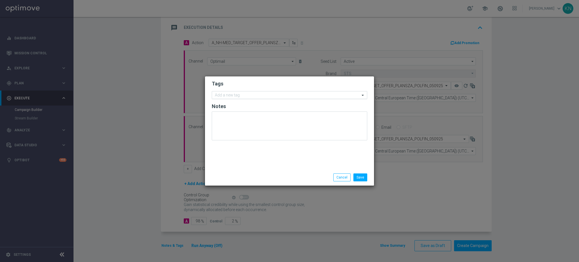
click at [255, 94] on input "text" at bounding box center [287, 95] width 145 height 5
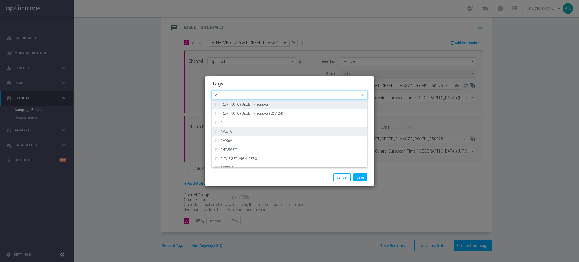
scroll to position [679, 0]
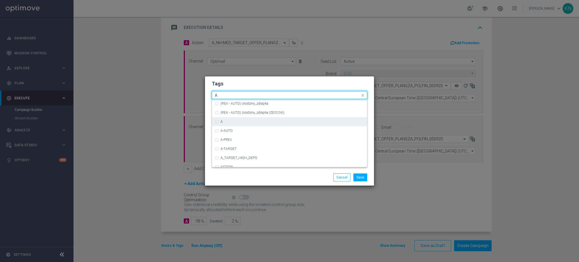
click at [232, 124] on div "A" at bounding box center [289, 121] width 149 height 9
type input "A"
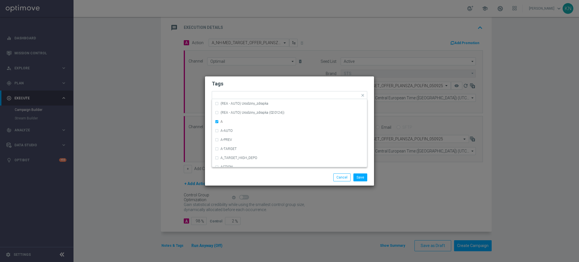
click at [255, 81] on h2 "Tags" at bounding box center [290, 83] width 156 height 7
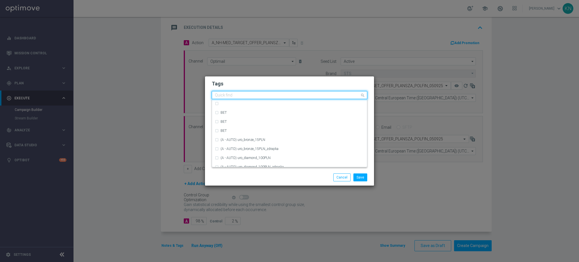
click at [254, 95] on input "text" at bounding box center [287, 95] width 145 height 5
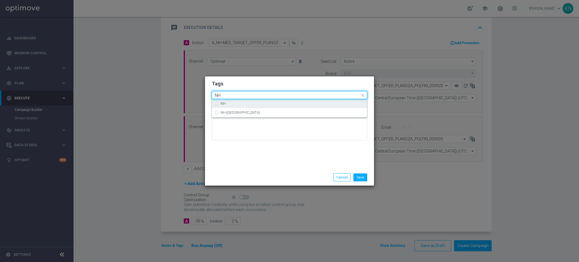
click at [238, 105] on div "NH" at bounding box center [293, 103] width 144 height 3
type input "NH"
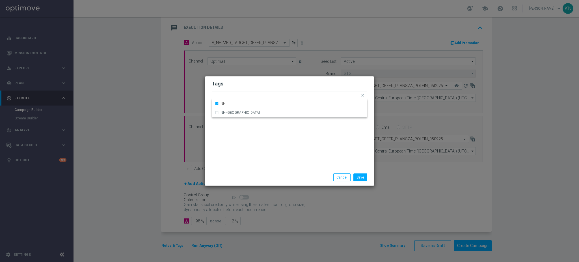
click at [250, 81] on h2 "Tags" at bounding box center [290, 83] width 156 height 7
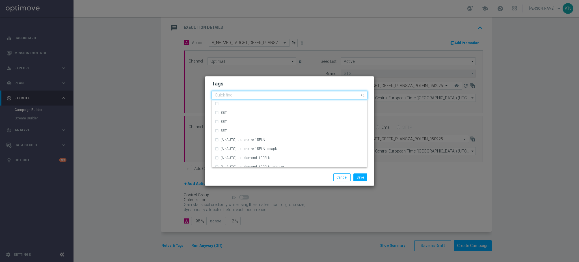
click at [248, 95] on input "text" at bounding box center [287, 95] width 145 height 5
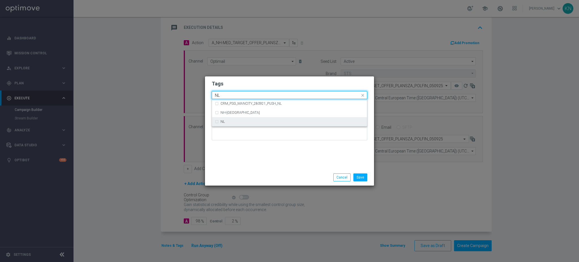
drag, startPoint x: 228, startPoint y: 120, endPoint x: 246, endPoint y: 76, distance: 46.9
click at [228, 120] on div "NL" at bounding box center [289, 121] width 149 height 9
type input "NL"
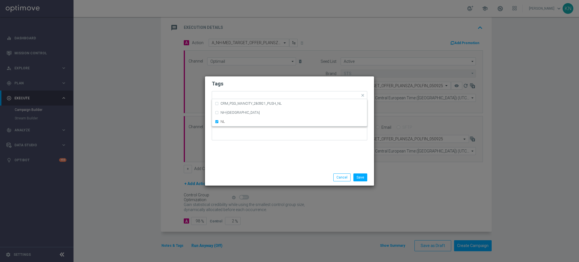
click at [244, 83] on h2 "Tags" at bounding box center [290, 83] width 156 height 7
click at [262, 95] on input "text" at bounding box center [308, 95] width 104 height 5
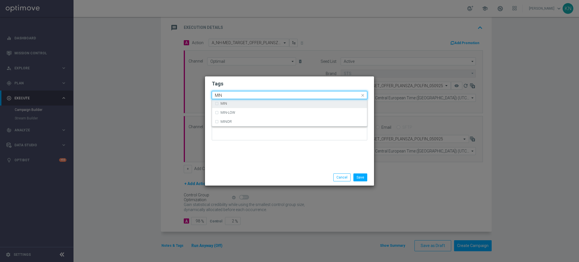
drag, startPoint x: 239, startPoint y: 104, endPoint x: 255, endPoint y: 85, distance: 25.1
click at [239, 104] on div "MIN" at bounding box center [293, 103] width 144 height 3
type input "MIN"
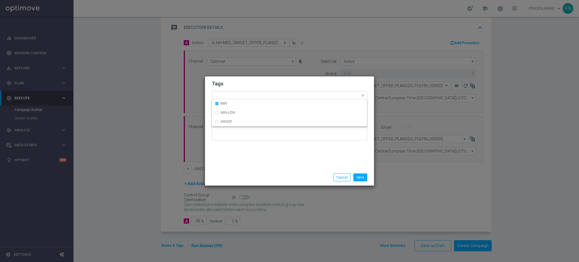
click at [255, 85] on h2 "Tags" at bounding box center [290, 83] width 156 height 7
click at [278, 95] on input "text" at bounding box center [316, 95] width 88 height 5
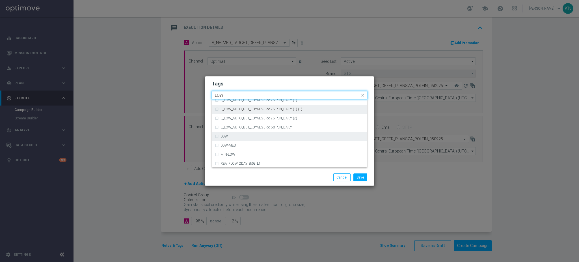
scroll to position [276, 0]
click at [238, 137] on div "LOW" at bounding box center [289, 135] width 149 height 9
type input "LOW"
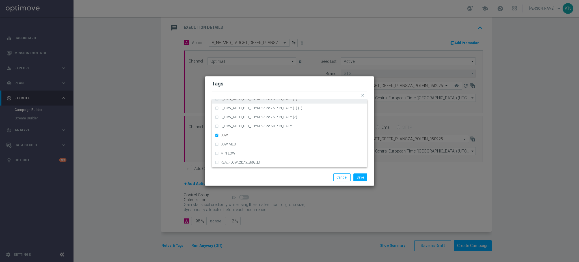
click at [262, 86] on h2 "Tags" at bounding box center [290, 83] width 156 height 7
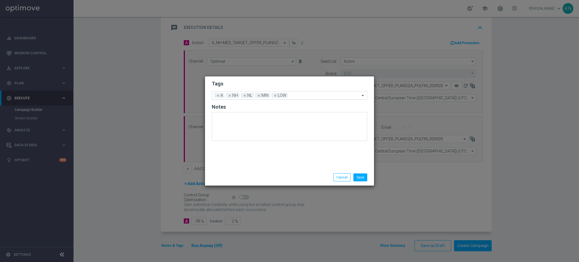
click at [295, 97] on input "text" at bounding box center [325, 95] width 70 height 5
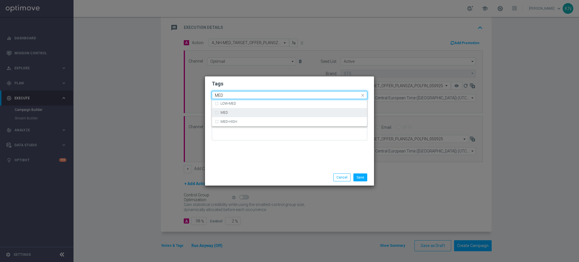
click at [234, 110] on div "MED" at bounding box center [289, 112] width 149 height 9
type input "MED"
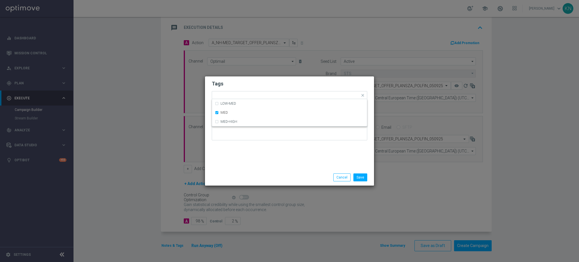
click at [267, 85] on h2 "Tags" at bounding box center [290, 83] width 156 height 7
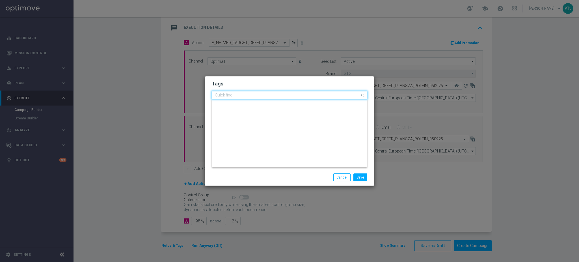
click at [316, 95] on input "text" at bounding box center [287, 95] width 145 height 5
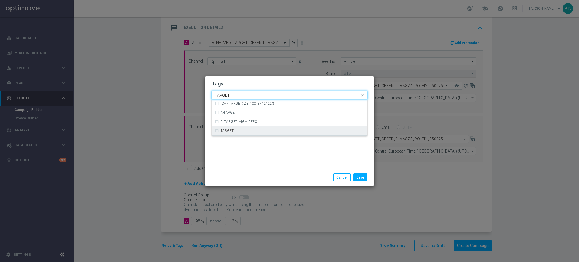
click at [238, 131] on div "TARGET" at bounding box center [293, 130] width 144 height 3
type input "TARGET"
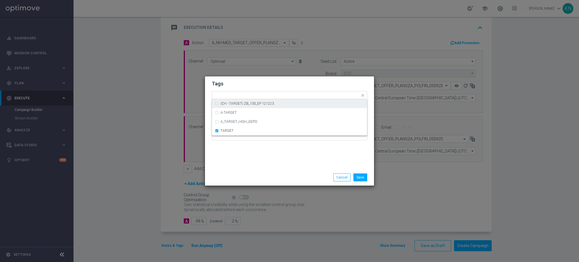
click at [283, 76] on div "Tags Quick find × A × NH × NL × MIN × LOW × MED × TARGET (CH - TARGET) ZB_100_E…" at bounding box center [289, 122] width 169 height 93
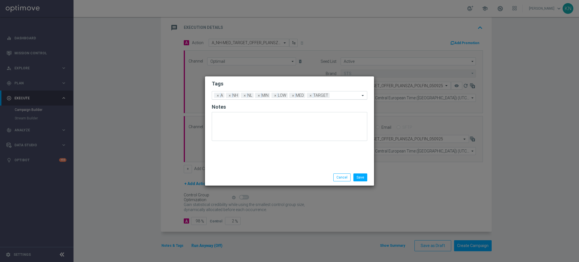
click at [341, 94] on input "text" at bounding box center [346, 95] width 28 height 5
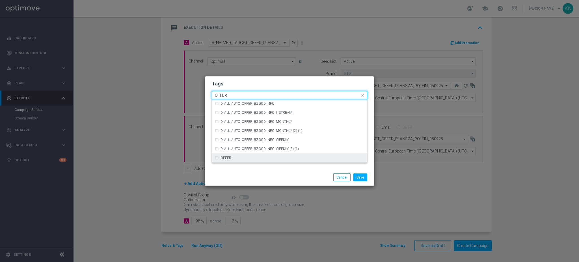
click at [238, 156] on div "OFFER" at bounding box center [293, 157] width 144 height 3
type input "OFFER"
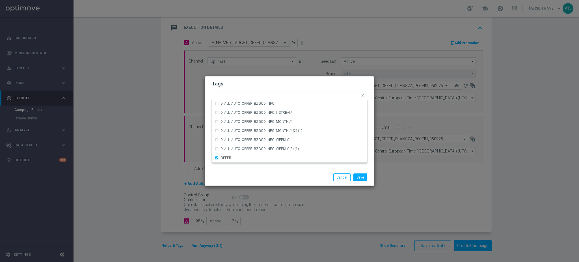
click at [296, 82] on h2 "Tags" at bounding box center [290, 83] width 156 height 7
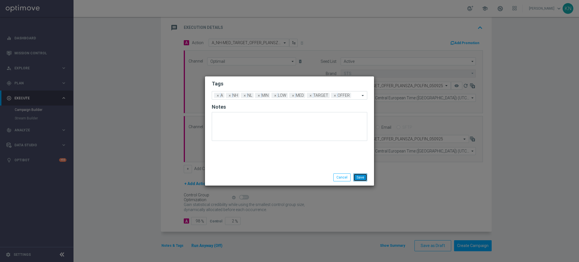
click at [363, 178] on button "Save" at bounding box center [360, 177] width 14 height 8
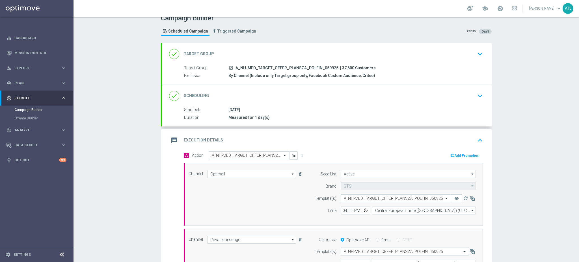
scroll to position [7, 0]
click at [462, 97] on div "done Scheduling keyboard_arrow_down" at bounding box center [327, 96] width 316 height 11
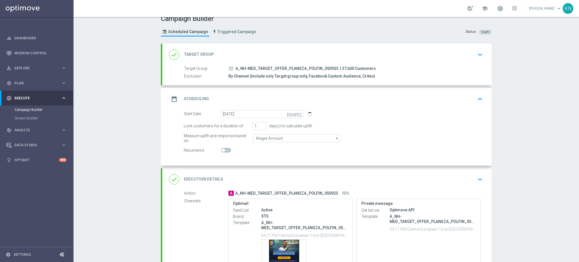
click at [466, 54] on div "done Target Group keyboard_arrow_down" at bounding box center [327, 54] width 316 height 11
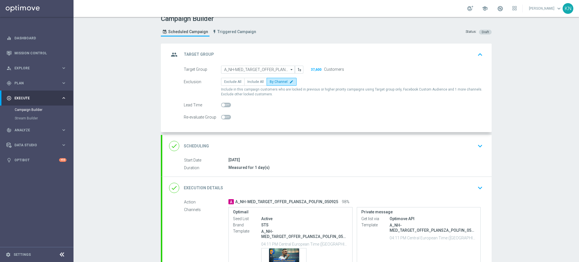
click at [476, 146] on icon "keyboard_arrow_down" at bounding box center [480, 146] width 8 height 8
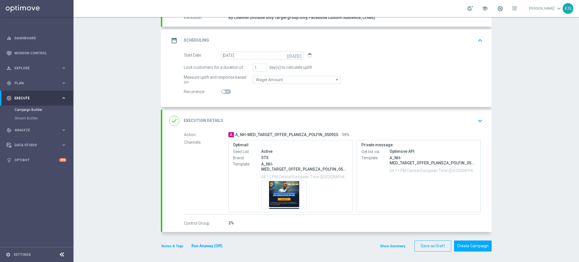
click at [457, 119] on div "done Execution Details keyboard_arrow_down" at bounding box center [327, 120] width 316 height 11
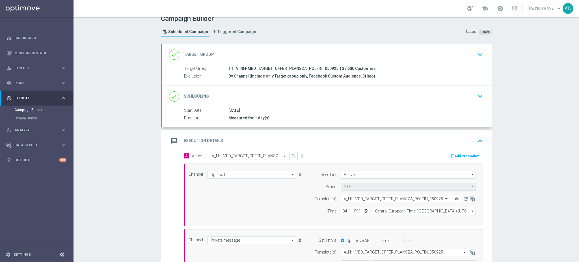
click at [469, 106] on div "done Scheduling keyboard_arrow_down" at bounding box center [326, 96] width 329 height 22
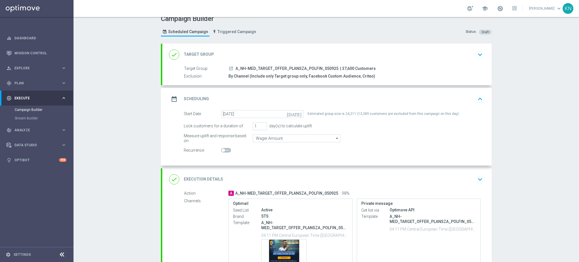
click at [529, 143] on div "Campaign Builder Scheduled Campaign Triggered Campaign Status: Draft done Targe…" at bounding box center [327, 139] width 506 height 245
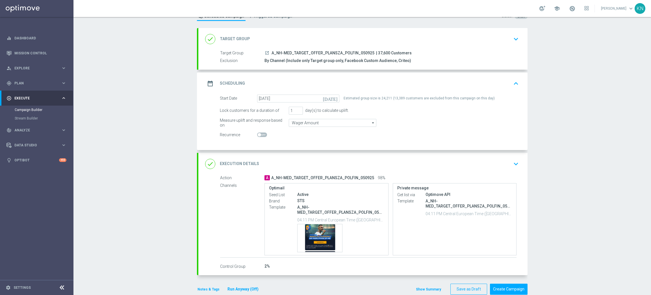
scroll to position [33, 0]
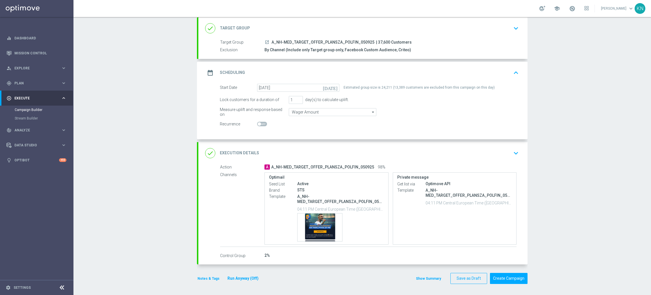
click at [148, 256] on div "Campaign Builder Scheduled Campaign Triggered Campaign Status: Draft done Targe…" at bounding box center [363, 156] width 578 height 278
click at [200, 277] on button "Notes & Tags" at bounding box center [208, 278] width 23 height 6
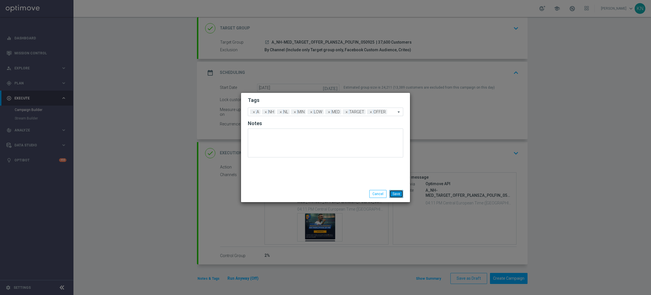
click at [393, 197] on button "Save" at bounding box center [397, 194] width 14 height 8
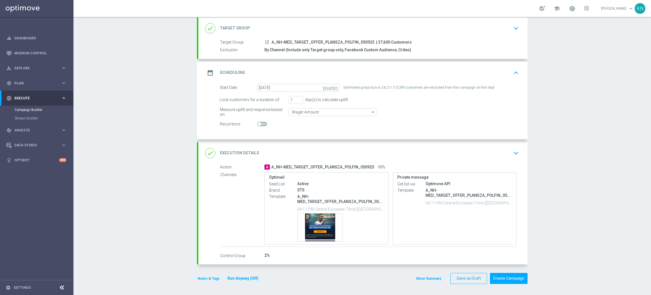
drag, startPoint x: 136, startPoint y: 259, endPoint x: 147, endPoint y: 255, distance: 11.4
click at [136, 259] on div "Campaign Builder Scheduled Campaign Triggered Campaign Status: Draft done Targe…" at bounding box center [363, 156] width 578 height 278
drag, startPoint x: 603, startPoint y: 121, endPoint x: 547, endPoint y: 123, distance: 56.0
click at [603, 121] on div "Campaign Builder Scheduled Campaign Triggered Campaign Status: Draft done Targe…" at bounding box center [363, 156] width 578 height 278
click at [507, 30] on div "done Target Group keyboard_arrow_down" at bounding box center [363, 28] width 316 height 11
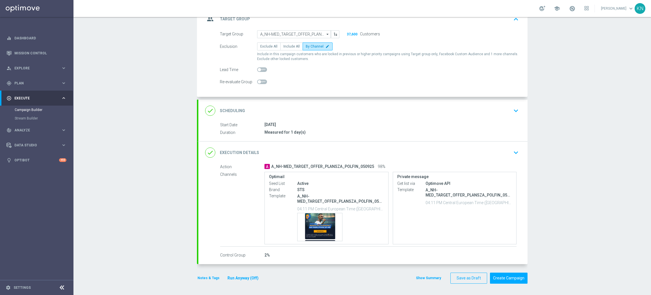
scroll to position [0, 0]
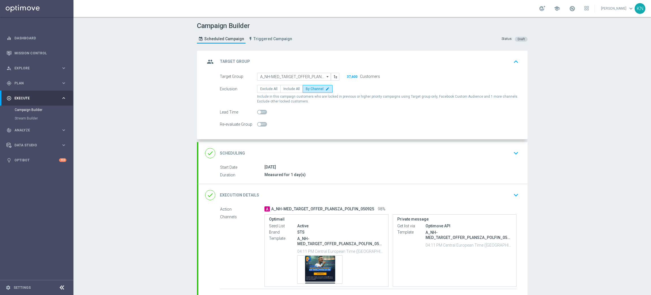
click at [512, 153] on icon "keyboard_arrow_down" at bounding box center [516, 153] width 8 height 8
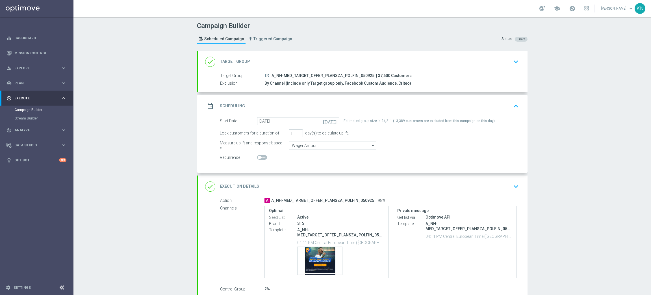
click at [514, 187] on icon "keyboard_arrow_down" at bounding box center [516, 186] width 8 height 8
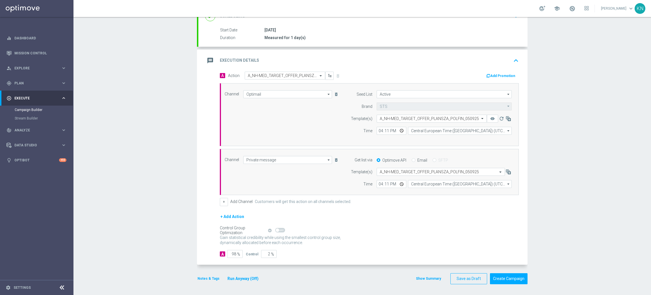
scroll to position [89, 0]
drag, startPoint x: 603, startPoint y: 204, endPoint x: 577, endPoint y: 208, distance: 26.0
click at [603, 204] on div "Campaign Builder Scheduled Campaign Triggered Campaign Status: Draft done Targe…" at bounding box center [363, 156] width 578 height 278
click at [515, 279] on button "Create Campaign" at bounding box center [509, 277] width 38 height 11
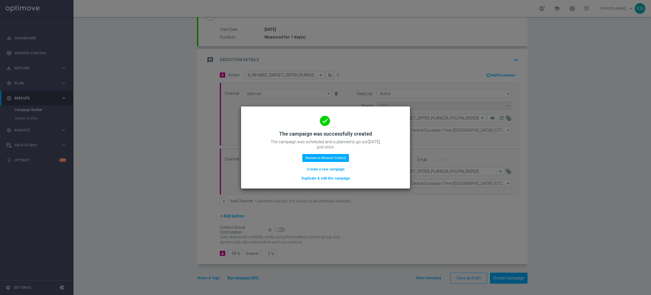
click at [627, 146] on modal-container "done The campaign was successfully created The campaign was scheduled and is pl…" at bounding box center [325, 147] width 651 height 295
drag, startPoint x: 607, startPoint y: 121, endPoint x: 607, endPoint y: 118, distance: 3.2
click at [607, 121] on modal-container "done The campaign was successfully created The campaign was scheduled and is pl…" at bounding box center [325, 147] width 651 height 295
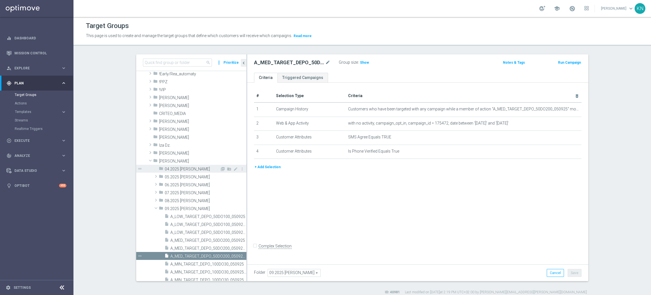
scroll to position [42, 0]
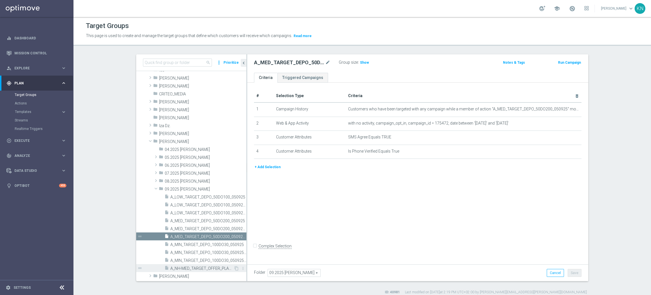
click at [204, 266] on span "A_NH-MED_TARGET_OFFER_PLANSZA_POLFIN_050925" at bounding box center [202, 268] width 63 height 5
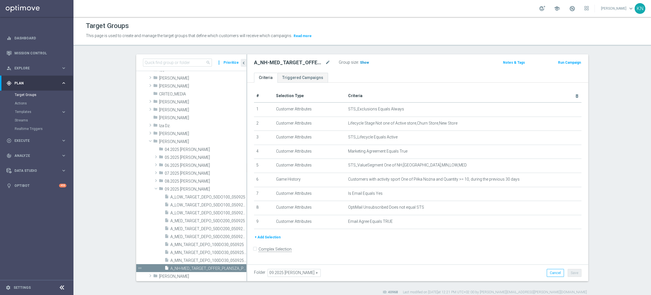
click at [360, 65] on h3 "Show" at bounding box center [365, 62] width 10 height 6
click at [396, 69] on div "A_NH-MED_TARGET_OFFER_PLANSZA_POLFIN_050925 mode_edit Group size : 59,385 Notes…" at bounding box center [417, 63] width 341 height 18
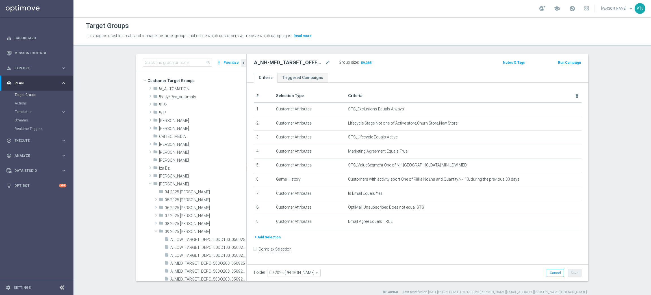
click at [108, 123] on section "search more_vert Prioritize Customer Target Groups library_add create_new_folder" at bounding box center [363, 174] width 578 height 240
drag, startPoint x: 94, startPoint y: 145, endPoint x: 135, endPoint y: 10, distance: 141.5
click at [94, 144] on section "search more_vert Prioritize Customer Target Groups library_add create_new_folder" at bounding box center [363, 174] width 578 height 240
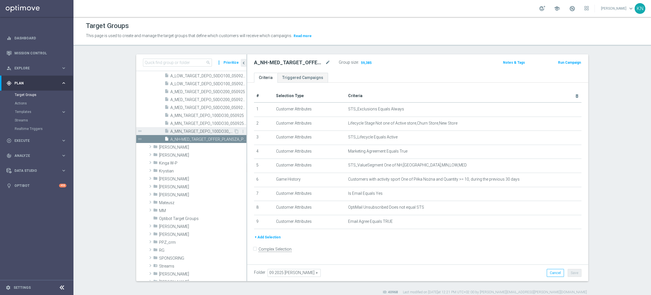
click at [181, 133] on span "A_MIN_TARGET_DEPO_100DO30_050925_SMS" at bounding box center [202, 131] width 63 height 5
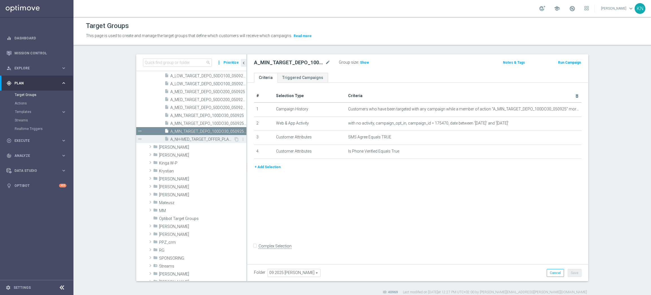
drag, startPoint x: 189, startPoint y: 137, endPoint x: 200, endPoint y: 139, distance: 10.9
click at [189, 137] on span "A_NH-MED_TARGET_OFFER_PLANSZA_POLFIN_050925" at bounding box center [202, 139] width 63 height 5
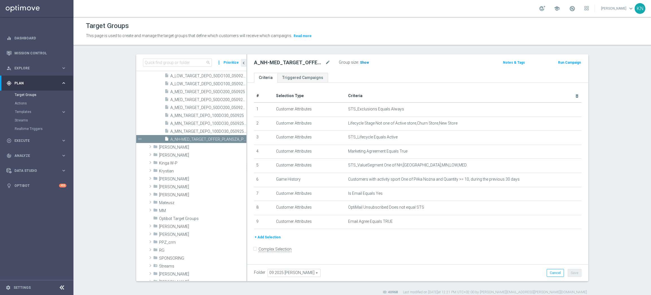
click at [360, 61] on span "Show" at bounding box center [364, 63] width 9 height 4
drag, startPoint x: 90, startPoint y: 187, endPoint x: 115, endPoint y: 52, distance: 137.7
click at [90, 187] on section "search more_vert Prioritize Customer Target Groups library_add create_new_folder" at bounding box center [363, 174] width 578 height 240
drag, startPoint x: 23, startPoint y: 113, endPoint x: 34, endPoint y: 119, distance: 12.3
click at [23, 113] on button "Templates keyboard_arrow_right" at bounding box center [41, 111] width 52 height 5
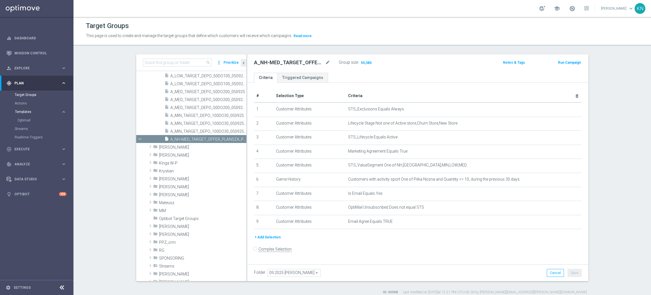
click at [31, 110] on span "Templates" at bounding box center [35, 111] width 40 height 3
click at [27, 110] on span "Templates" at bounding box center [35, 111] width 40 height 3
click at [29, 118] on link "Optimail" at bounding box center [38, 120] width 41 height 5
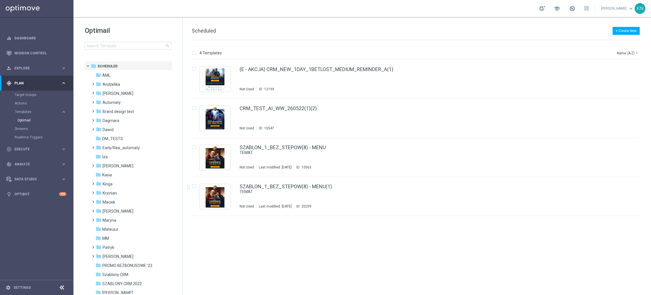
drag, startPoint x: 108, startPoint y: 165, endPoint x: 212, endPoint y: 161, distance: 103.3
click at [108, 165] on span "[PERSON_NAME]" at bounding box center [118, 165] width 31 height 5
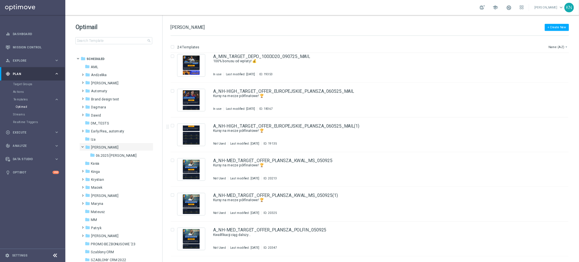
scroll to position [701, 0]
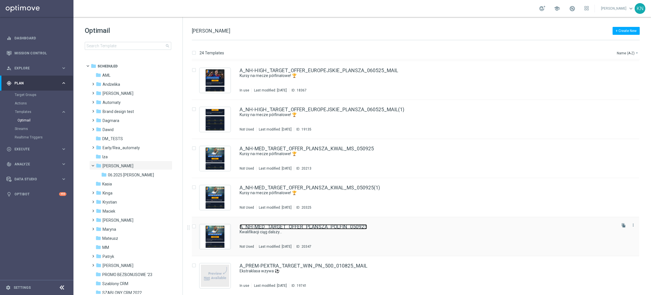
click at [336, 224] on link "A_NH-MED_TARGET_OFFER_PLANSZA_POLFIN_050925" at bounding box center [304, 226] width 128 height 5
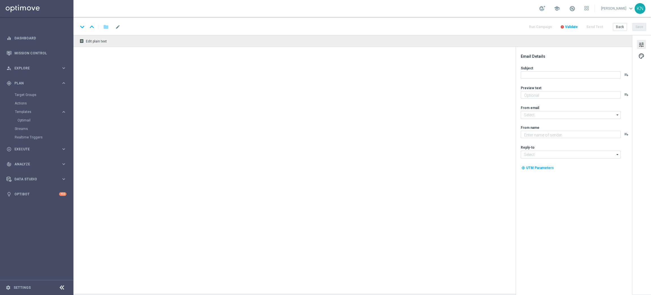
type textarea "Z Holandią remis, pora na wygraną 🔥"
type input "[EMAIL_ADDRESS][DOMAIN_NAME]"
type textarea "STS"
type input "[EMAIL_ADDRESS][DOMAIN_NAME]"
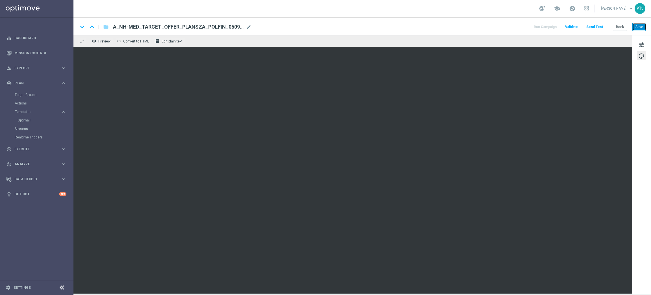
click at [635, 28] on button "Save" at bounding box center [640, 27] width 14 height 8
click at [638, 29] on button "Save" at bounding box center [640, 27] width 14 height 8
click at [637, 29] on button "Save" at bounding box center [640, 27] width 14 height 8
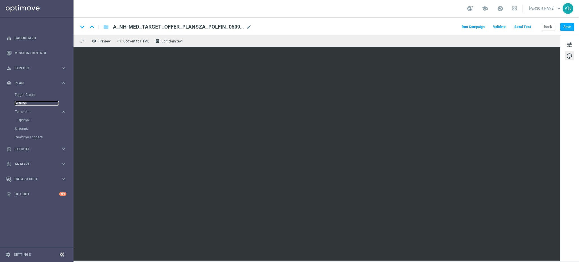
click at [25, 103] on link "Actions" at bounding box center [37, 103] width 44 height 5
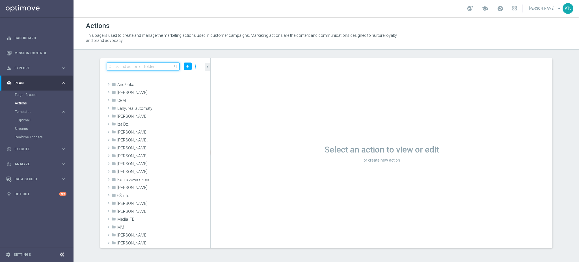
click at [118, 65] on input at bounding box center [143, 66] width 73 height 8
paste input "A_NH-MED_TARGET_OFFER_PLANSZA_POLFIN_050925"
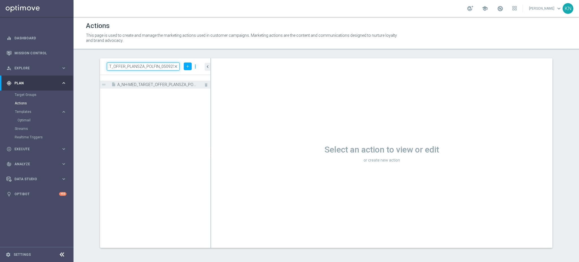
type input "A_NH-MED_TARGET_OFFER_PLANSZA_POLFIN_050925"
click at [174, 87] on span "A_NH-MED_TARGET_OFFER_PLANSZA_POLFIN_050925" at bounding box center [157, 84] width 80 height 5
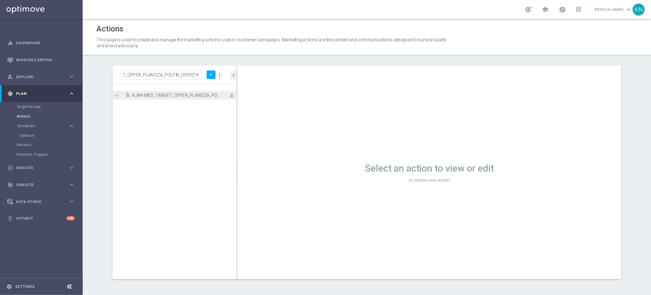
scroll to position [0, 0]
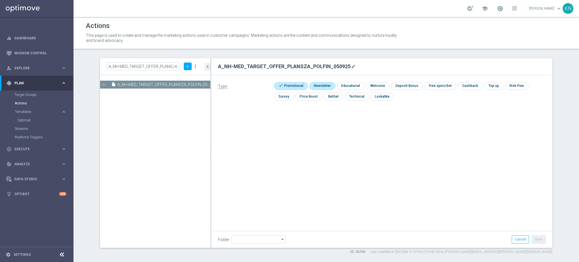
click at [327, 84] on input "checkbox" at bounding box center [321, 86] width 25 height 8
checkbox input "true"
click at [295, 83] on input "checkbox" at bounding box center [290, 86] width 32 height 8
checkbox input "false"
click at [537, 238] on button "Save" at bounding box center [539, 239] width 14 height 8
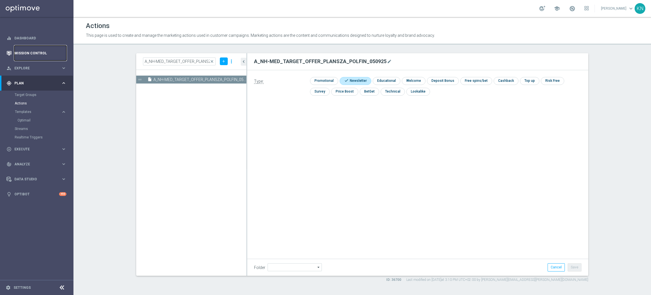
click at [33, 53] on link "Mission Control" at bounding box center [40, 53] width 52 height 15
